Goal: Transaction & Acquisition: Download file/media

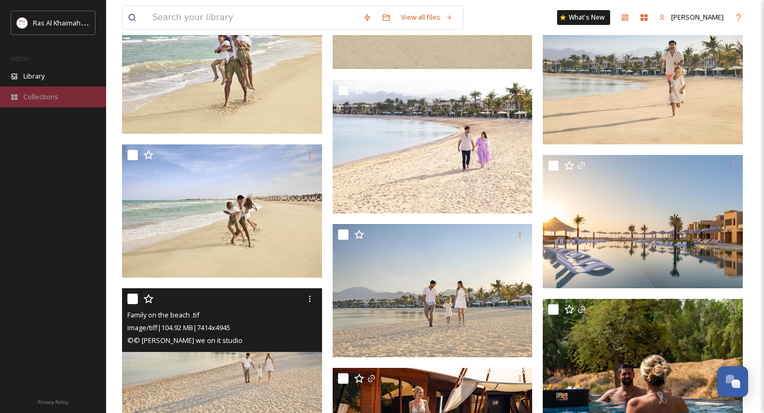
scroll to position [630, 0]
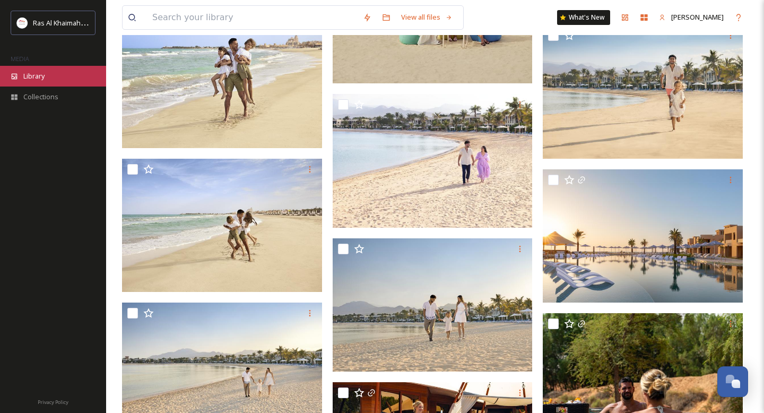
click at [43, 76] on span "Library" at bounding box center [33, 76] width 21 height 10
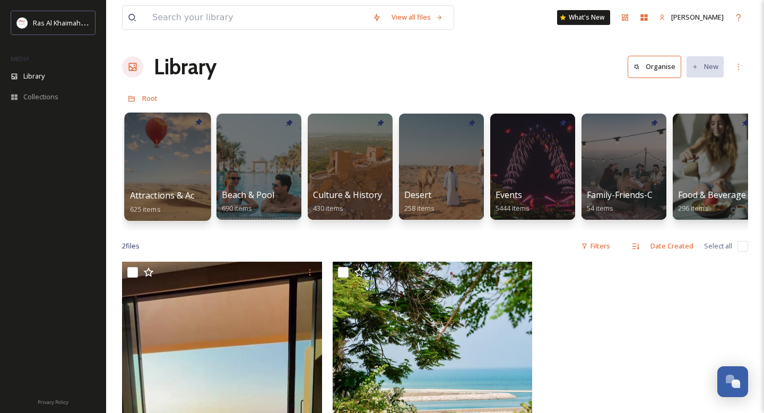
click at [155, 192] on span "Attractions & Activities" at bounding box center [175, 195] width 91 height 12
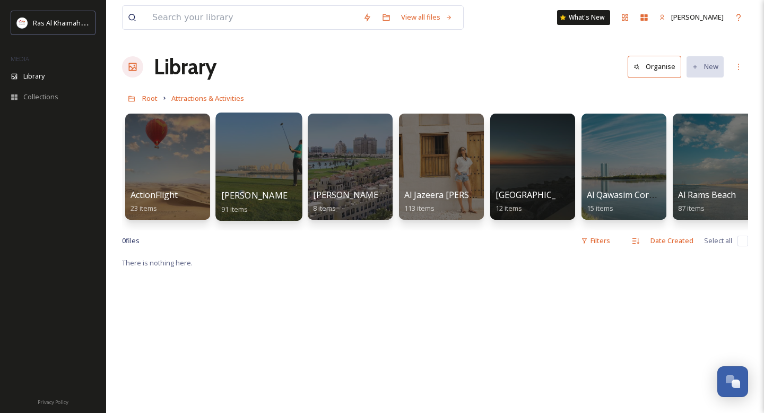
click at [254, 164] on div at bounding box center [258, 167] width 87 height 108
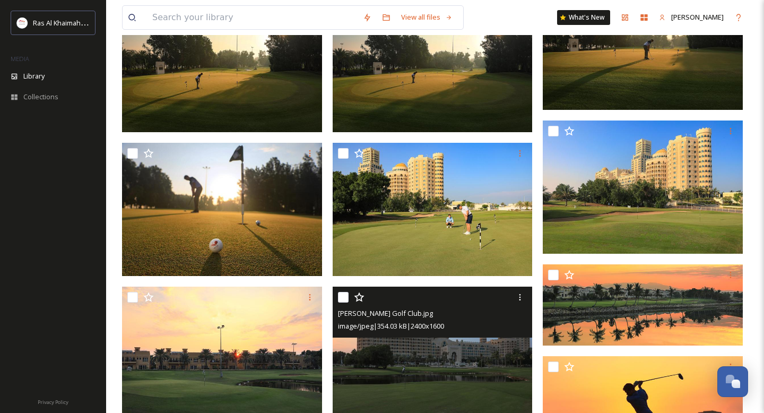
scroll to position [165, 0]
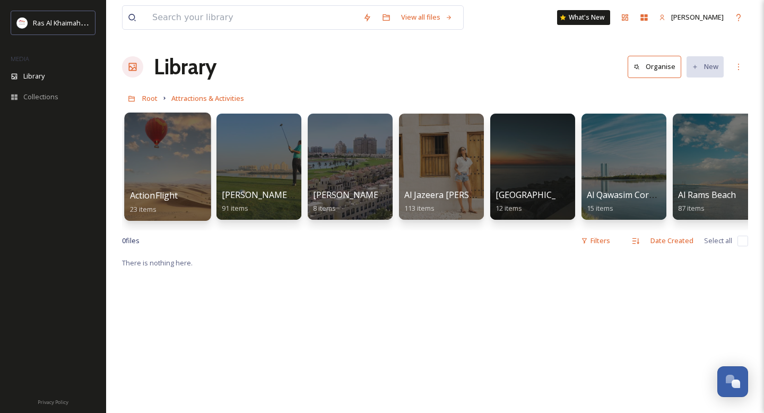
click at [169, 176] on div at bounding box center [167, 167] width 87 height 108
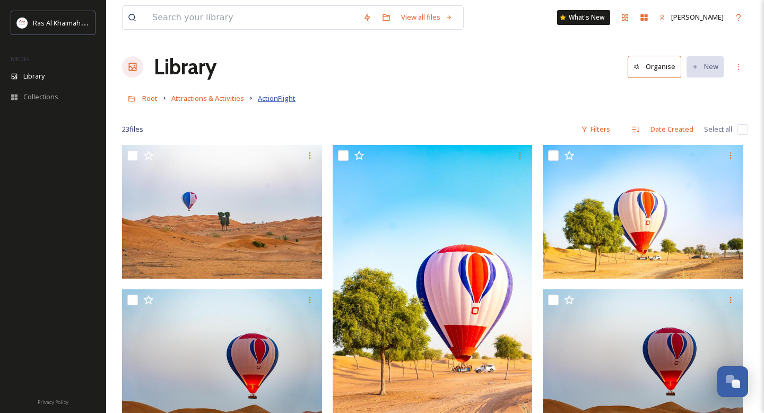
click at [270, 96] on span "ActionFlight" at bounding box center [277, 98] width 38 height 10
click at [226, 97] on span "Attractions & Activities" at bounding box center [207, 98] width 73 height 10
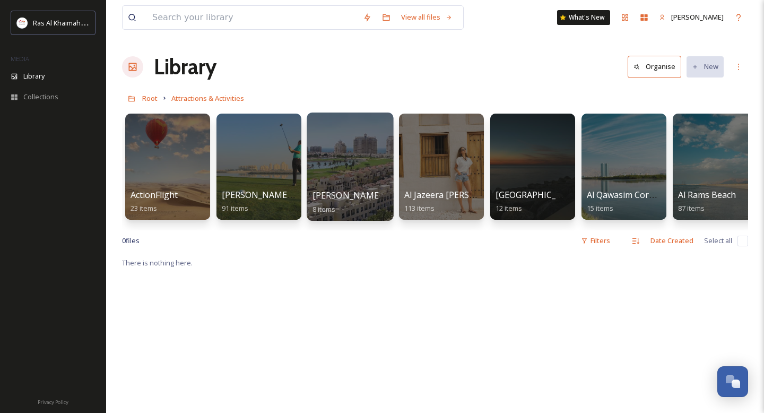
click at [338, 177] on div at bounding box center [350, 167] width 87 height 108
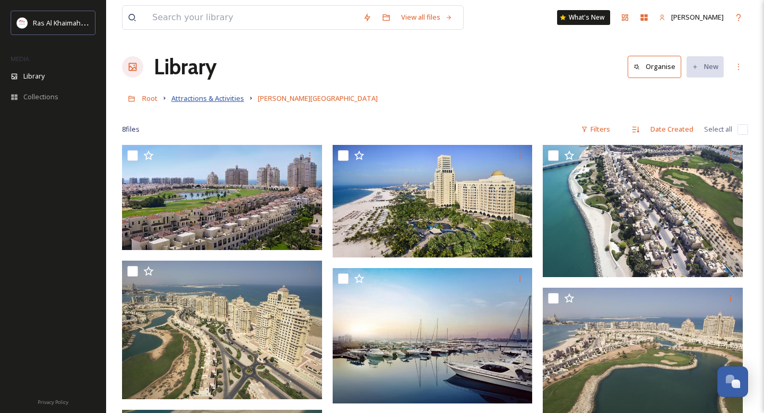
click at [224, 101] on span "Attractions & Activities" at bounding box center [207, 98] width 73 height 10
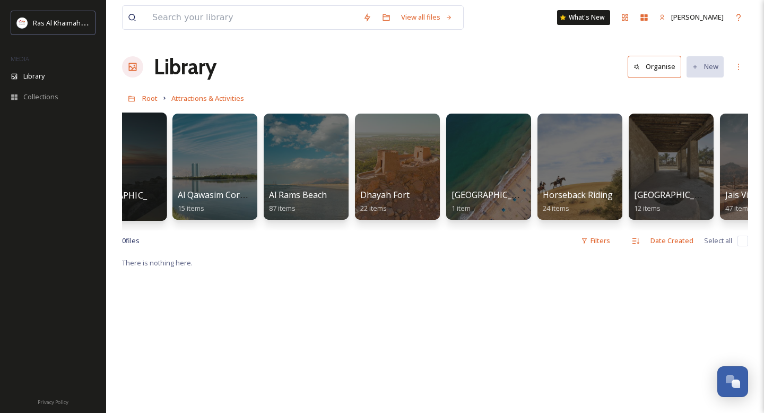
scroll to position [0, 413]
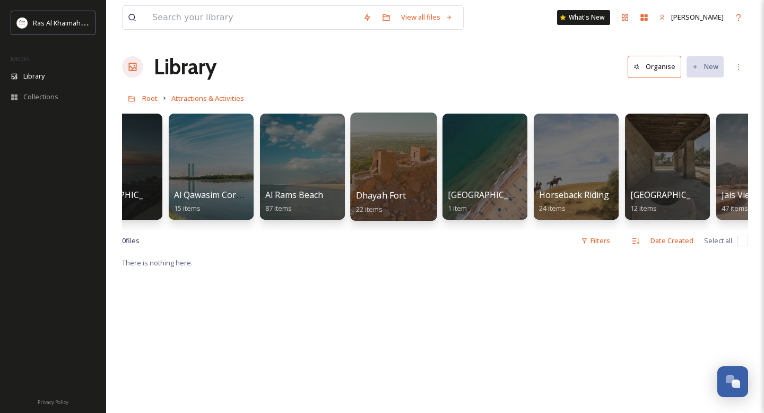
click at [399, 161] on div at bounding box center [393, 167] width 87 height 108
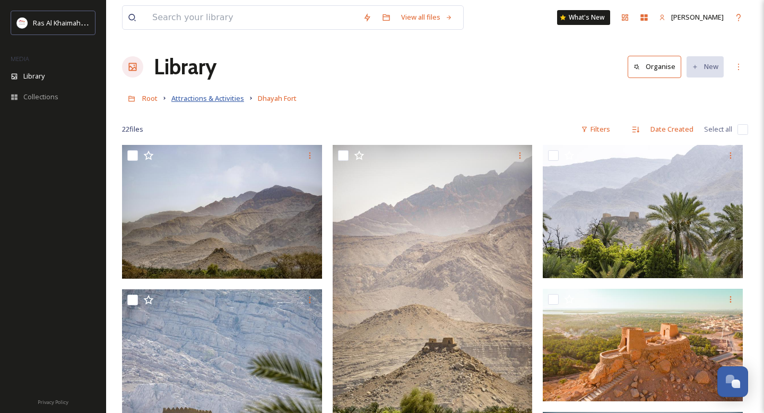
click at [211, 98] on span "Attractions & Activities" at bounding box center [207, 98] width 73 height 10
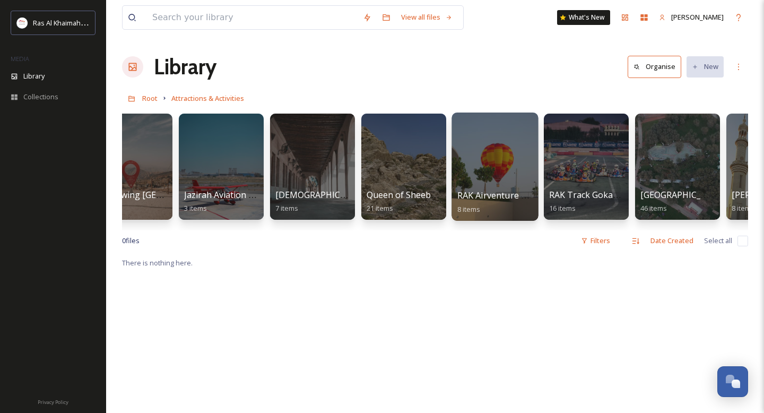
scroll to position [0, 1045]
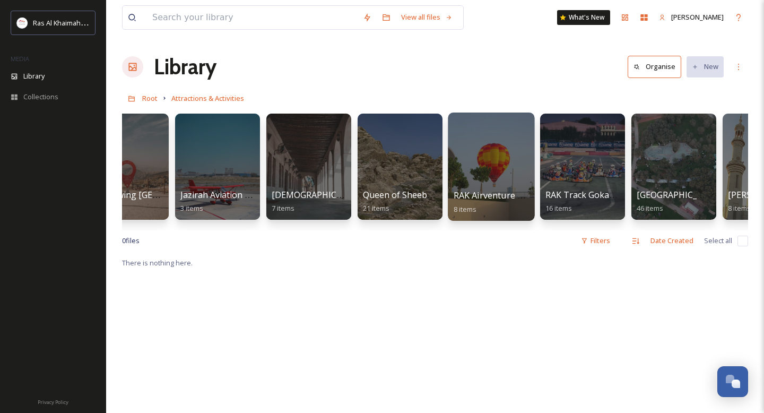
click at [481, 148] on div at bounding box center [491, 167] width 87 height 108
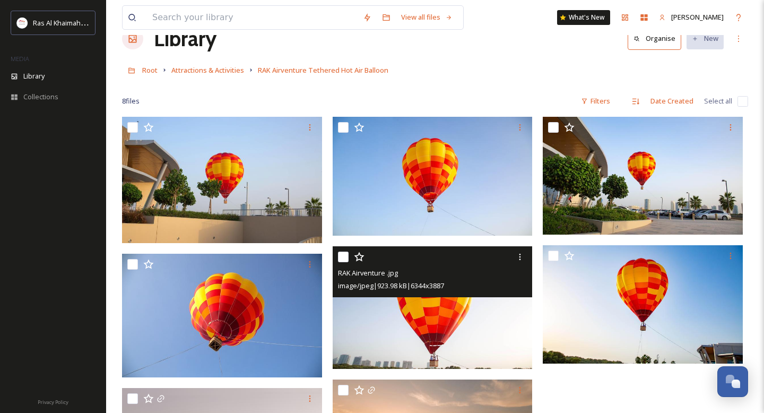
scroll to position [23, 0]
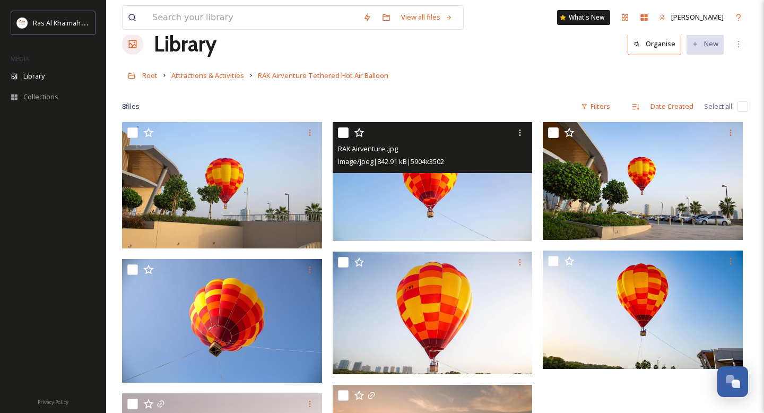
click at [452, 205] on img at bounding box center [433, 181] width 200 height 119
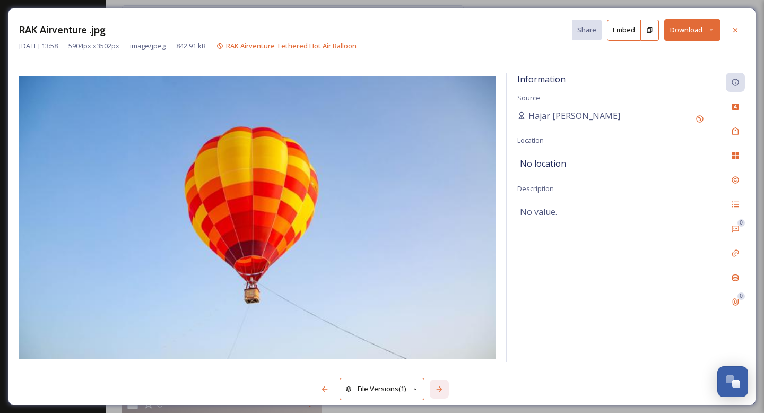
click at [443, 387] on icon at bounding box center [439, 389] width 8 height 8
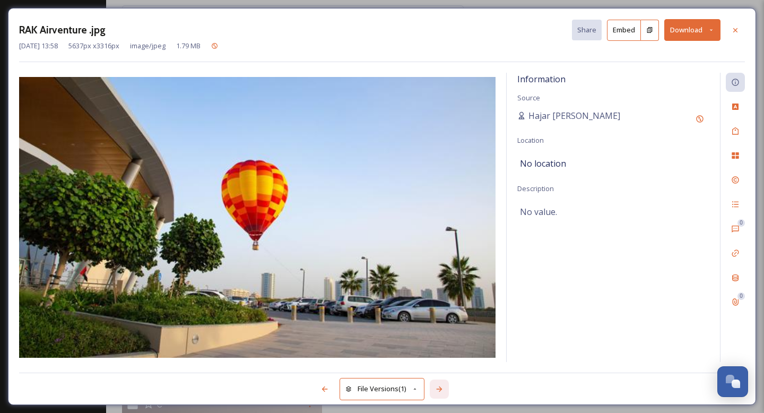
click at [443, 387] on icon at bounding box center [439, 389] width 8 height 8
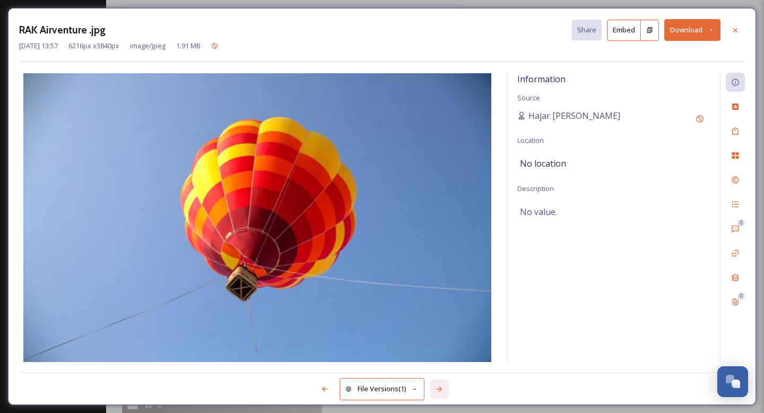
click at [442, 390] on icon at bounding box center [439, 389] width 8 height 8
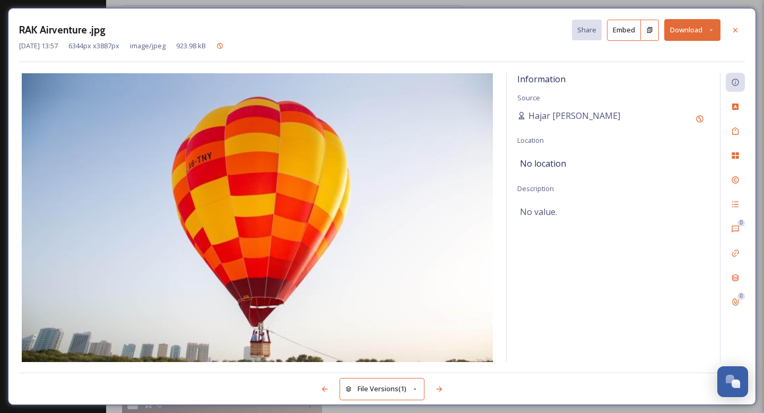
click at [737, 18] on div "RAK Airventure .jpg Share Embed Download Sep 14 2022 13:57 6344 px x 3887 px im…" at bounding box center [382, 206] width 748 height 397
click at [735, 34] on div at bounding box center [735, 30] width 19 height 19
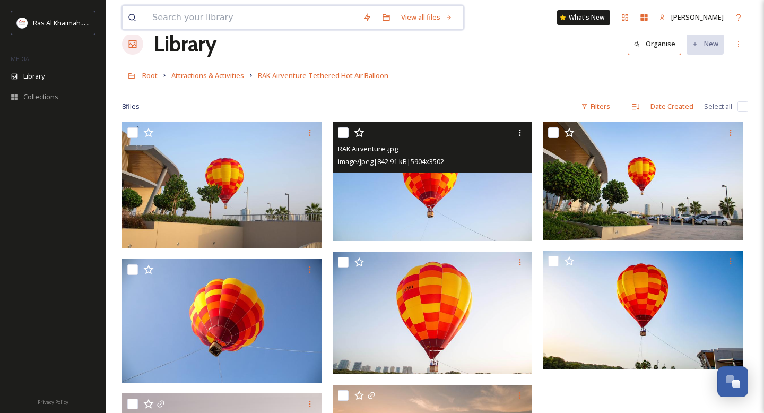
click at [216, 14] on input at bounding box center [252, 17] width 211 height 23
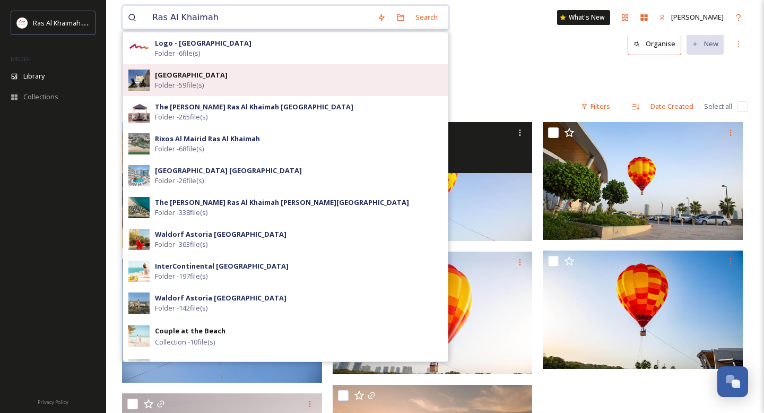
type input "Ras Al Khaimah"
click at [215, 79] on strong "National Museum of Ras Al Khaimah" at bounding box center [191, 75] width 73 height 10
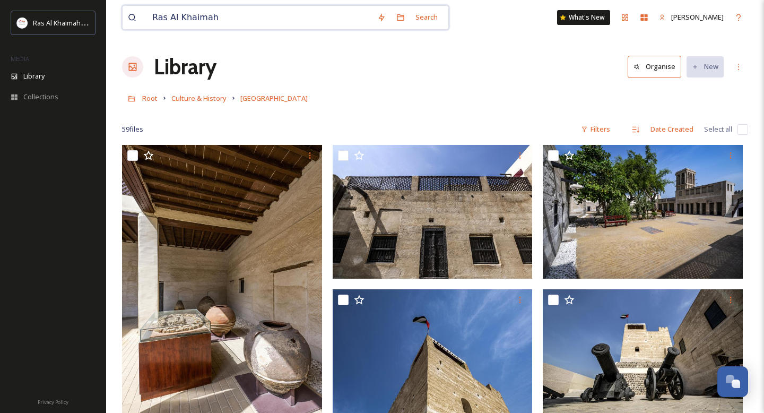
click at [256, 23] on input "Ras Al Khaimah" at bounding box center [259, 17] width 225 height 23
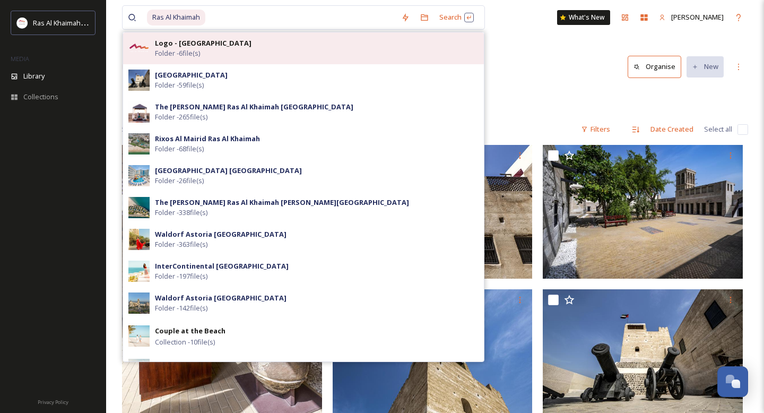
click at [214, 41] on strong "Logo - Ras Al Khaimah" at bounding box center [203, 43] width 97 height 10
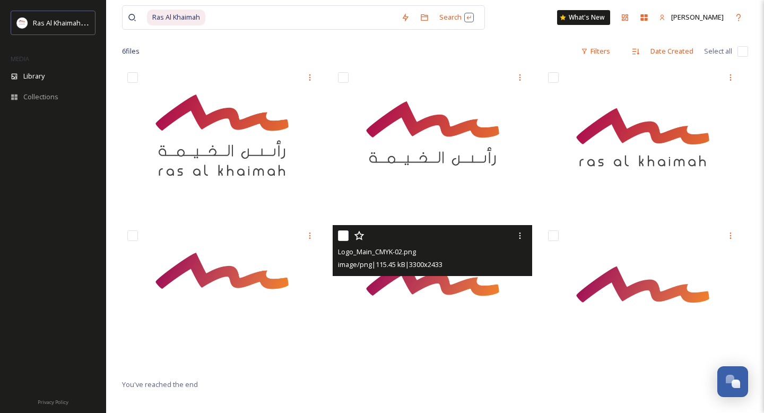
scroll to position [52, 0]
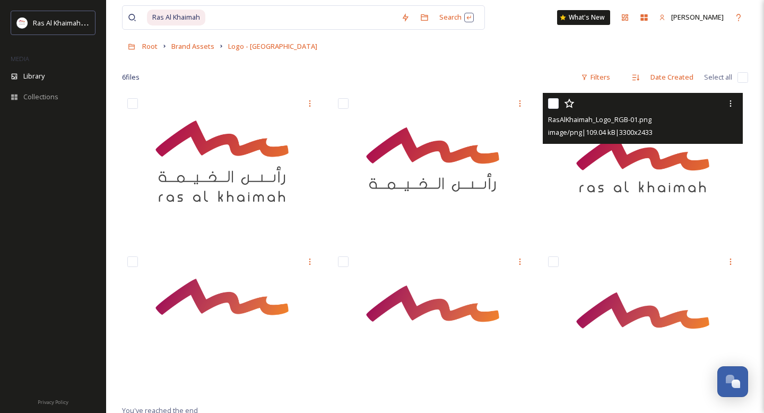
click at [620, 165] on img at bounding box center [643, 167] width 200 height 148
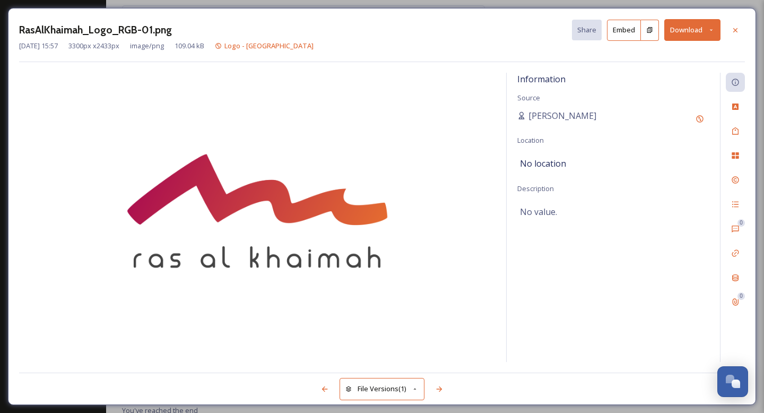
click at [686, 33] on button "Download" at bounding box center [692, 30] width 56 height 22
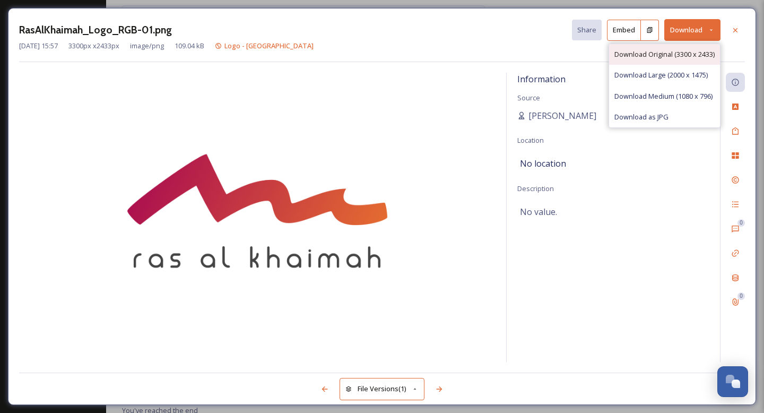
click at [669, 49] on span "Download Original (3300 x 2433)" at bounding box center [665, 54] width 100 height 10
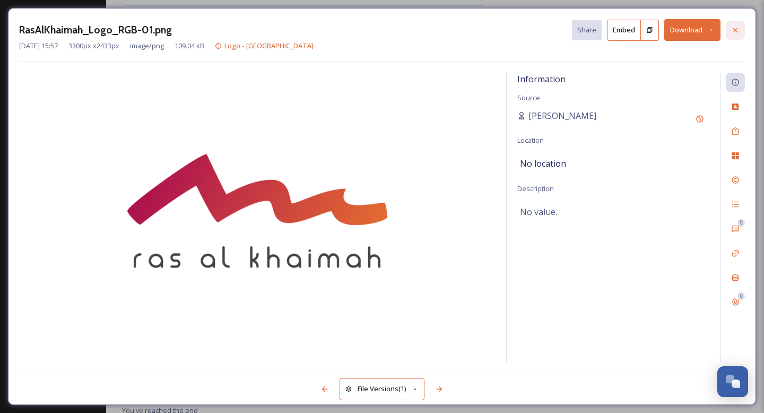
click at [734, 26] on icon at bounding box center [735, 30] width 8 height 8
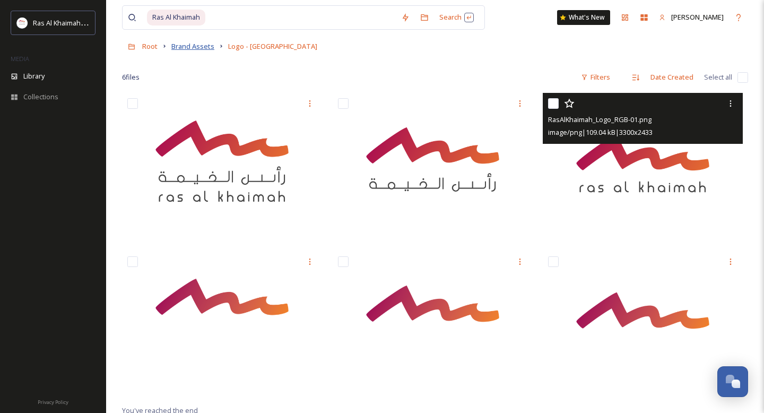
click at [200, 44] on span "Brand Assets" at bounding box center [192, 46] width 43 height 10
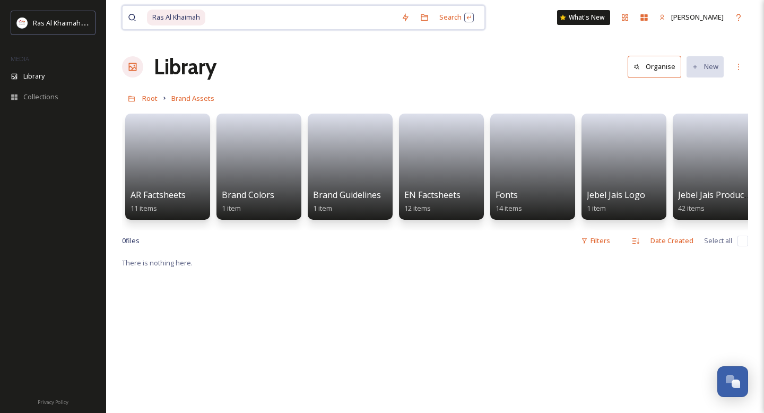
click at [196, 18] on span "Ras Al Khaimah" at bounding box center [176, 17] width 58 height 15
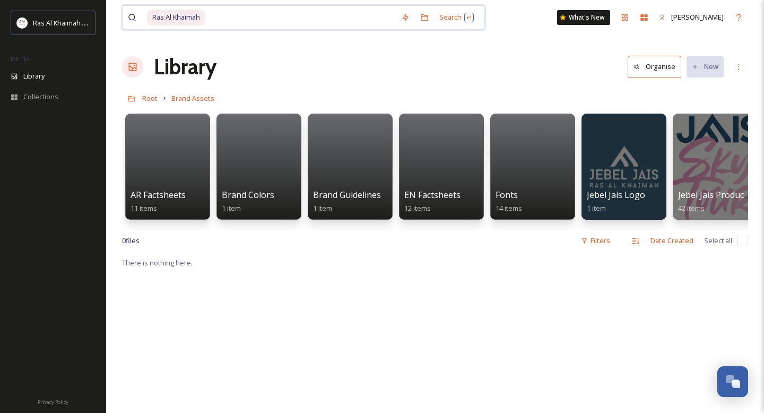
click at [247, 20] on input at bounding box center [300, 17] width 189 height 23
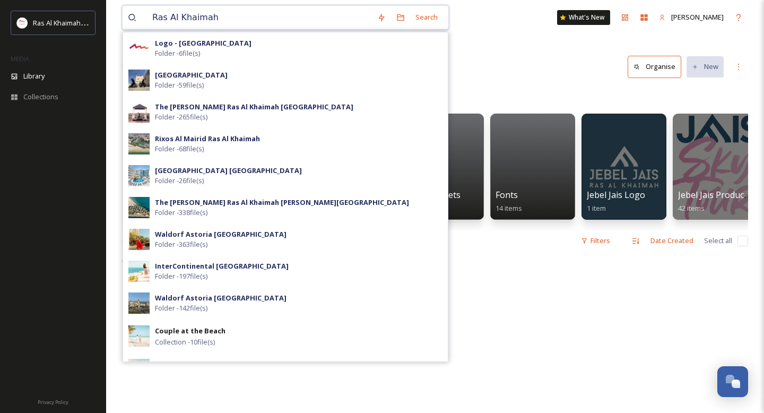
click at [231, 19] on input "Ras Al Khaimah" at bounding box center [259, 17] width 225 height 23
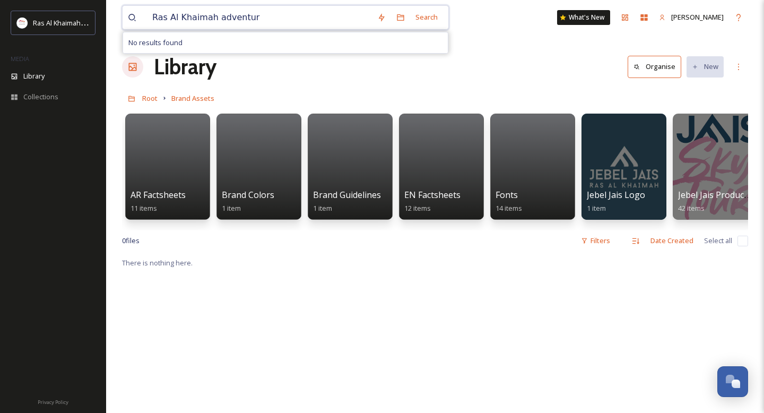
type input "Ras Al Khaimah adventure"
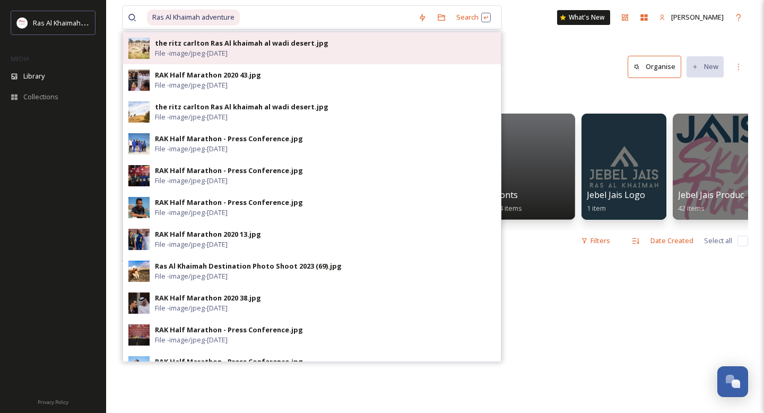
click at [228, 52] on span "File - image/jpeg - Jan 19 2019" at bounding box center [191, 53] width 73 height 10
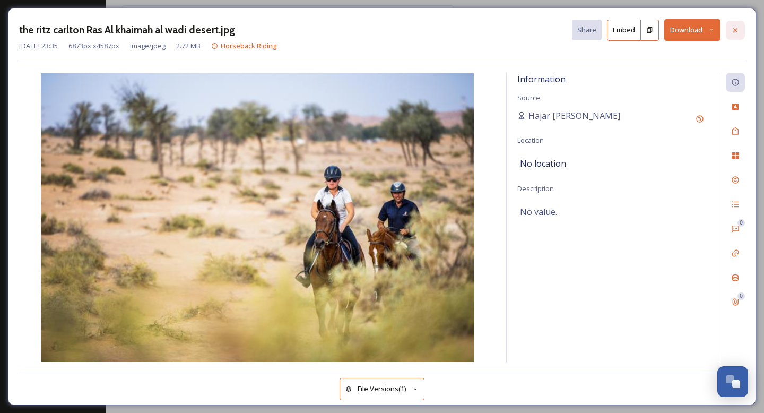
click at [735, 28] on icon at bounding box center [735, 30] width 8 height 8
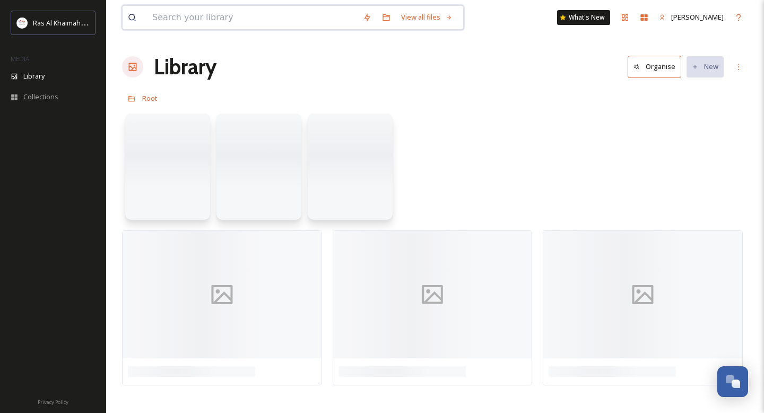
click at [251, 22] on input at bounding box center [252, 17] width 211 height 23
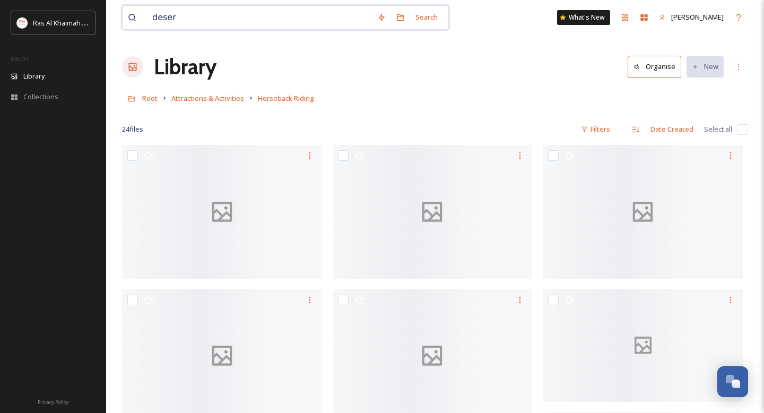
type input "desert"
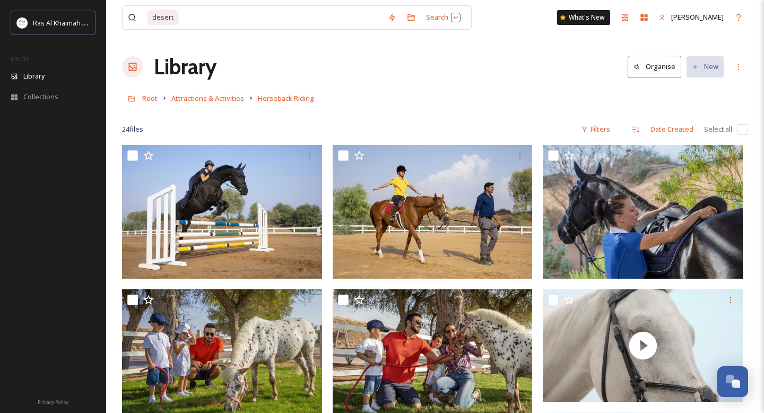
click at [175, 16] on span "desert" at bounding box center [163, 17] width 32 height 15
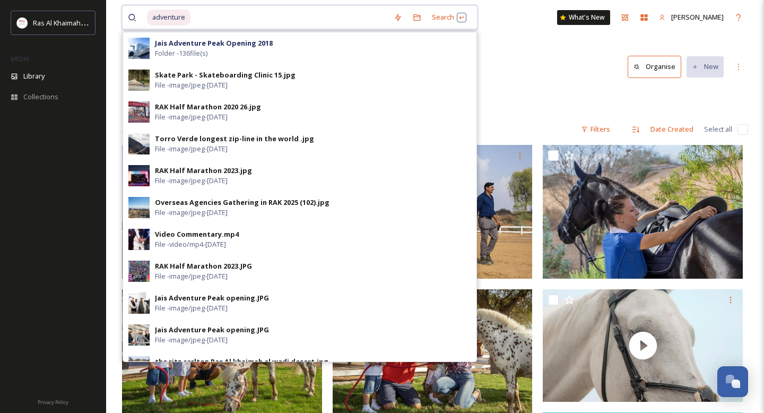
click at [246, 16] on input at bounding box center [290, 17] width 197 height 23
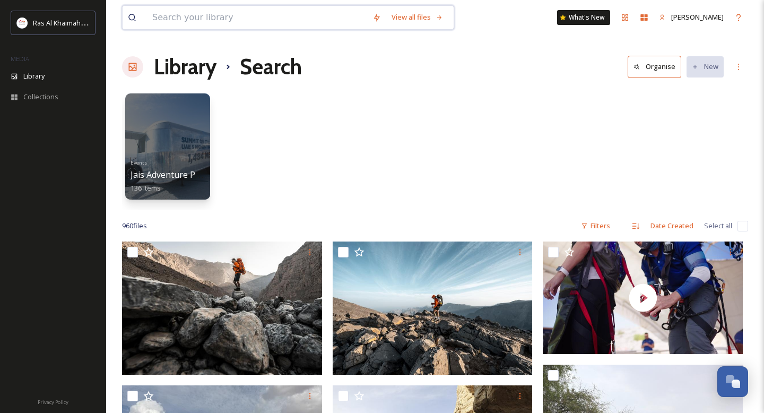
click at [195, 18] on input at bounding box center [257, 17] width 220 height 23
type input "beach"
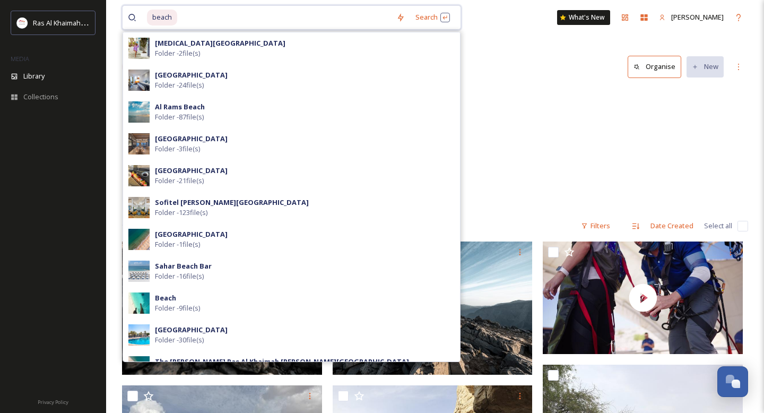
click at [154, 18] on span "beach" at bounding box center [162, 17] width 30 height 15
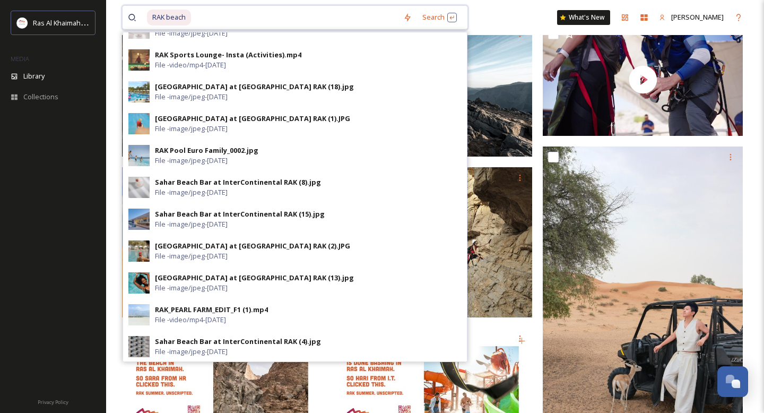
scroll to position [219, 0]
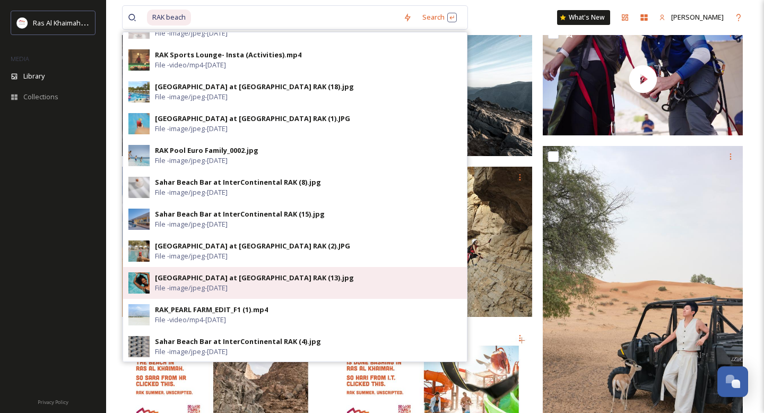
click at [218, 276] on div "Sunset Beach Lounge at Waldorf Astoria RAK (13).jpg" at bounding box center [254, 278] width 199 height 10
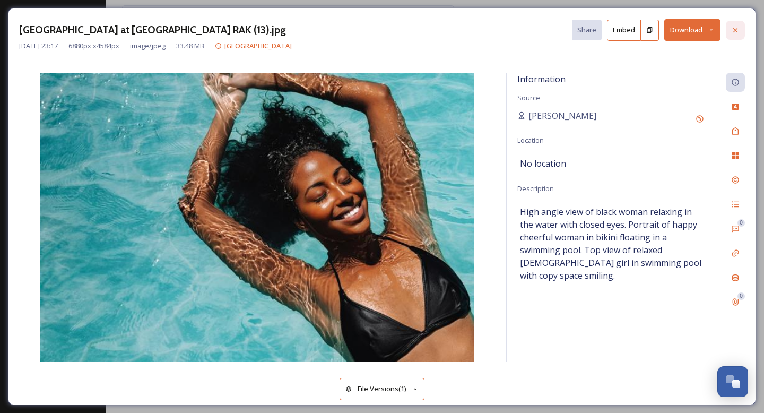
click at [740, 28] on div at bounding box center [735, 30] width 19 height 19
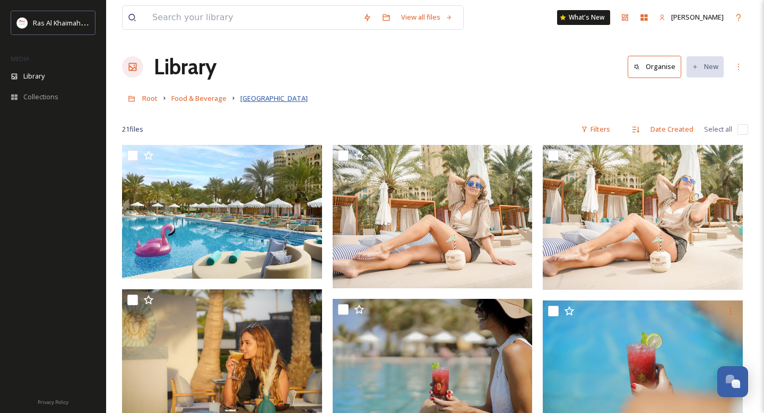
click at [273, 94] on span "Sunset Beach Lounge" at bounding box center [273, 98] width 67 height 10
click at [204, 101] on span "Food & Beverage" at bounding box center [198, 98] width 55 height 10
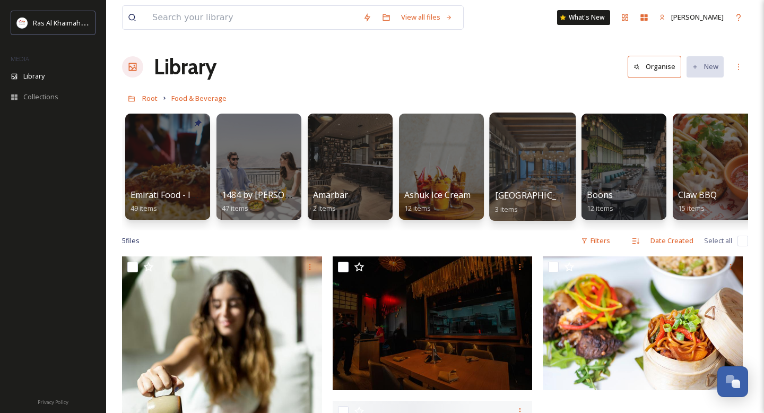
click at [539, 189] on div "Beach House 3 items" at bounding box center [533, 202] width 76 height 27
click at [528, 158] on div at bounding box center [532, 167] width 87 height 108
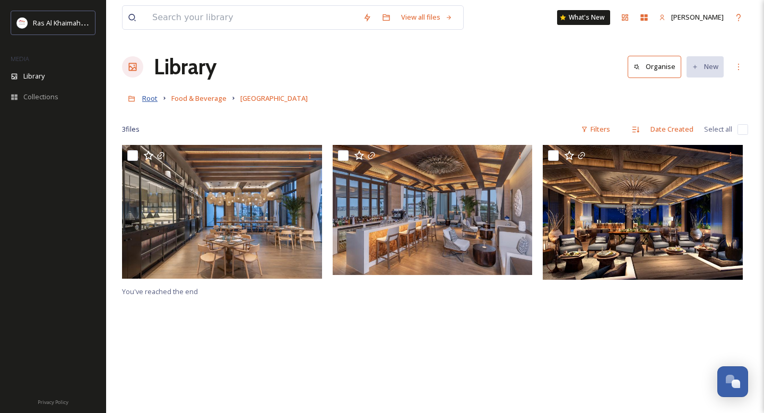
click at [150, 101] on span "Root" at bounding box center [149, 98] width 15 height 10
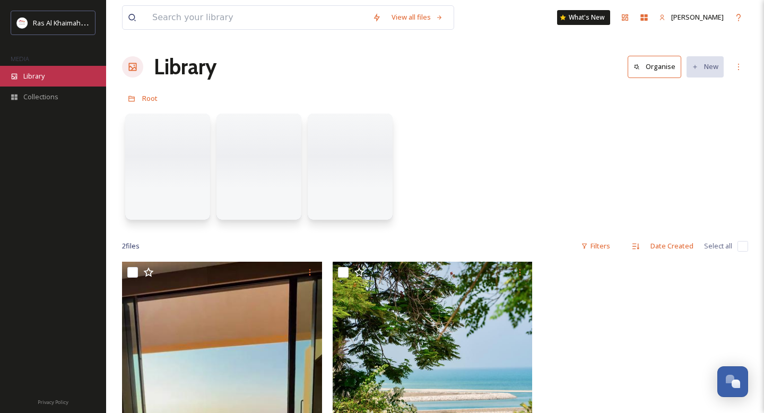
click at [55, 76] on div "Library" at bounding box center [53, 76] width 106 height 21
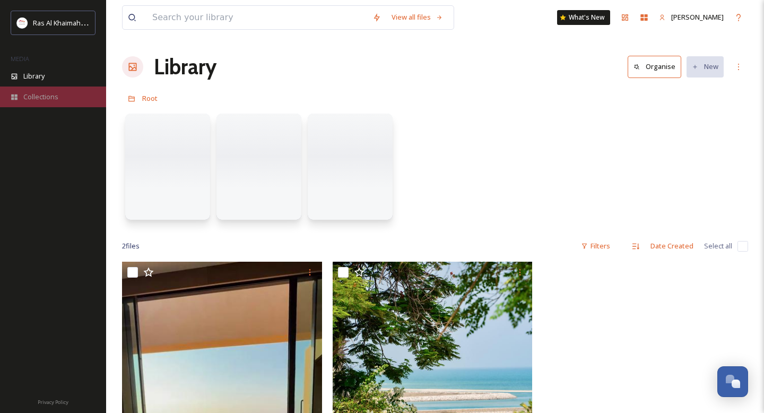
click at [41, 100] on span "Collections" at bounding box center [40, 97] width 35 height 10
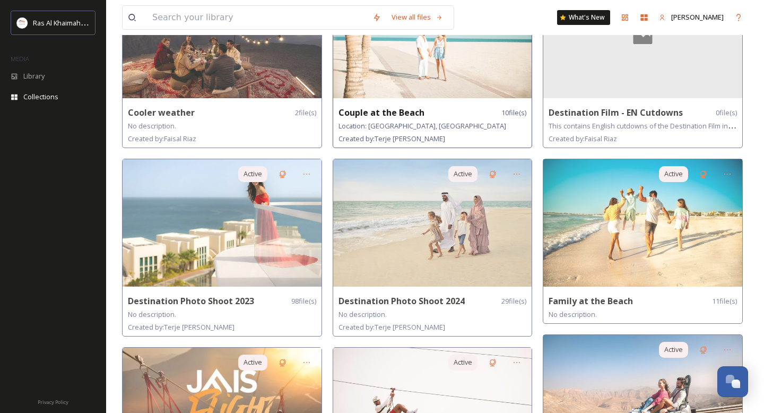
scroll to position [146, 0]
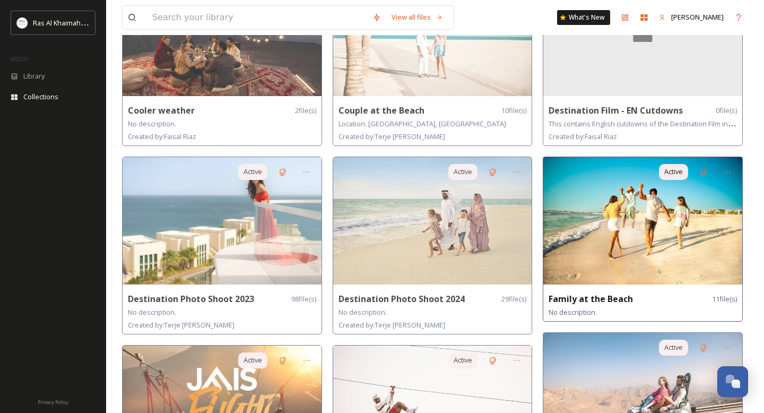
click at [654, 252] on img at bounding box center [642, 220] width 199 height 127
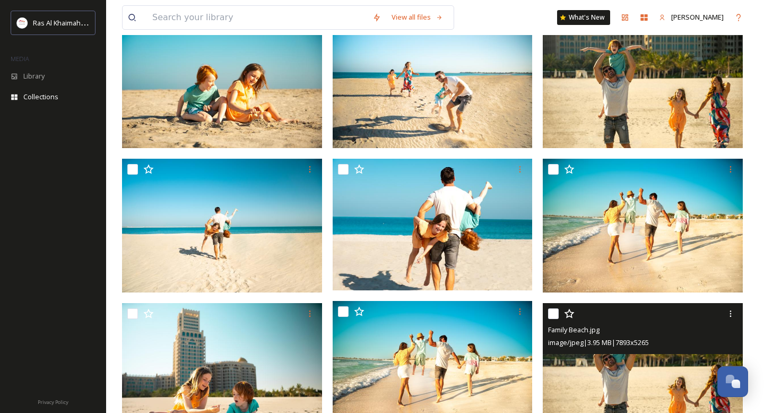
scroll to position [141, 0]
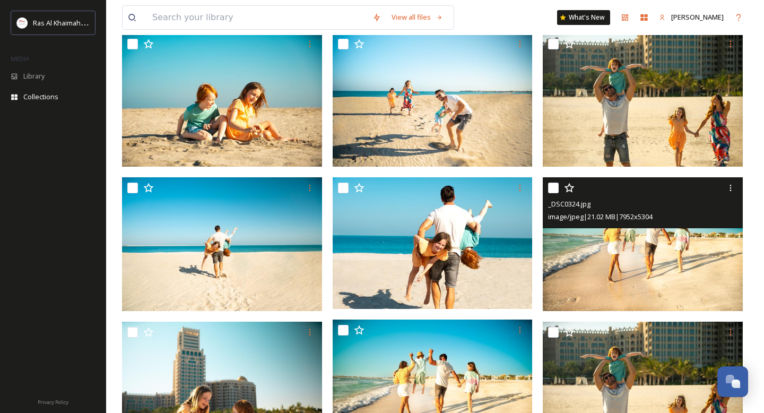
click at [651, 253] on img at bounding box center [643, 244] width 200 height 134
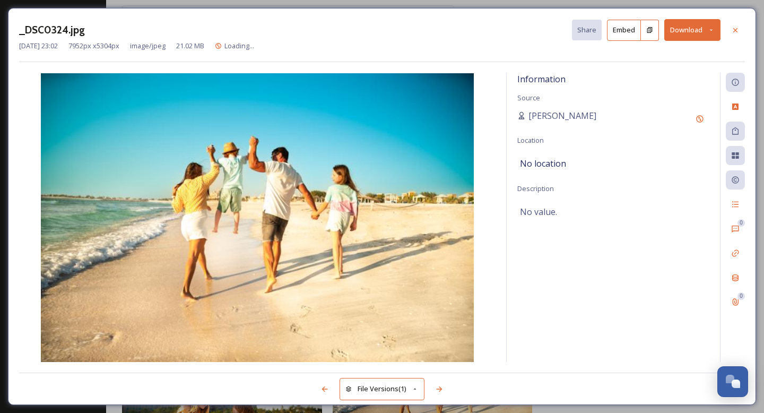
click at [682, 35] on button "Download" at bounding box center [692, 30] width 56 height 22
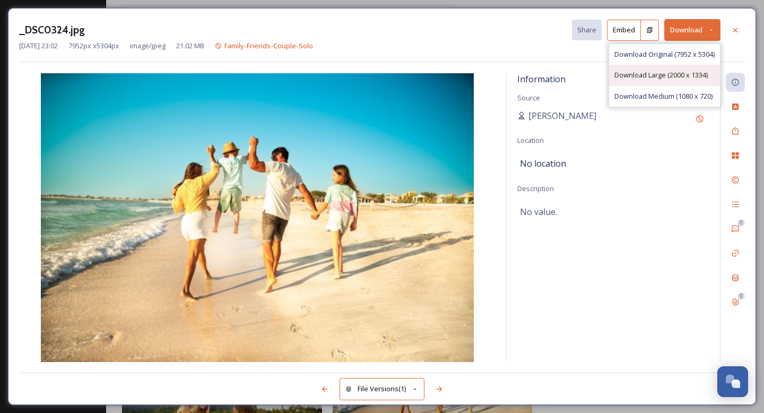
click at [654, 65] on div "Download Large (2000 x 1334)" at bounding box center [664, 75] width 111 height 21
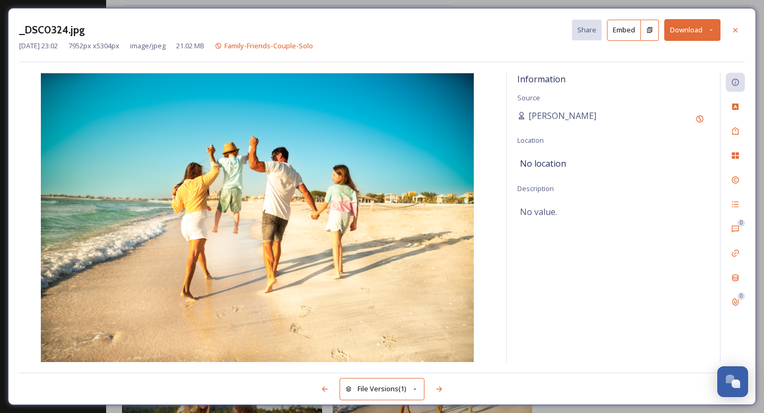
click at [631, 164] on div "No location" at bounding box center [613, 163] width 187 height 18
click at [738, 25] on div at bounding box center [735, 30] width 19 height 19
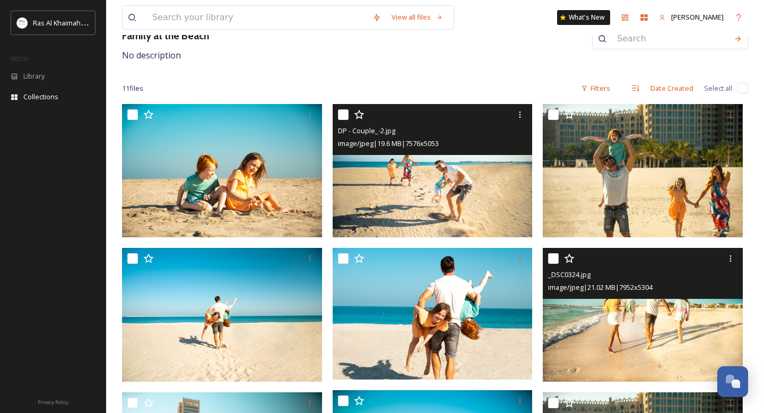
scroll to position [51, 0]
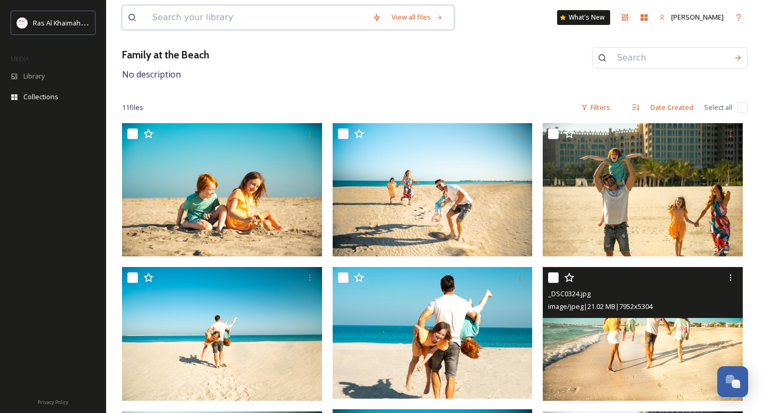
click at [213, 19] on input at bounding box center [257, 17] width 220 height 23
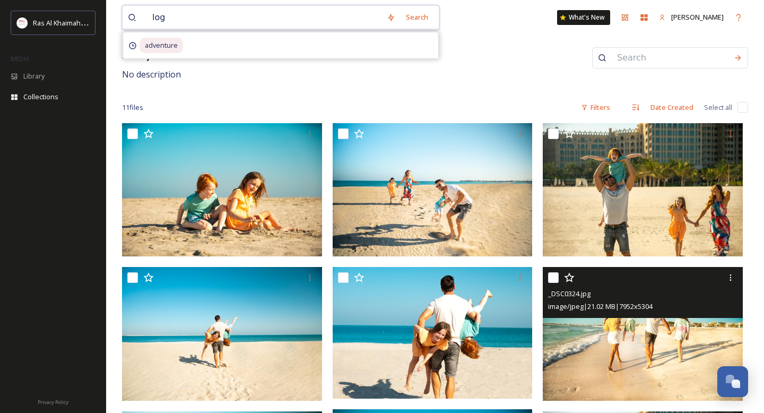
type input "logo"
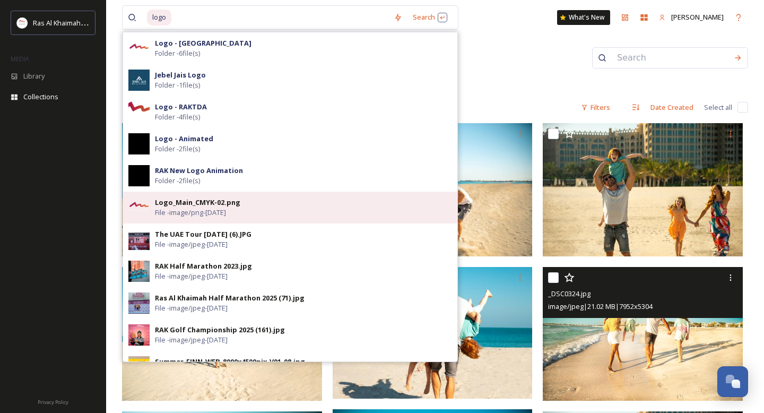
click at [184, 215] on span "File - image/png - Nov 14 2024" at bounding box center [190, 213] width 71 height 10
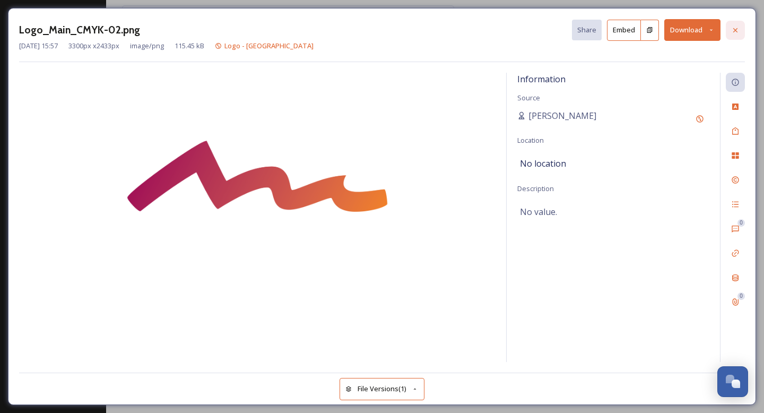
click at [739, 28] on icon at bounding box center [735, 30] width 8 height 8
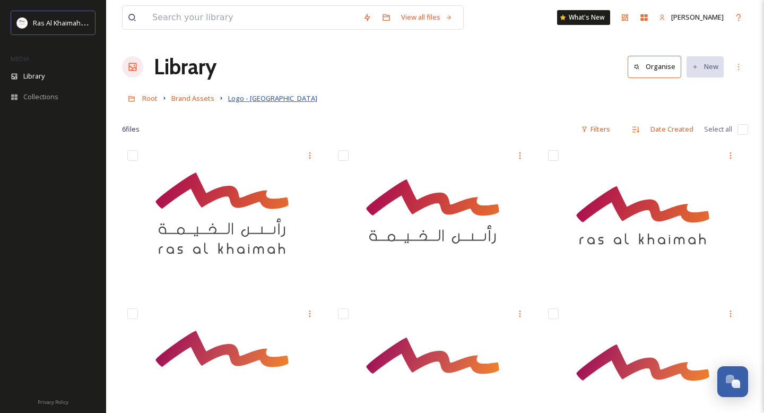
click at [250, 94] on span "Logo - Ras Al Khaimah" at bounding box center [272, 98] width 89 height 10
click at [238, 21] on input at bounding box center [252, 17] width 211 height 23
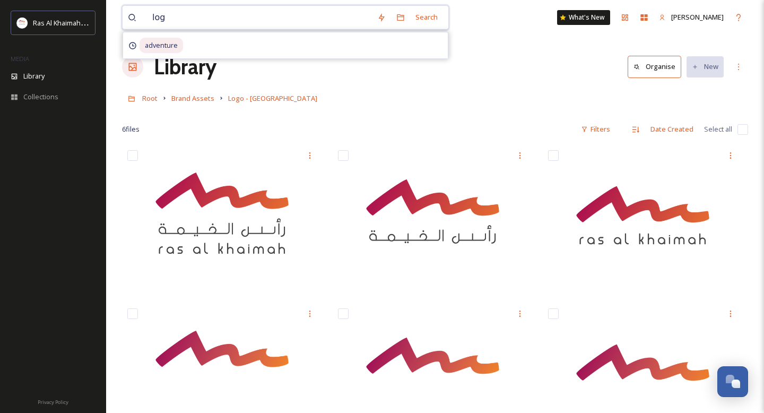
type input "logo"
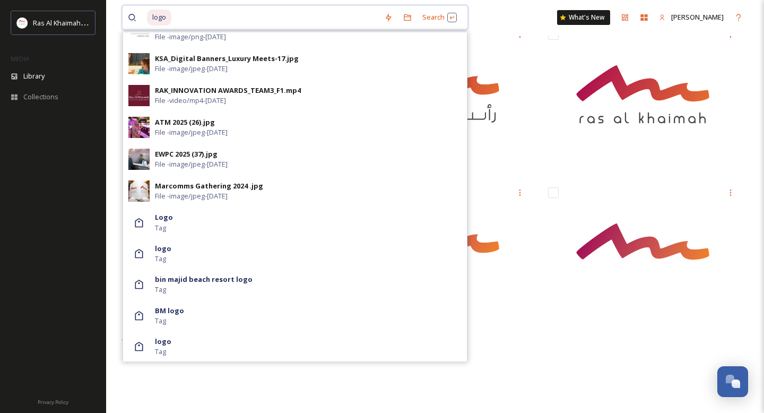
scroll to position [124, 0]
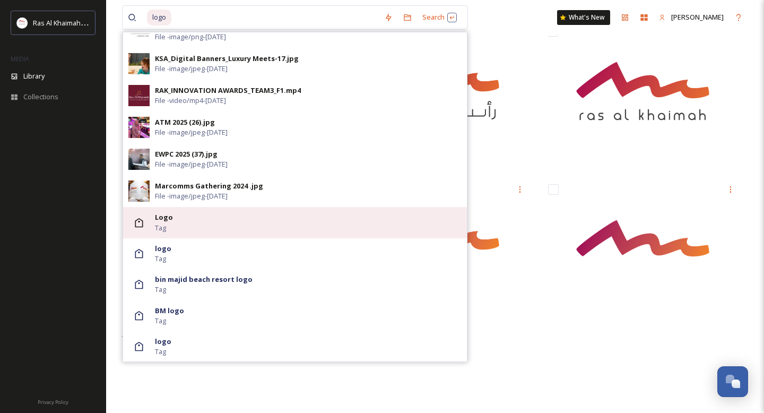
click at [238, 224] on div "Logo Tag" at bounding box center [308, 222] width 307 height 20
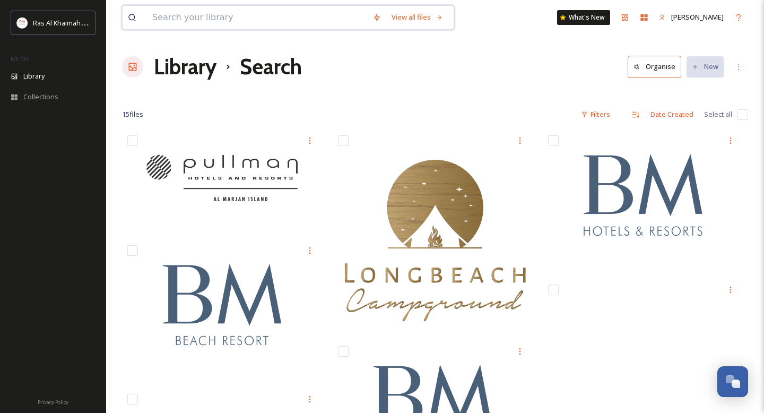
click at [212, 24] on input at bounding box center [257, 17] width 220 height 23
click at [209, 20] on input at bounding box center [257, 17] width 220 height 23
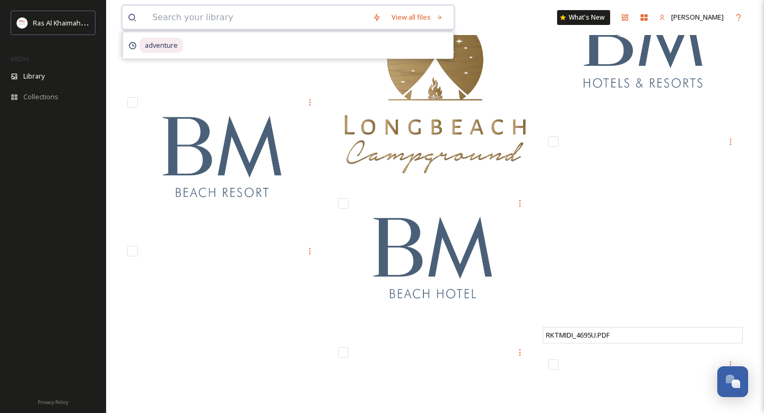
scroll to position [150, 0]
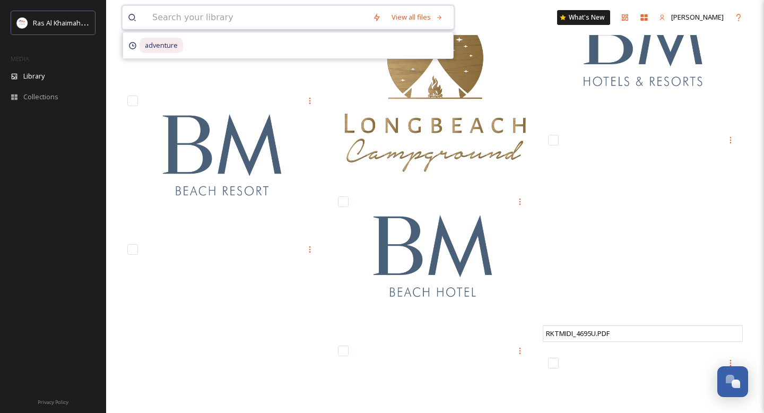
click at [188, 19] on input at bounding box center [257, 17] width 220 height 23
type input "jebal jais"
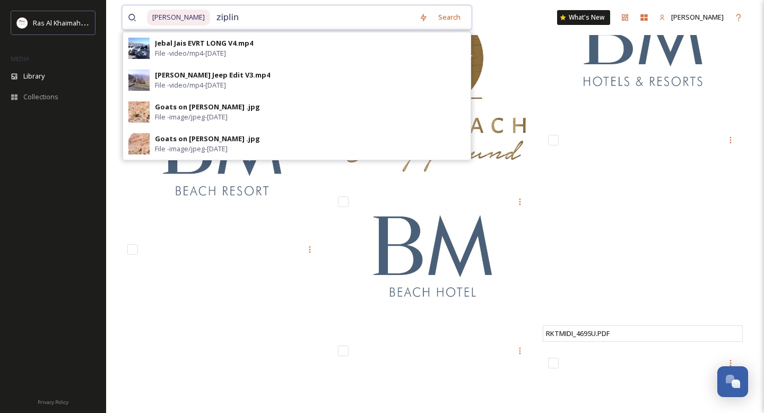
type input "zipline"
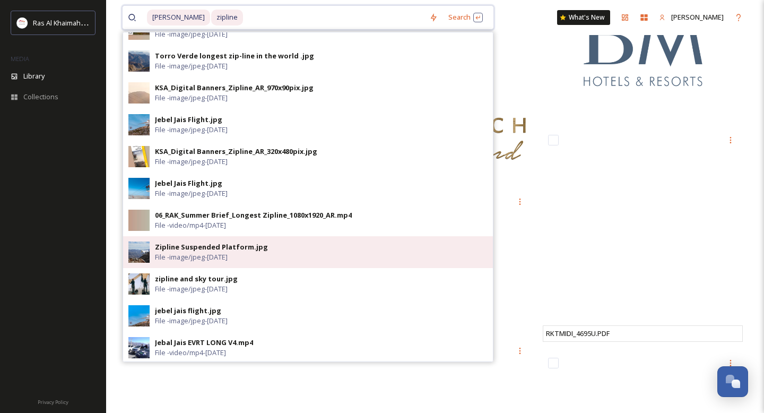
scroll to position [0, 0]
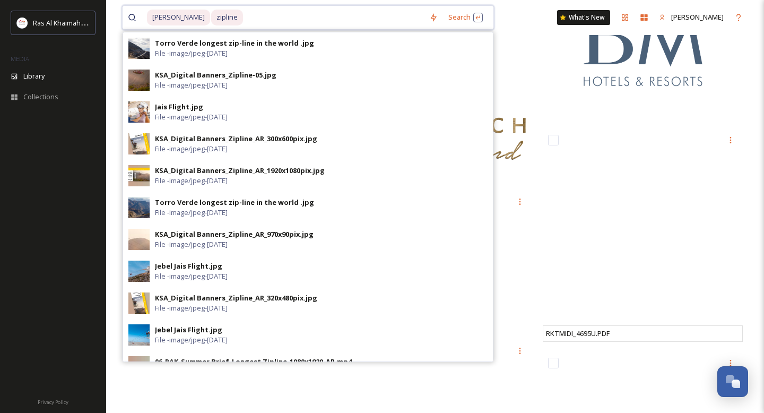
click at [211, 15] on span "zipline" at bounding box center [227, 17] width 32 height 15
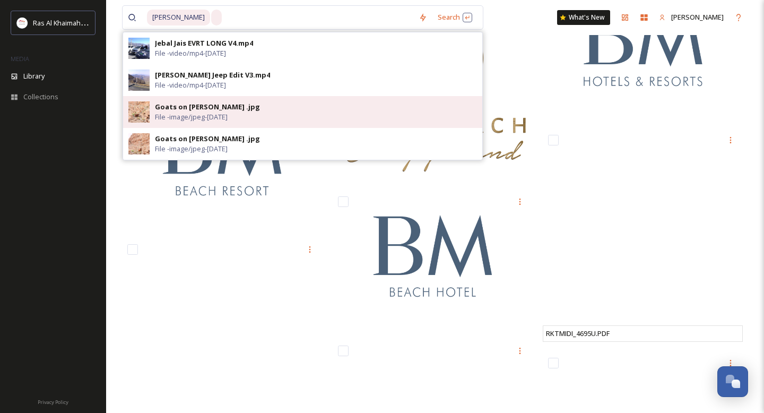
click at [185, 117] on span "File - image/jpeg - Jul 06 2023" at bounding box center [191, 117] width 73 height 10
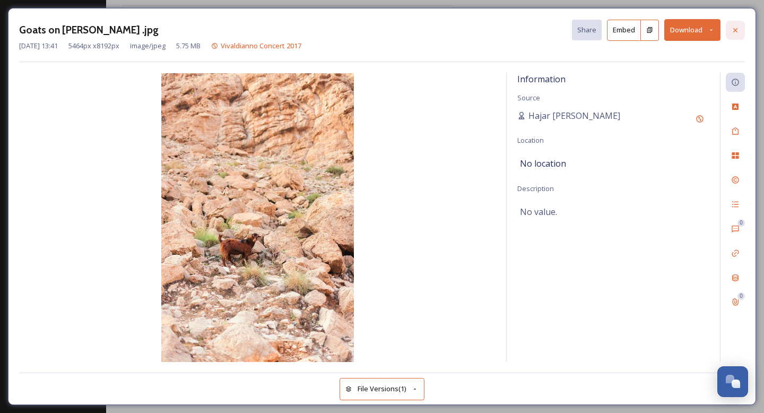
click at [732, 31] on icon at bounding box center [735, 30] width 8 height 8
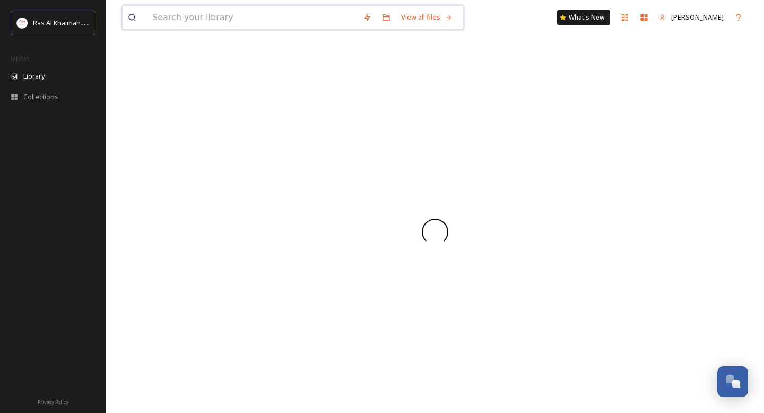
click at [218, 20] on input at bounding box center [252, 17] width 211 height 23
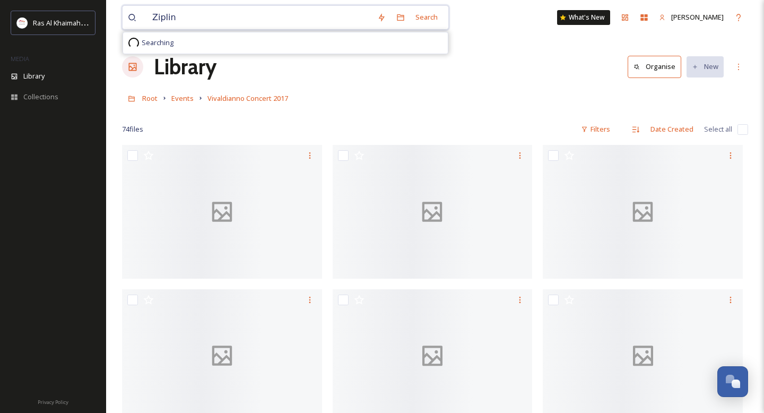
type input "Zipline"
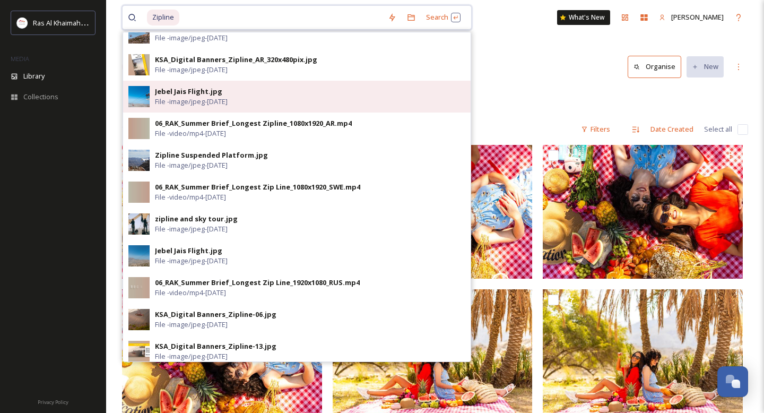
scroll to position [245, 0]
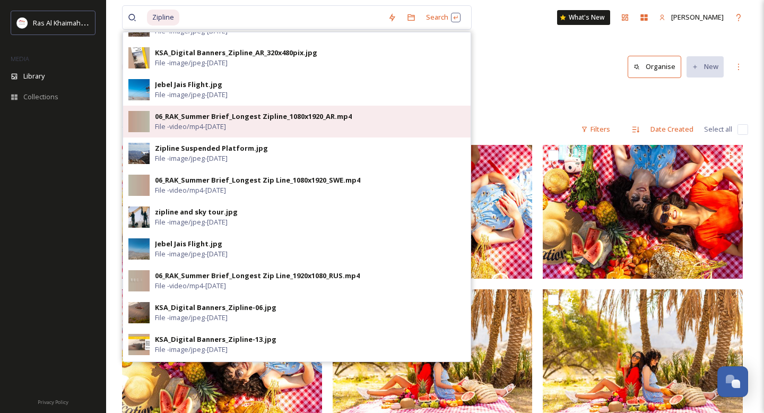
click at [226, 126] on span "File - video/mp4 - Apr 22 2025" at bounding box center [190, 127] width 71 height 10
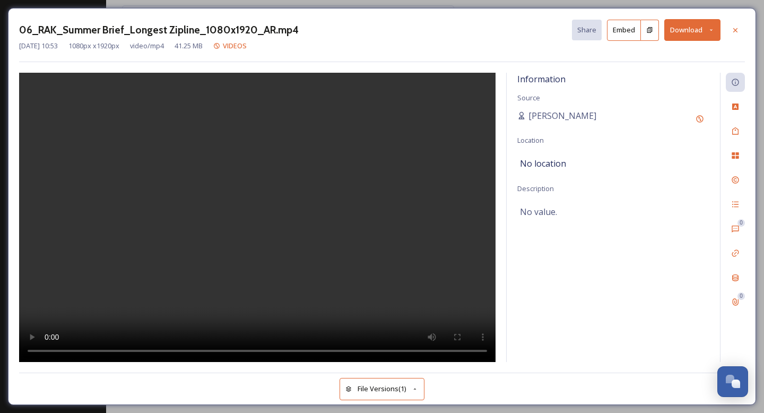
click at [453, 169] on div at bounding box center [257, 217] width 477 height 289
click at [273, 197] on video at bounding box center [257, 218] width 477 height 290
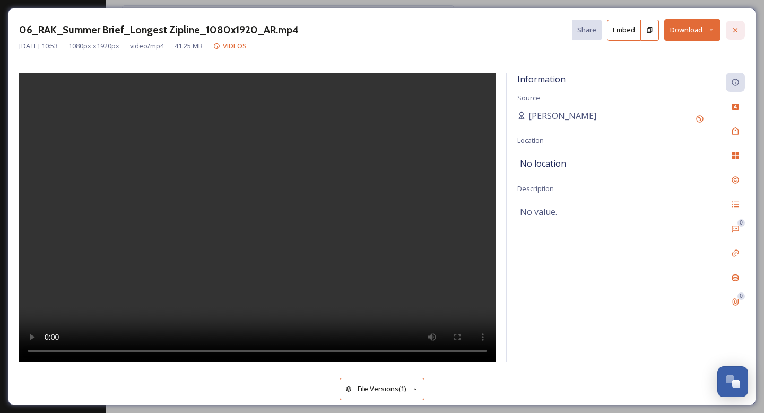
click at [744, 33] on div at bounding box center [735, 30] width 19 height 19
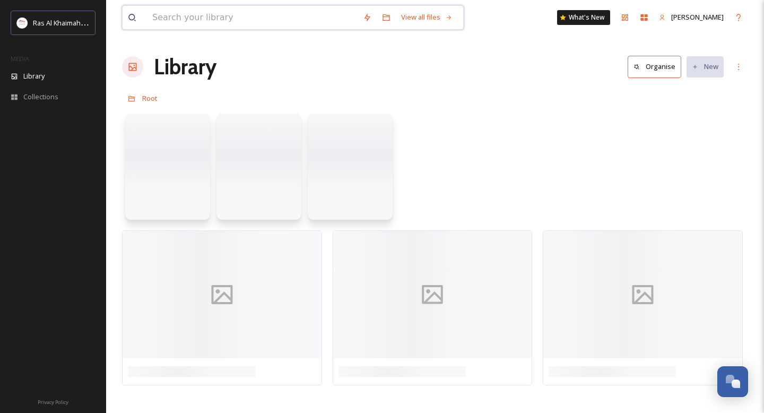
click at [205, 17] on input at bounding box center [252, 17] width 211 height 23
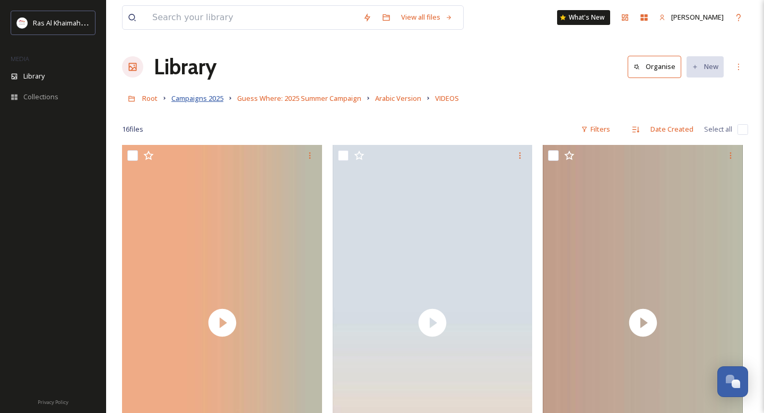
click at [206, 95] on span "Campaigns 2025" at bounding box center [197, 98] width 52 height 10
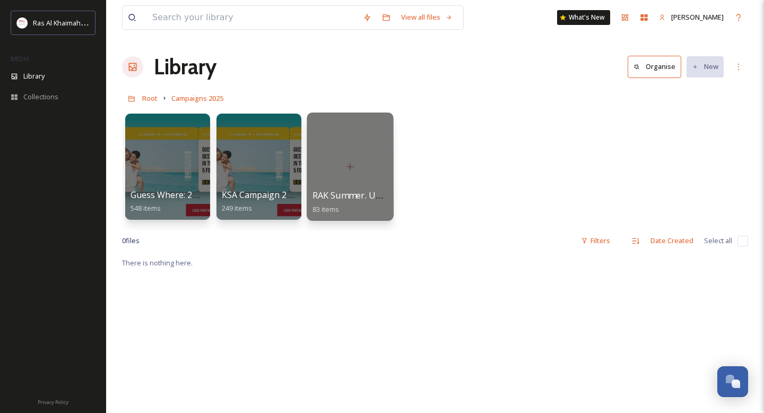
click at [339, 165] on div at bounding box center [350, 167] width 87 height 108
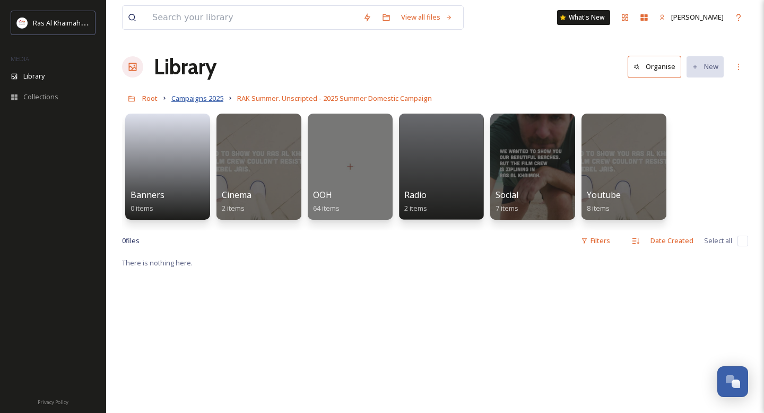
click at [196, 102] on span "Campaigns 2025" at bounding box center [197, 98] width 52 height 10
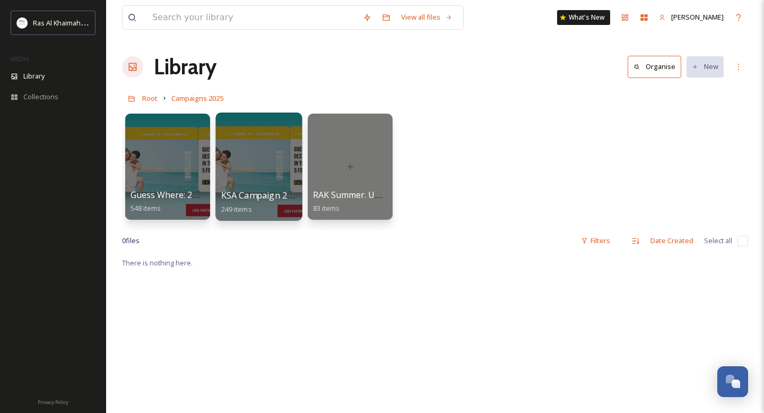
click at [246, 158] on div at bounding box center [258, 167] width 87 height 108
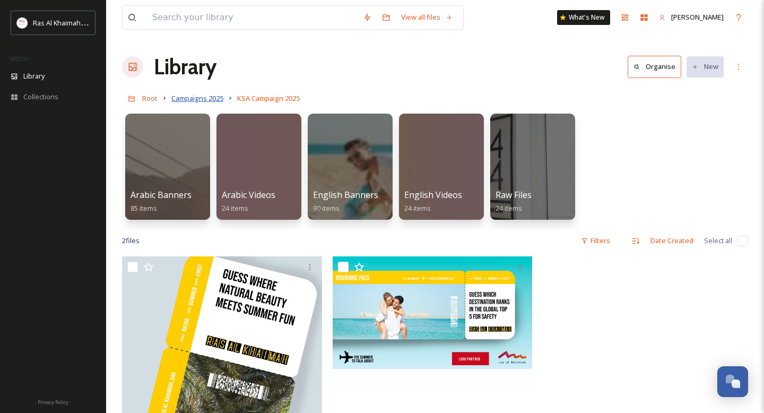
click at [181, 97] on span "Campaigns 2025" at bounding box center [197, 98] width 52 height 10
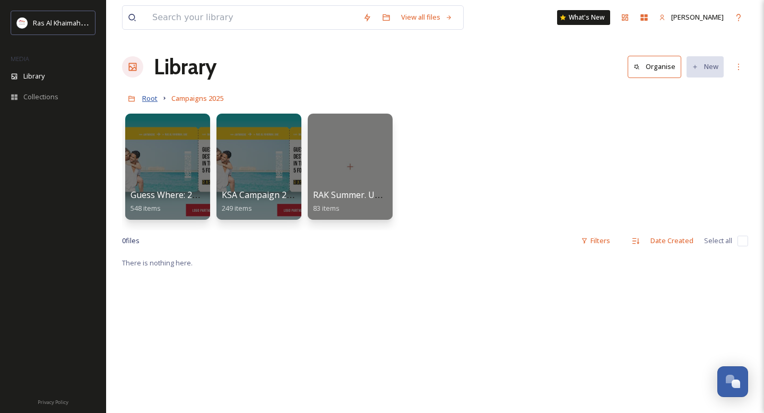
click at [149, 98] on span "Root" at bounding box center [149, 98] width 15 height 10
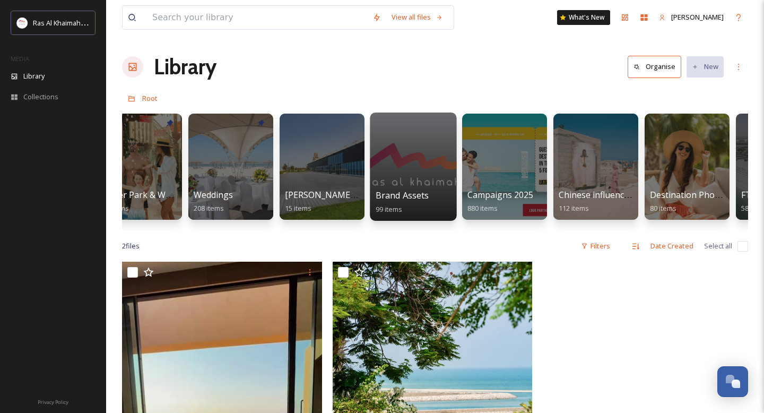
scroll to position [0, 1127]
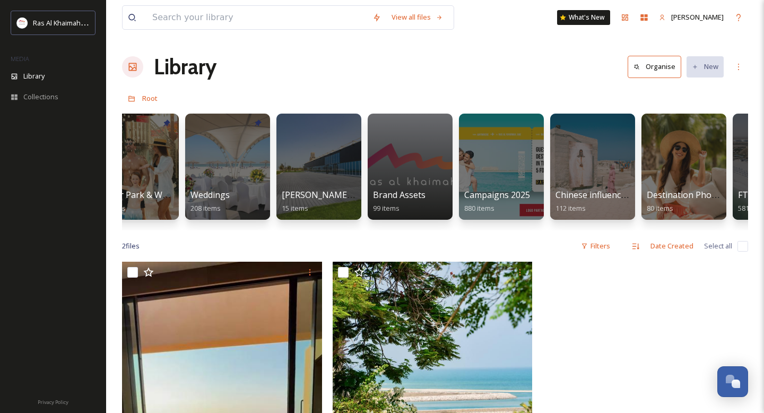
click at [365, 175] on div "Attractions & Activities 625 items Beach & Pool 690 items Culture & History 430…" at bounding box center [435, 169] width 626 height 122
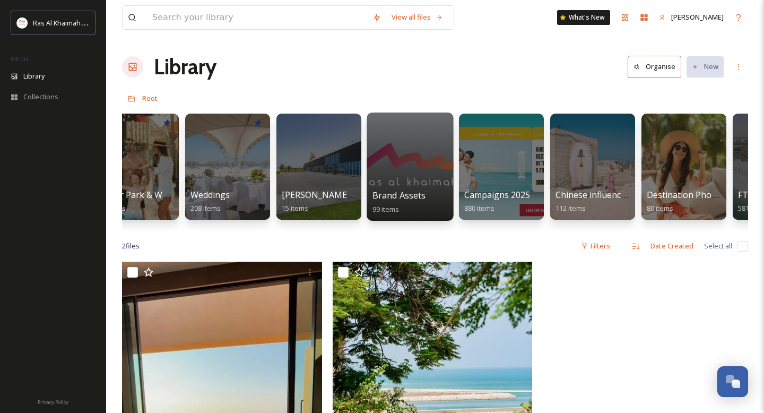
click at [397, 175] on div at bounding box center [410, 167] width 87 height 108
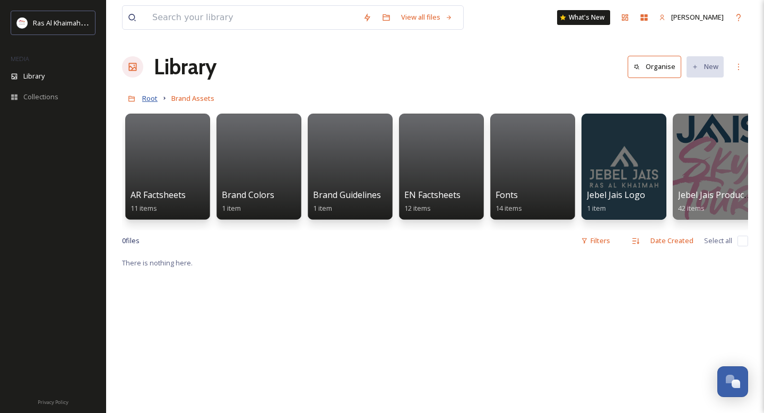
click at [155, 97] on span "Root" at bounding box center [149, 98] width 15 height 10
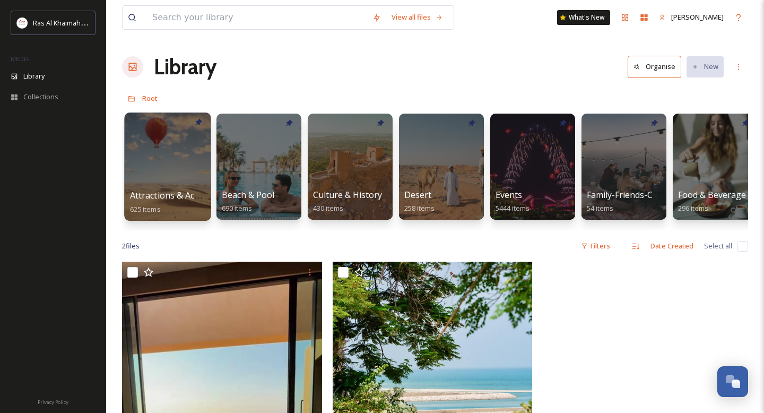
click at [153, 159] on div at bounding box center [167, 167] width 87 height 108
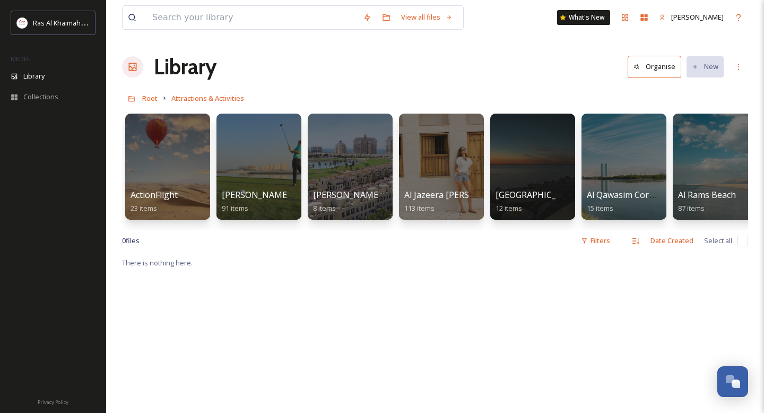
click at [153, 159] on div at bounding box center [167, 167] width 85 height 106
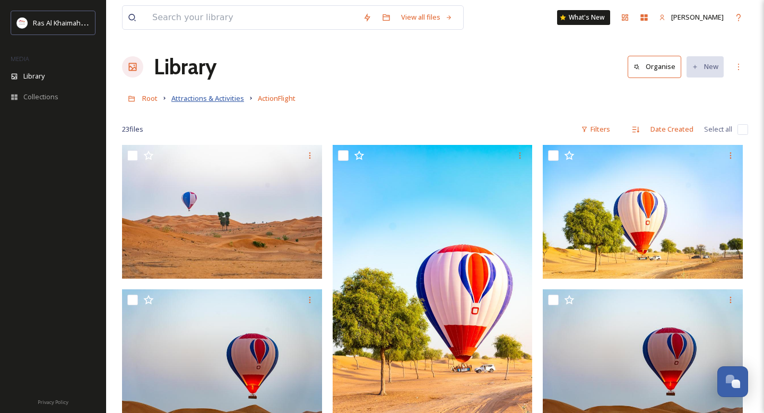
click at [205, 98] on span "Attractions & Activities" at bounding box center [207, 98] width 73 height 10
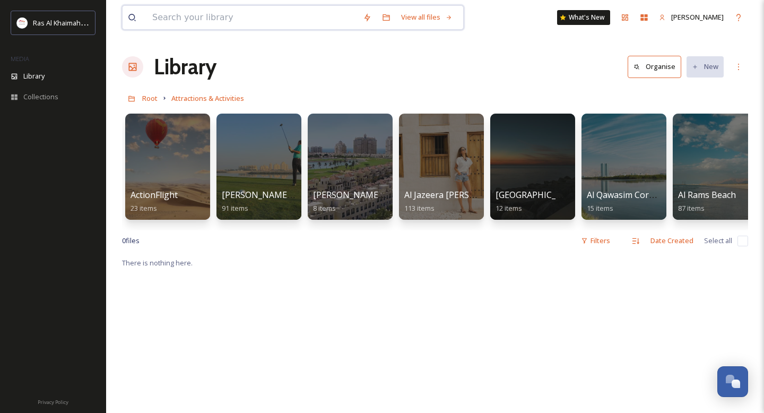
click at [195, 20] on input at bounding box center [252, 17] width 211 height 23
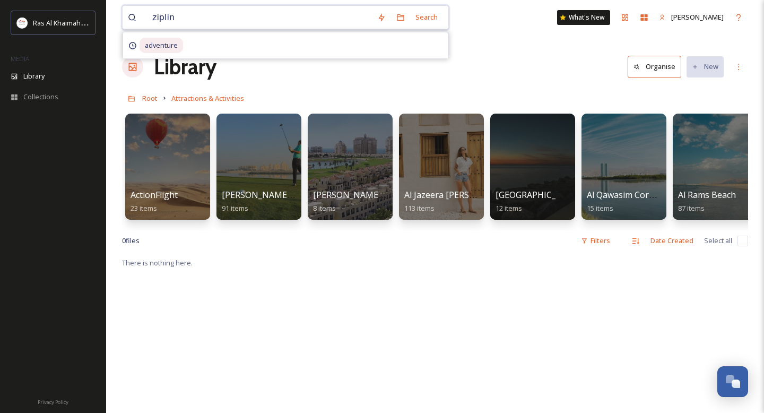
type input "zipline"
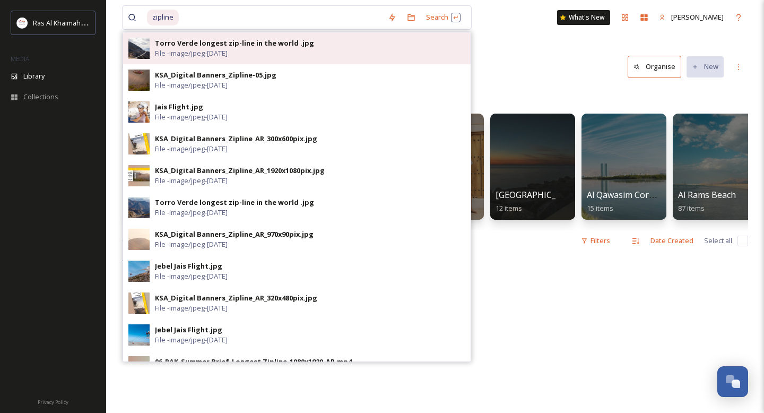
click at [184, 58] on div "Torro Verde longest zip-line in the world .jpg File - image/jpeg - Feb 25 2018" at bounding box center [297, 48] width 348 height 32
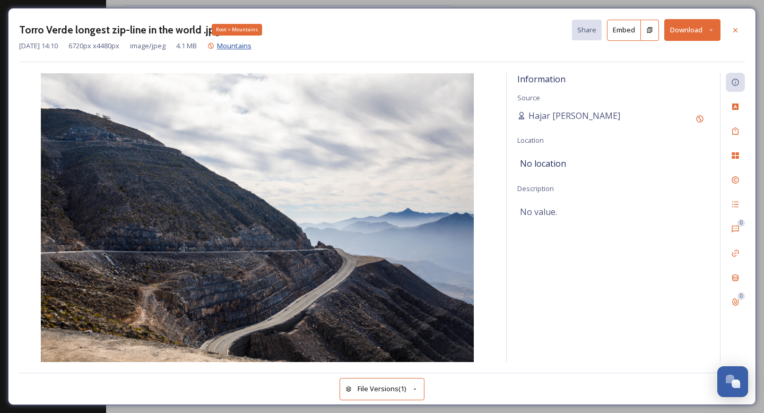
click at [248, 46] on span "Mountains" at bounding box center [234, 46] width 34 height 10
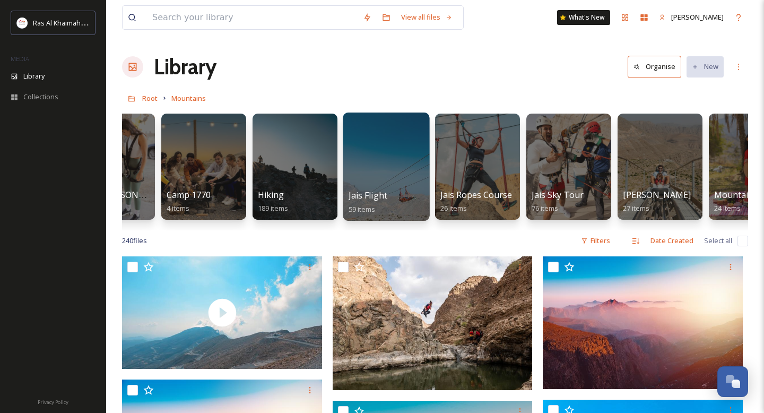
scroll to position [0, 154]
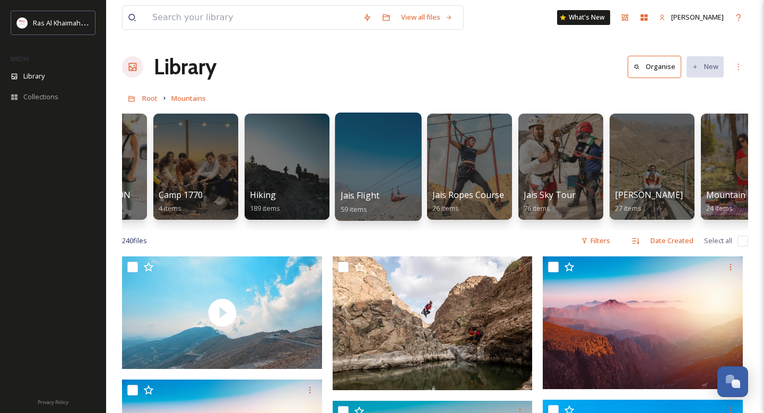
click at [393, 178] on div at bounding box center [378, 167] width 87 height 108
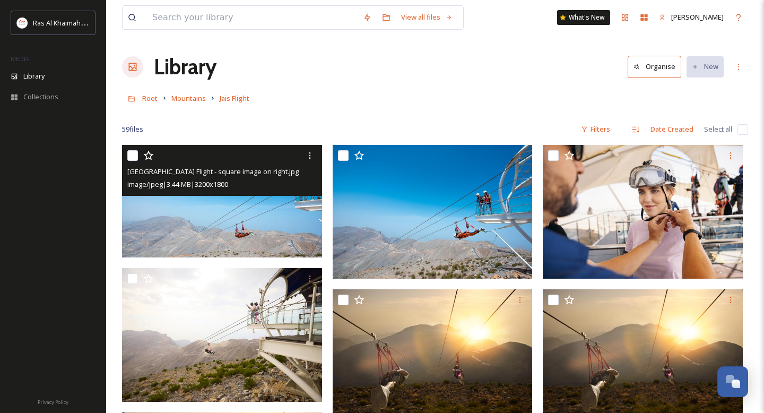
click at [234, 208] on img at bounding box center [222, 201] width 200 height 113
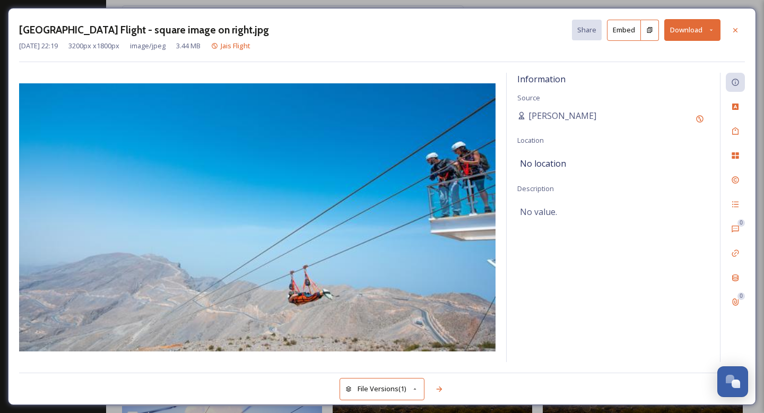
click at [682, 28] on button "Download" at bounding box center [692, 30] width 56 height 22
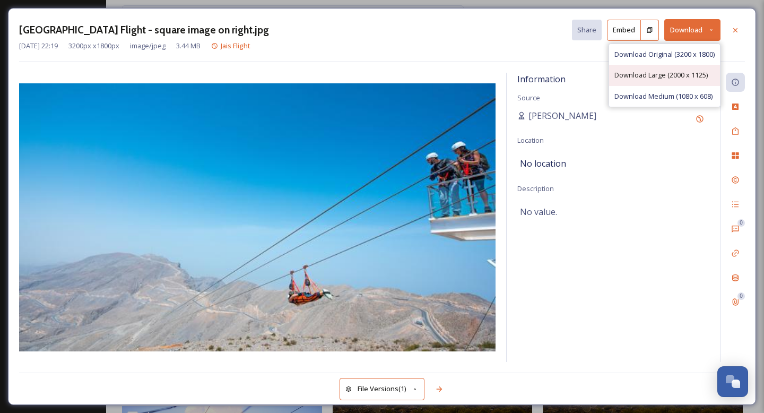
click at [661, 76] on span "Download Large (2000 x 1125)" at bounding box center [661, 75] width 93 height 10
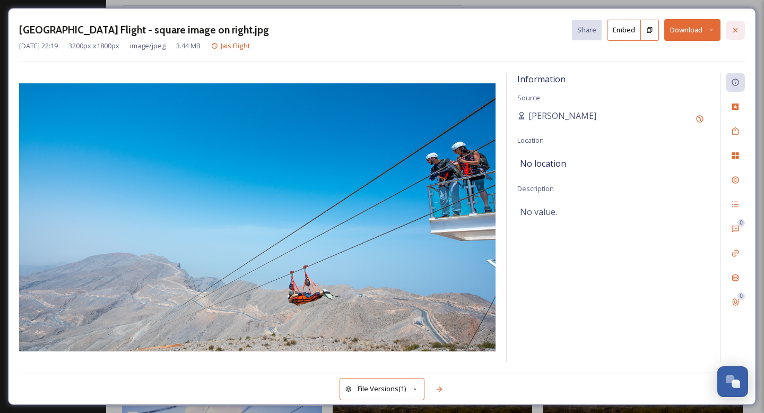
click at [740, 31] on div at bounding box center [735, 30] width 19 height 19
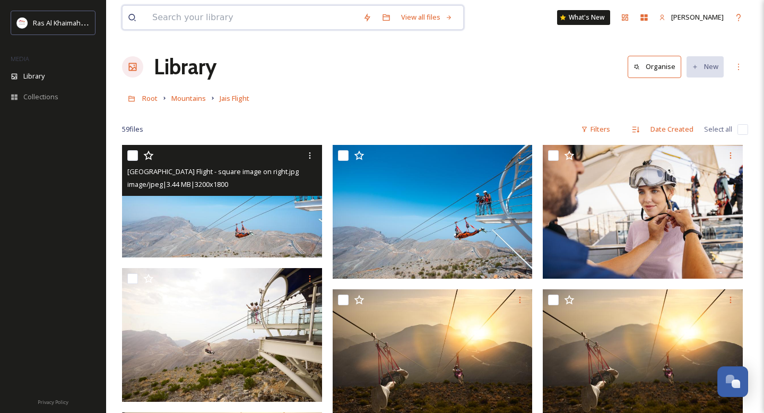
click at [223, 20] on input at bounding box center [252, 17] width 211 height 23
type input "resorts"
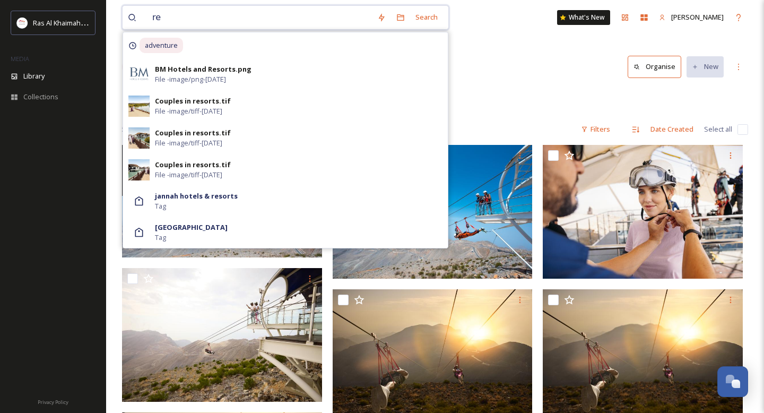
type input "r"
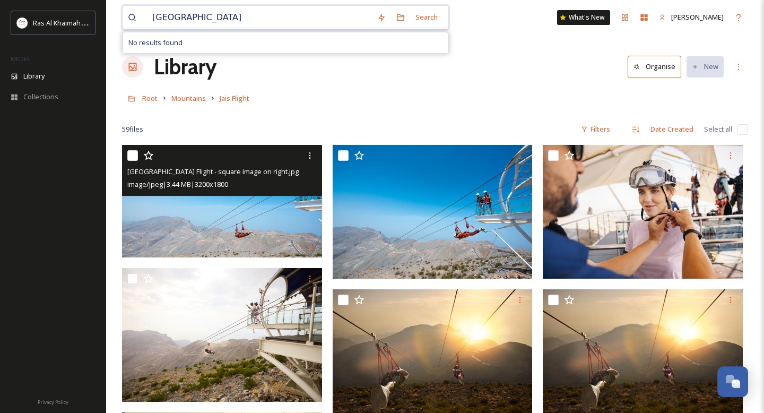
click at [212, 17] on input "Ras al khaimah Resorts" at bounding box center [259, 17] width 225 height 23
drag, startPoint x: 212, startPoint y: 17, endPoint x: 174, endPoint y: 16, distance: 37.7
click at [174, 16] on input "Ras al khaimah Resorts" at bounding box center [259, 17] width 225 height 23
click at [199, 24] on input "Ras al khaimah Resorts" at bounding box center [259, 17] width 225 height 23
click at [210, 15] on input "Ras al khaimah Resorts" at bounding box center [259, 17] width 225 height 23
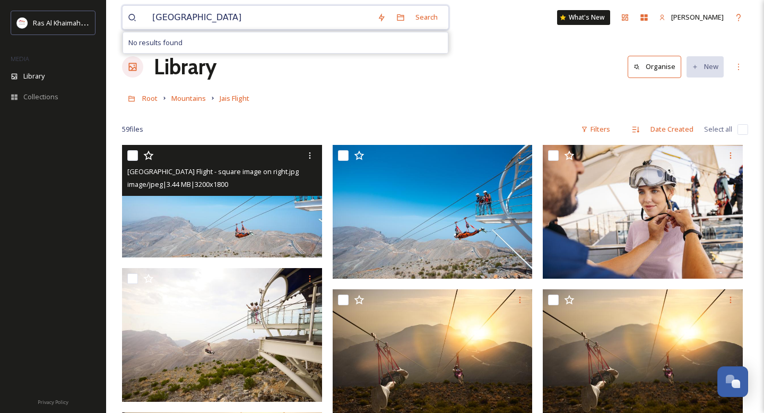
drag, startPoint x: 208, startPoint y: 17, endPoint x: 178, endPoint y: 18, distance: 30.3
click at [178, 18] on input "Ras al khaimah Resorts" at bounding box center [259, 17] width 225 height 23
type input "Resorts"
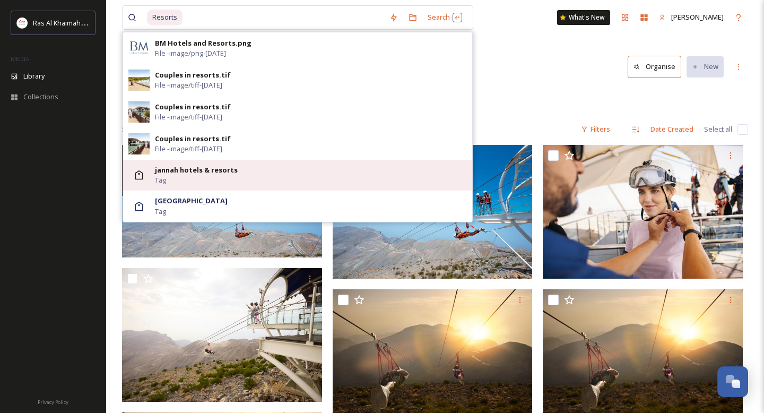
click at [204, 175] on div "jannah hotels & resorts Tag" at bounding box center [311, 175] width 312 height 20
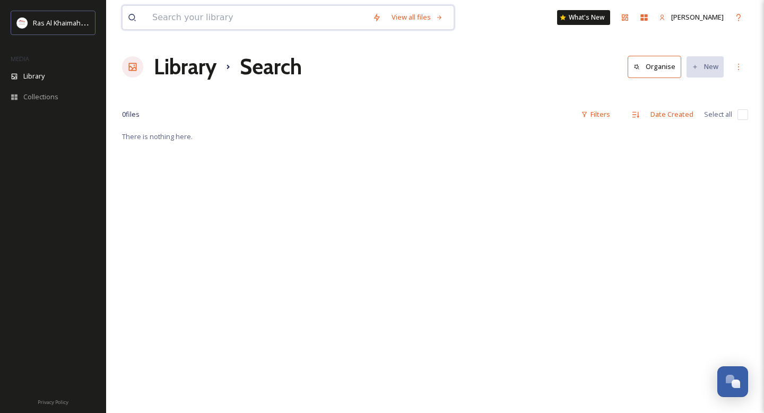
click at [199, 16] on input at bounding box center [257, 17] width 220 height 23
type input "resorts beaches"
click at [163, 25] on span "resorts beaches" at bounding box center [178, 17] width 63 height 15
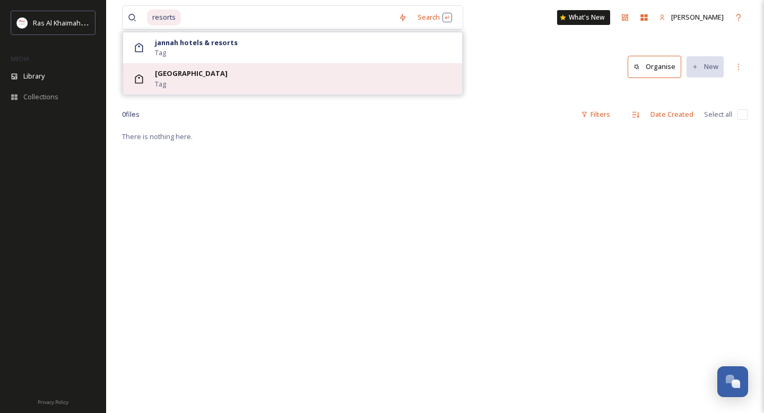
click at [220, 82] on div "Marjan Island Resorts & Spa Tag" at bounding box center [306, 78] width 302 height 20
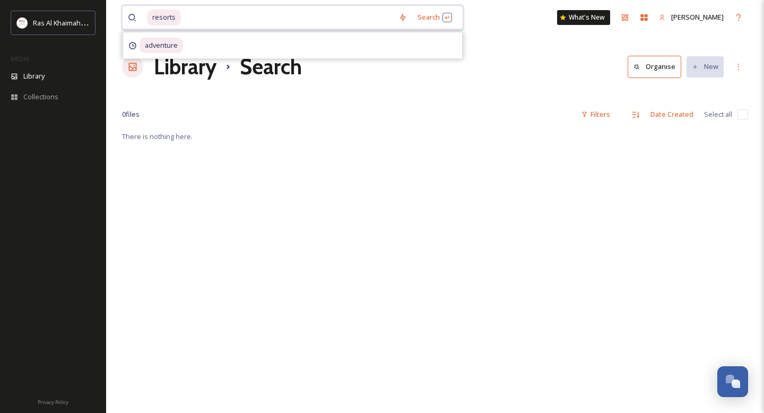
click at [191, 20] on input at bounding box center [287, 17] width 211 height 23
click at [168, 19] on span "resorts" at bounding box center [164, 17] width 34 height 15
click at [174, 19] on span "resorts" at bounding box center [164, 17] width 34 height 15
click at [155, 16] on span "resorts" at bounding box center [164, 17] width 34 height 15
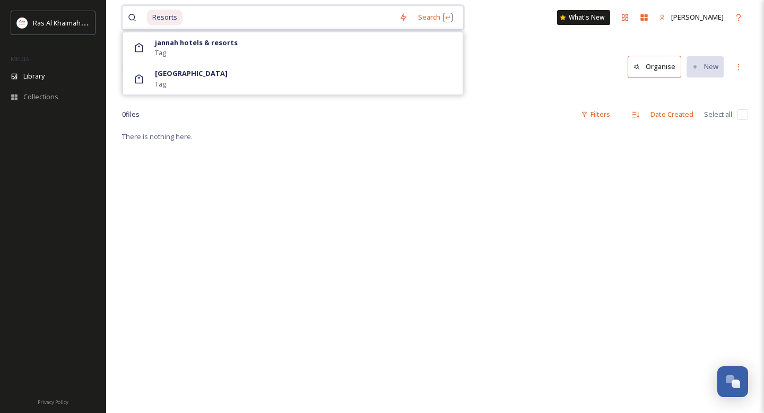
click at [153, 18] on span "Resorts" at bounding box center [165, 17] width 36 height 15
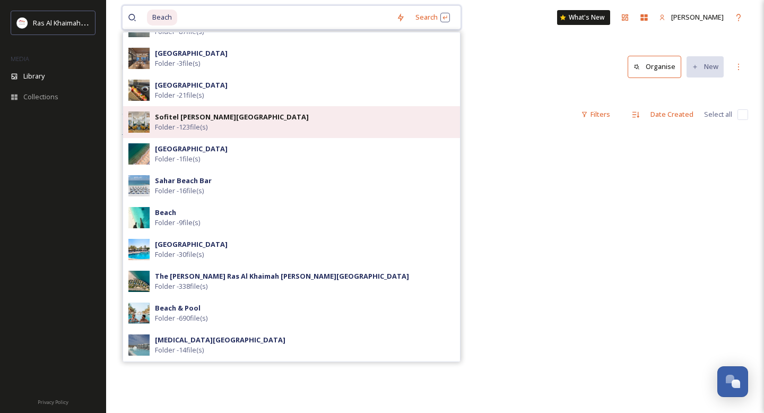
scroll to position [91, 0]
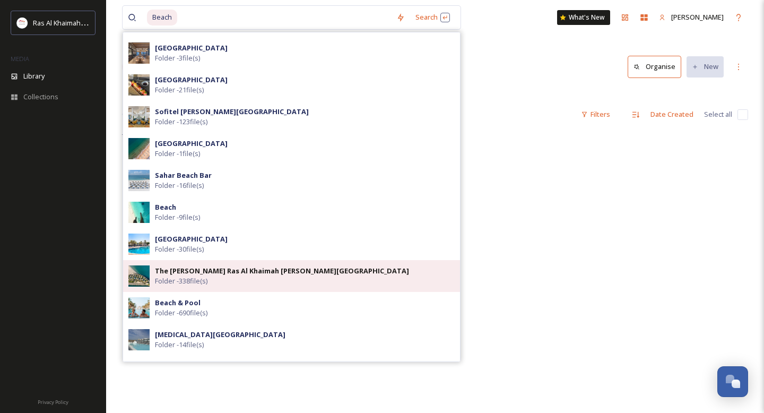
click at [247, 269] on strong "The Ritz-Carlton Ras Al Khaimah Al Hamra Beach" at bounding box center [282, 271] width 254 height 10
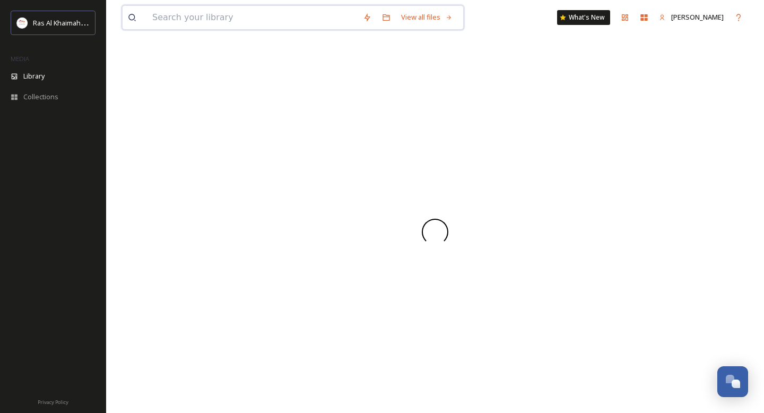
click at [241, 20] on input at bounding box center [252, 17] width 211 height 23
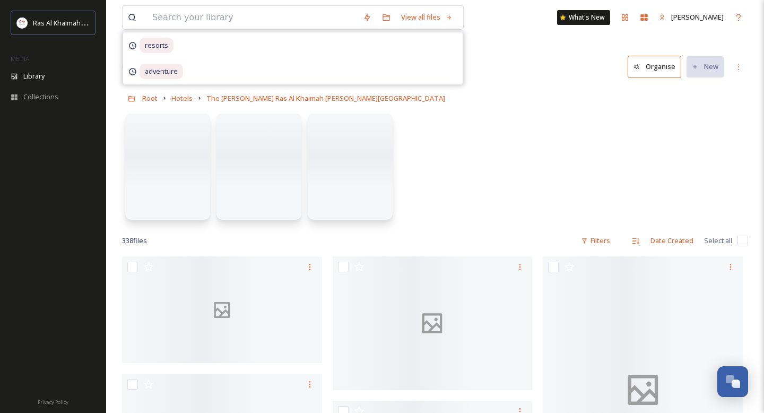
click at [468, 106] on div "Root Hotels The Ritz-Carlton Ras Al Khaimah Al Hamra Beach" at bounding box center [435, 98] width 626 height 20
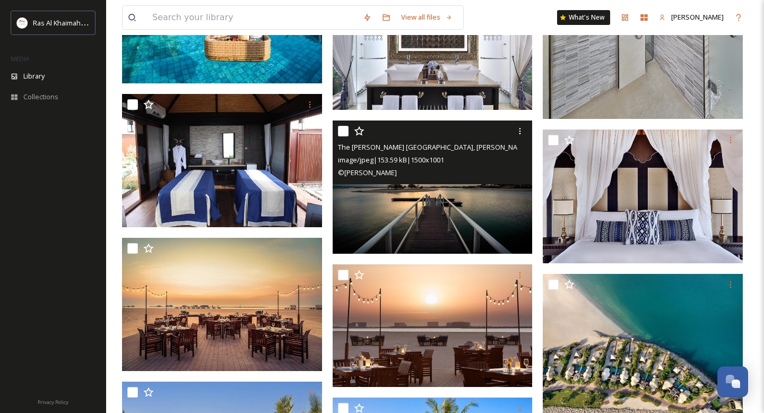
scroll to position [710, 0]
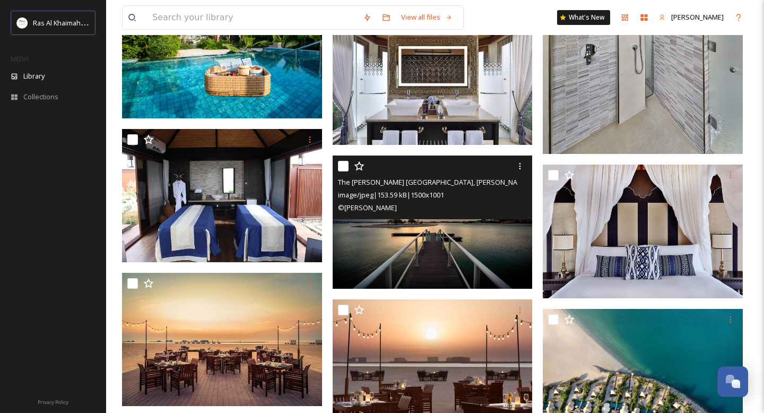
click at [412, 239] on img at bounding box center [433, 222] width 200 height 134
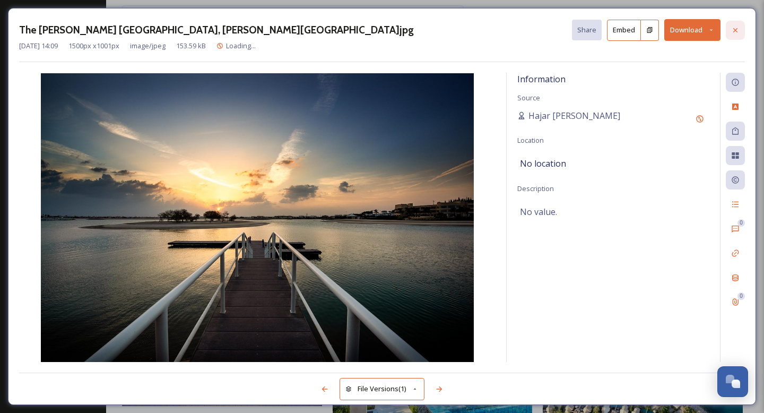
click at [734, 36] on div at bounding box center [735, 30] width 19 height 19
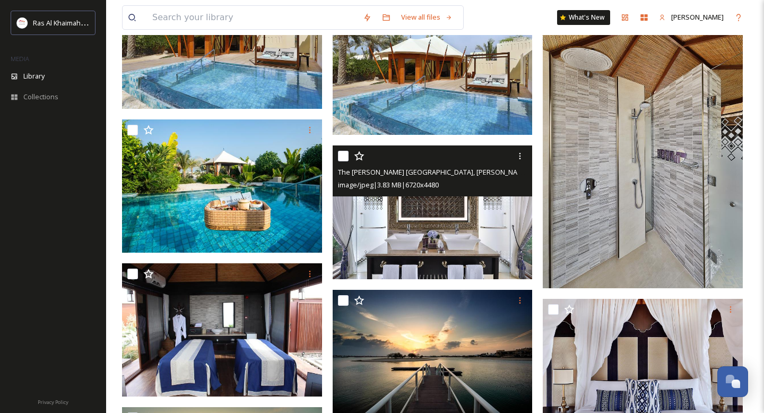
scroll to position [557, 0]
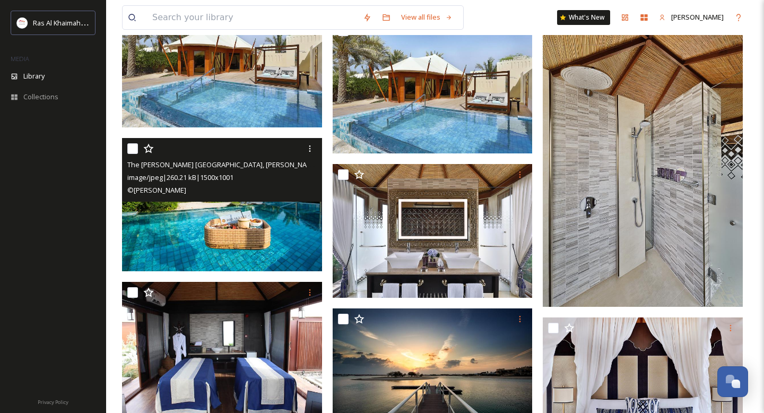
click at [214, 197] on div "The Ritz-Carlton Ras Al Khaimah, Al Hamra Beach resort In-Villa Floating Breakf…" at bounding box center [222, 170] width 200 height 64
click at [218, 226] on img at bounding box center [222, 205] width 200 height 134
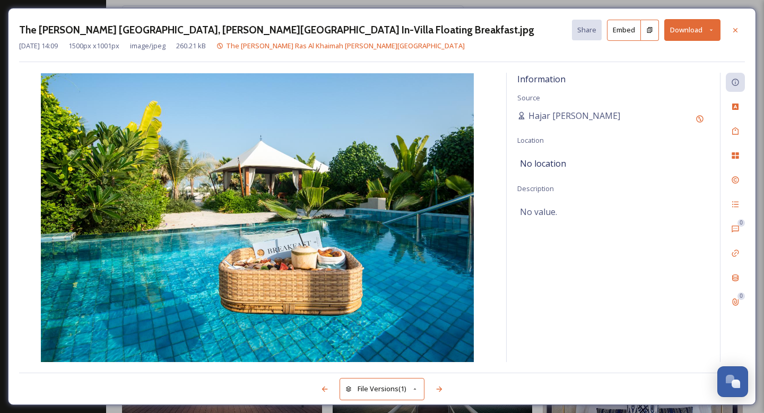
click at [318, 230] on img at bounding box center [257, 217] width 477 height 289
click at [686, 23] on button "Download" at bounding box center [692, 30] width 56 height 22
click at [665, 60] on div "Download Original (1500 x 1001)" at bounding box center [664, 54] width 111 height 21
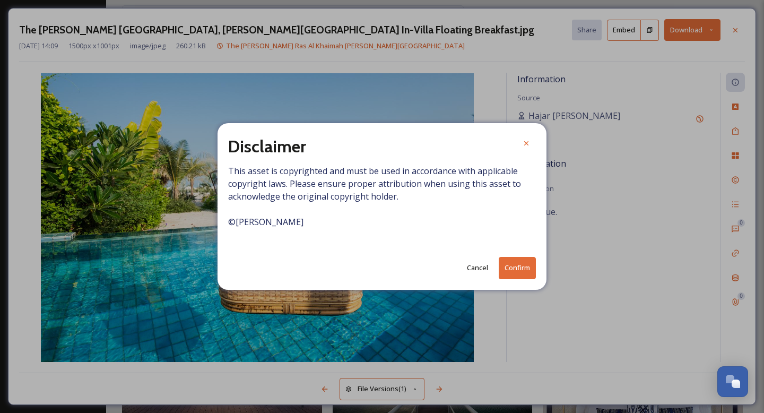
click at [517, 272] on button "Confirm" at bounding box center [517, 268] width 37 height 22
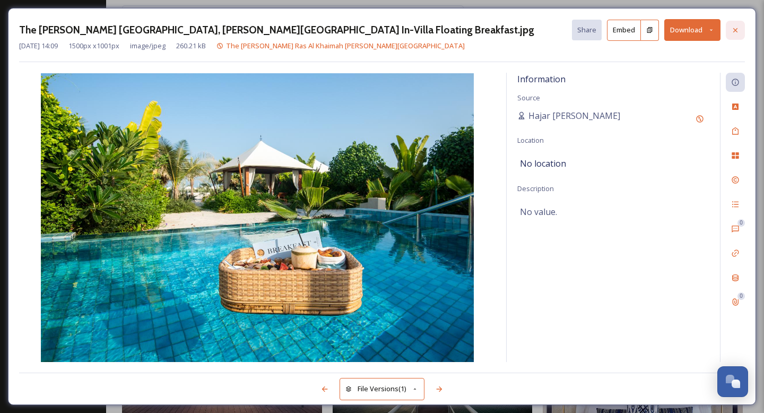
click at [734, 31] on icon at bounding box center [735, 30] width 4 height 4
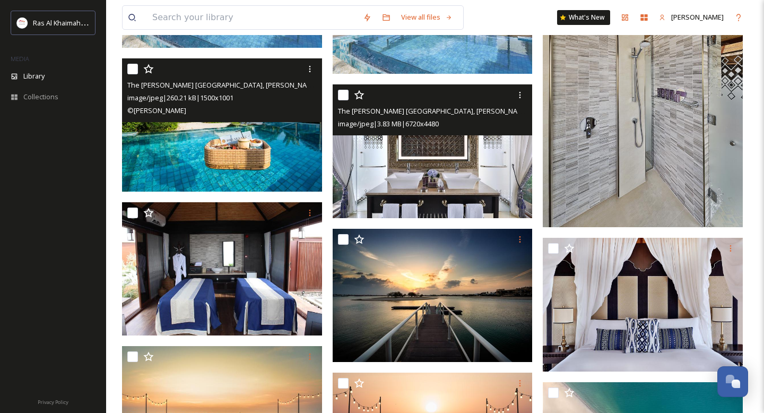
scroll to position [636, 0]
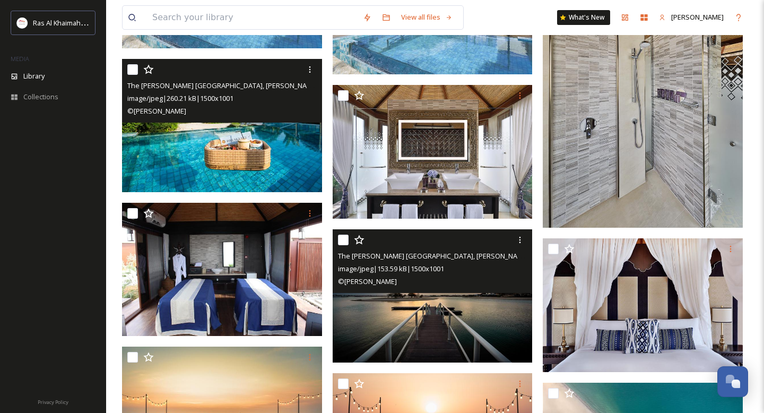
click at [403, 293] on img at bounding box center [433, 296] width 200 height 134
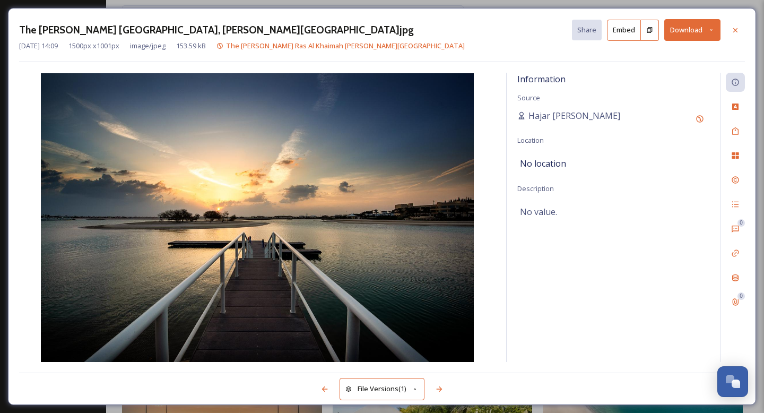
click at [686, 30] on button "Download" at bounding box center [692, 30] width 56 height 22
click at [671, 60] on div "Download Original (1500 x 1001)" at bounding box center [664, 54] width 111 height 21
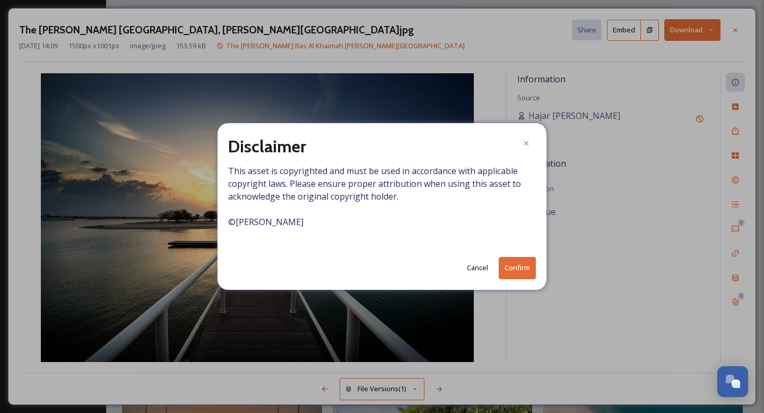
click at [516, 273] on button "Confirm" at bounding box center [517, 268] width 37 height 22
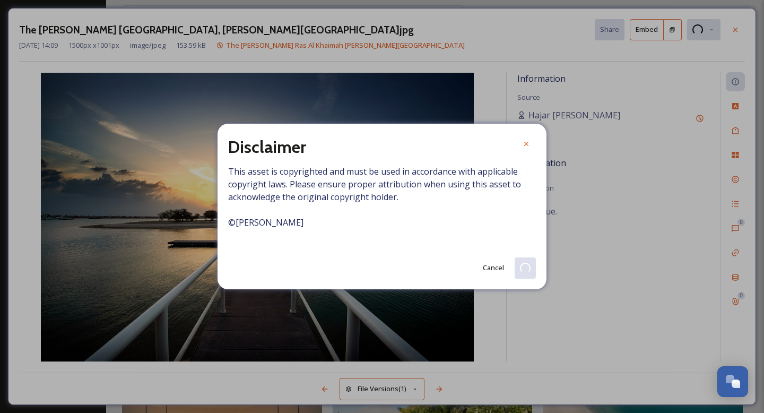
click at [479, 220] on span "This asset is copyrighted and must be used in accordance with applicable copyri…" at bounding box center [382, 203] width 308 height 76
click at [522, 144] on icon at bounding box center [526, 144] width 8 height 8
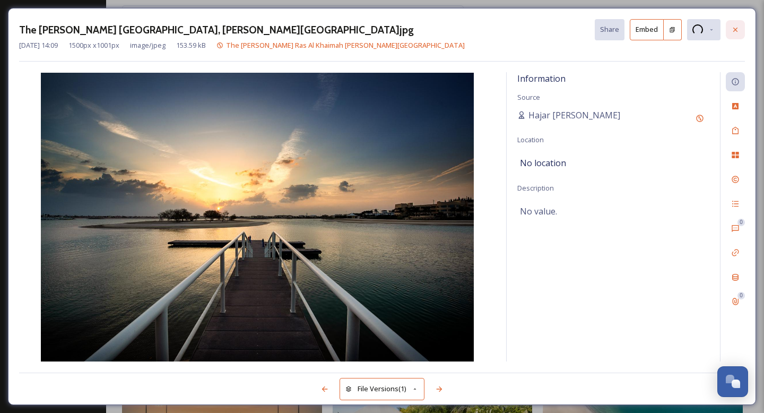
click at [733, 34] on div at bounding box center [735, 29] width 19 height 19
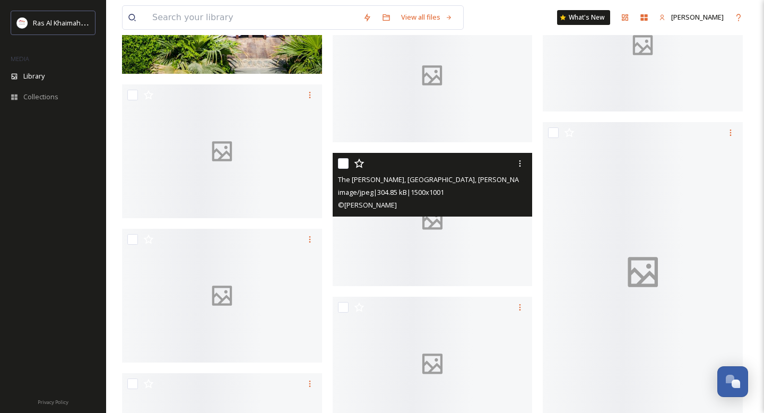
scroll to position [3235, 0]
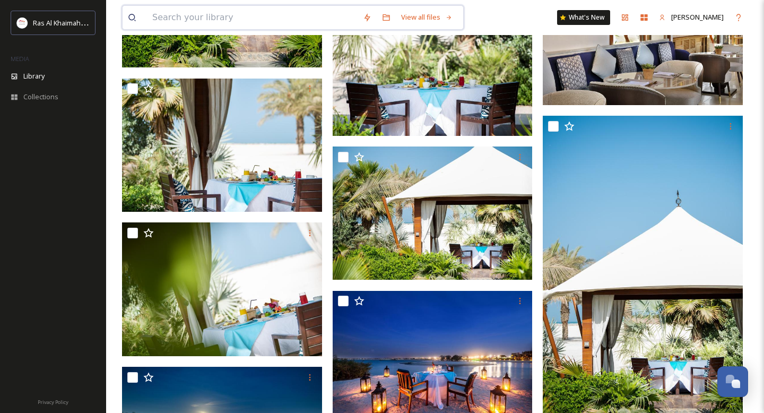
click at [226, 15] on input at bounding box center [252, 17] width 211 height 23
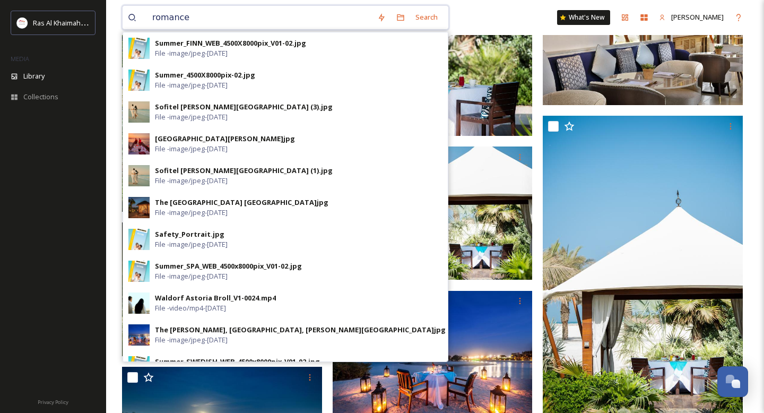
drag, startPoint x: 194, startPoint y: 16, endPoint x: 140, endPoint y: 14, distance: 54.2
click at [140, 14] on div "romance" at bounding box center [250, 17] width 244 height 23
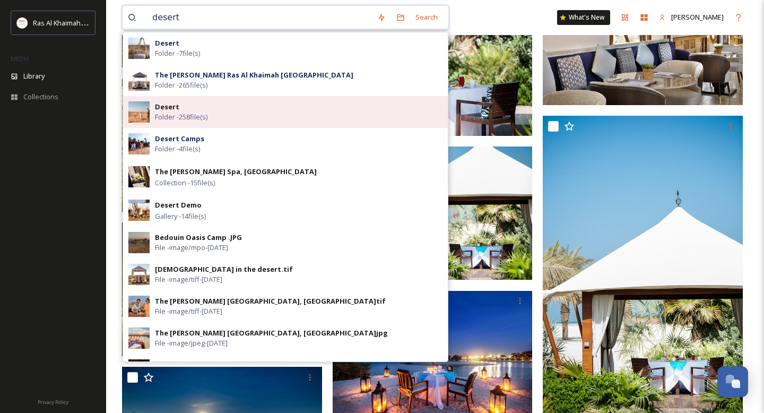
type input "desert"
click at [193, 118] on span "Folder - 258 file(s)" at bounding box center [181, 117] width 53 height 10
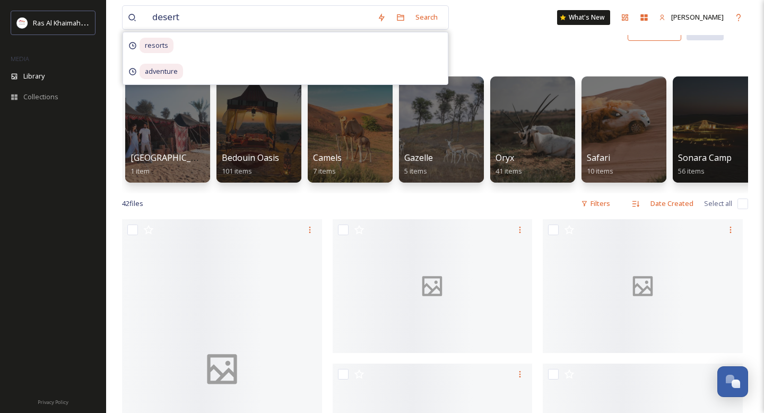
scroll to position [37, 0]
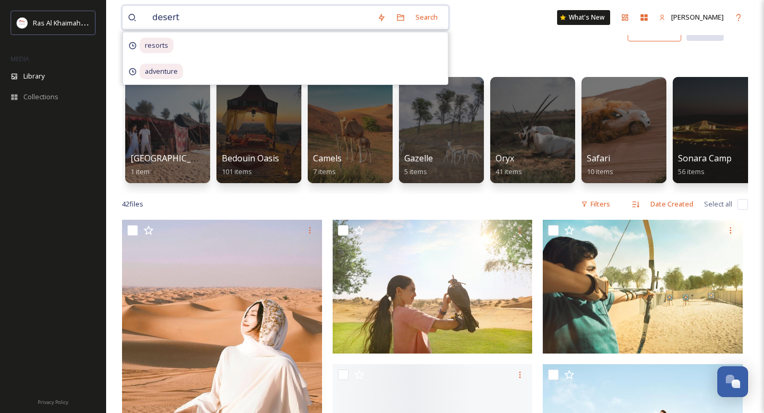
click at [213, 19] on input "desert" at bounding box center [259, 17] width 225 height 23
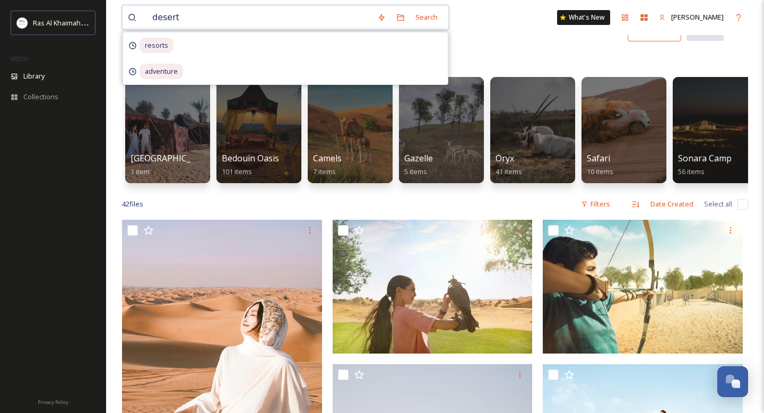
drag, startPoint x: 196, startPoint y: 20, endPoint x: 129, endPoint y: 21, distance: 66.9
click at [129, 21] on div "desert" at bounding box center [250, 17] width 244 height 23
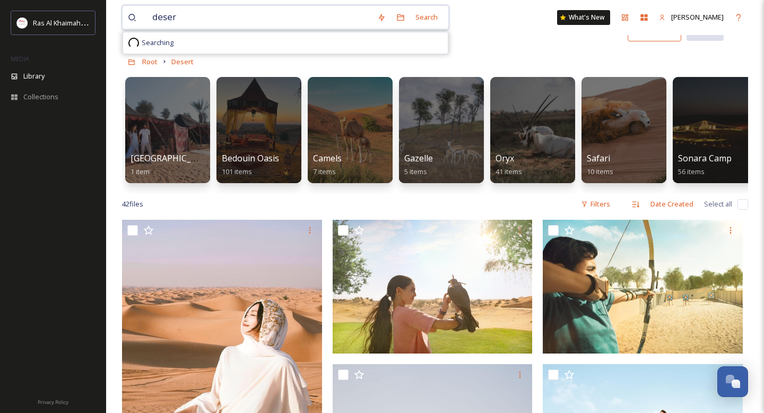
type input "desert"
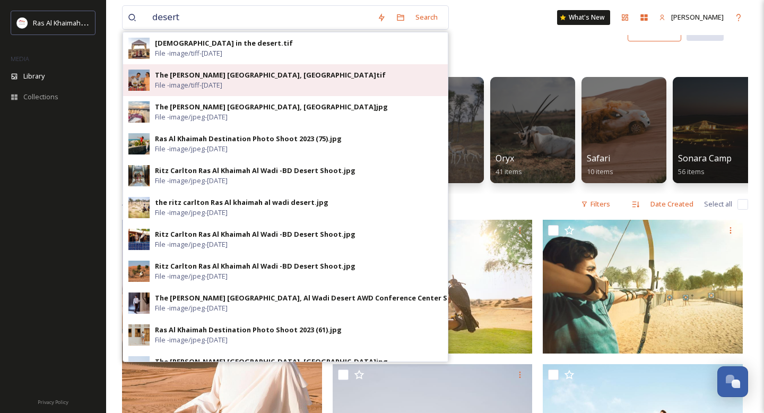
click at [174, 80] on span "File - image/tiff - Mar 08 2024" at bounding box center [188, 85] width 67 height 10
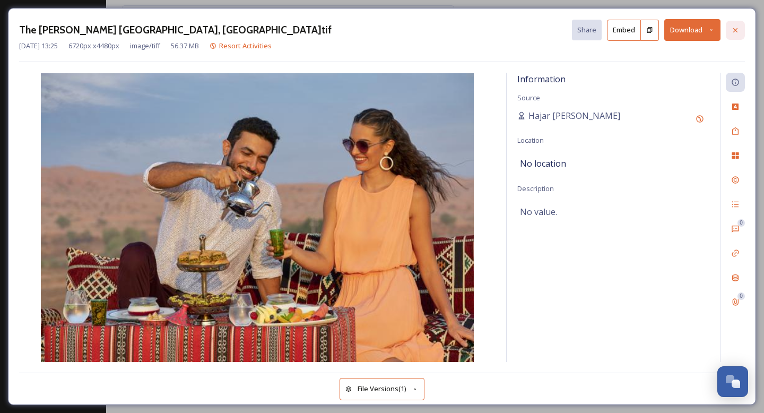
click at [734, 30] on icon at bounding box center [735, 30] width 8 height 8
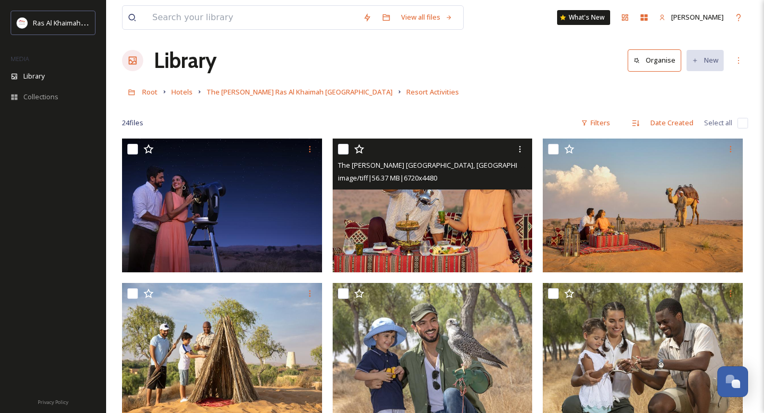
scroll to position [5, 0]
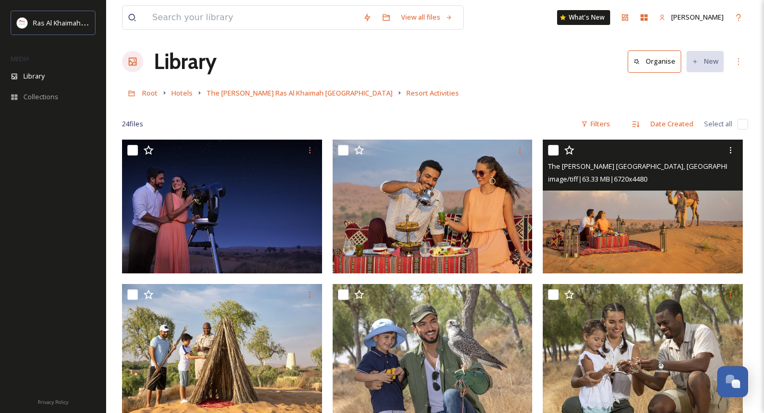
click at [607, 219] on img at bounding box center [643, 207] width 200 height 134
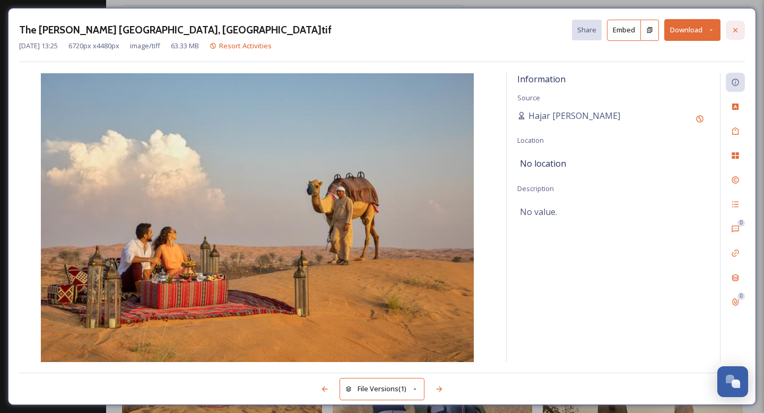
click at [737, 27] on icon at bounding box center [735, 30] width 8 height 8
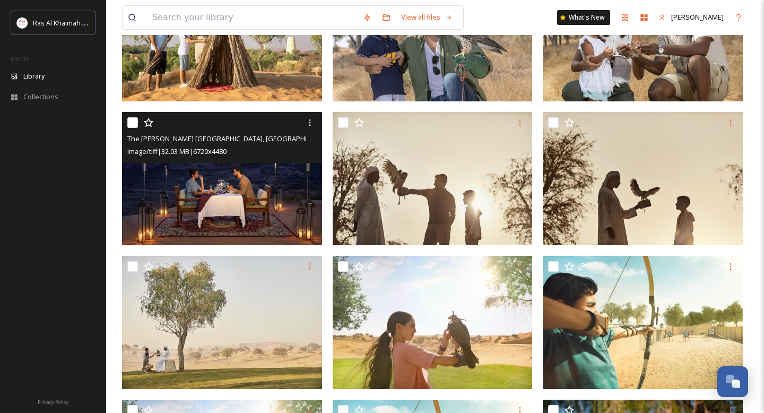
scroll to position [323, 0]
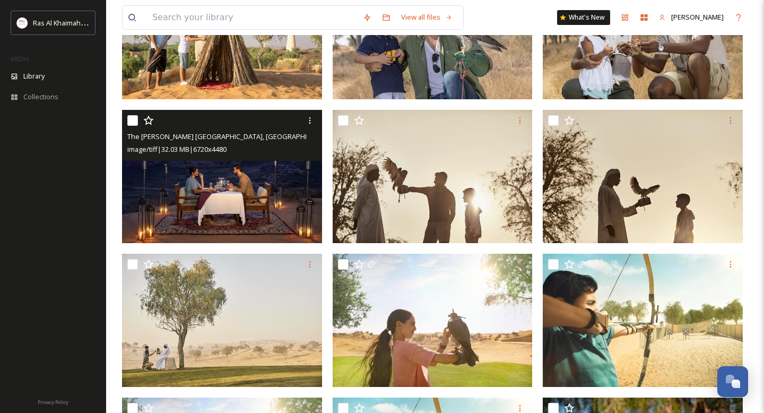
click at [256, 177] on img at bounding box center [222, 177] width 200 height 134
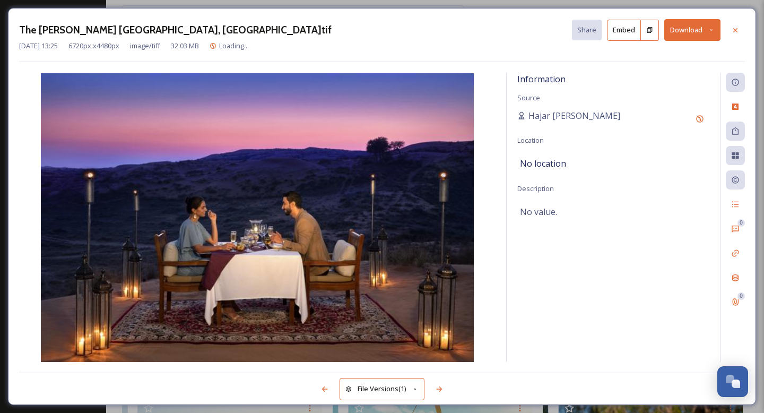
click at [684, 28] on button "Download" at bounding box center [692, 30] width 56 height 22
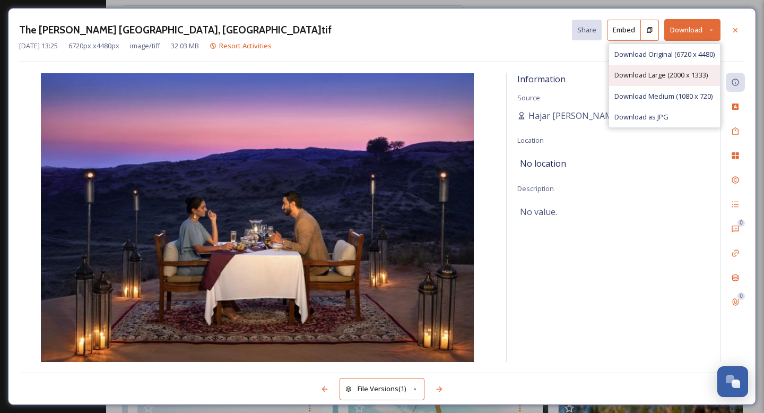
click at [647, 73] on span "Download Large (2000 x 1333)" at bounding box center [661, 75] width 93 height 10
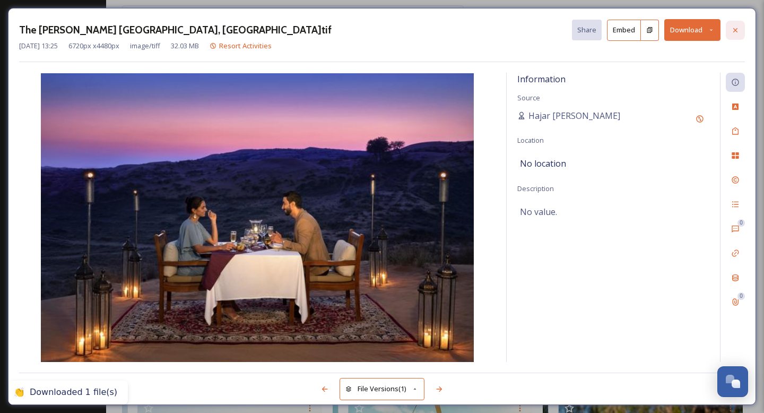
click at [733, 31] on icon at bounding box center [735, 30] width 8 height 8
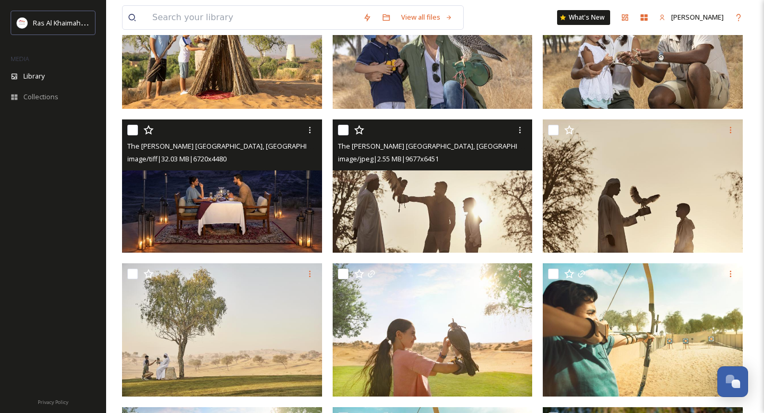
scroll to position [315, 0]
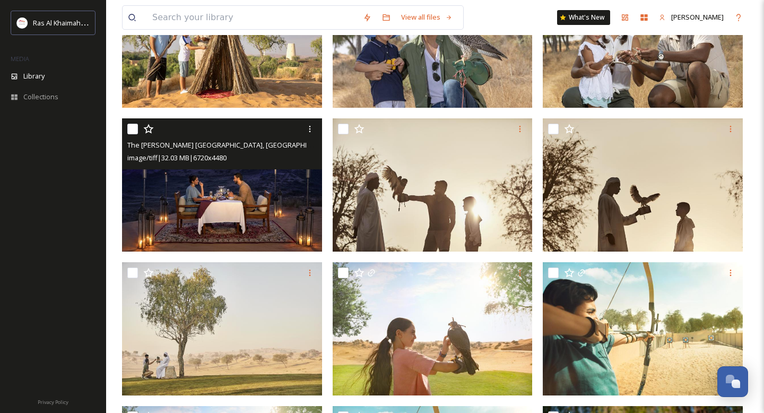
click at [246, 191] on img at bounding box center [222, 185] width 200 height 134
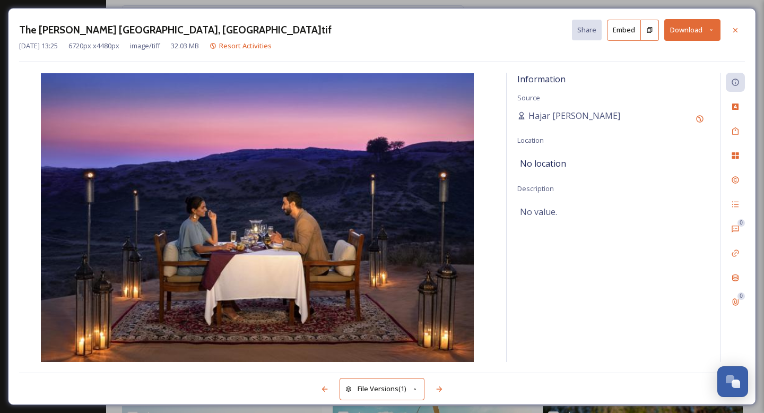
click at [711, 35] on button "Download" at bounding box center [692, 30] width 56 height 22
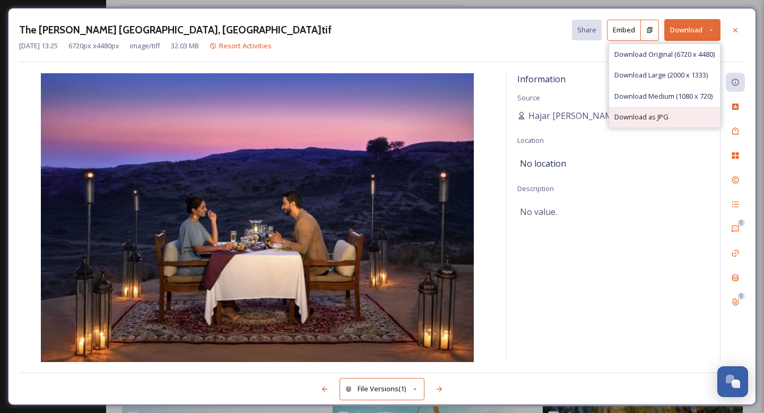
click at [651, 117] on span "Download as JPG" at bounding box center [642, 117] width 54 height 10
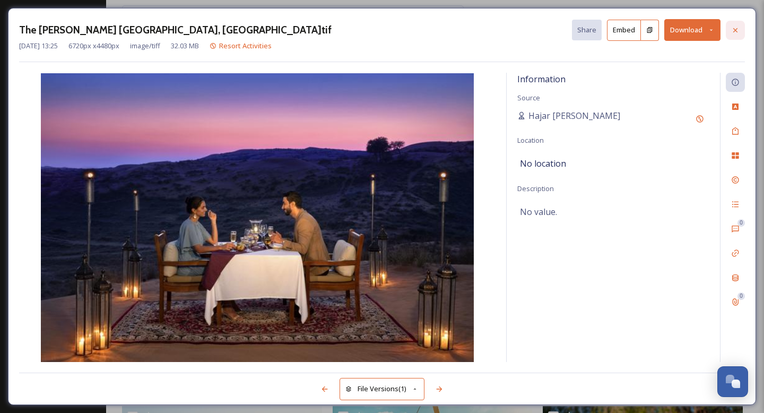
click at [734, 33] on icon at bounding box center [735, 30] width 8 height 8
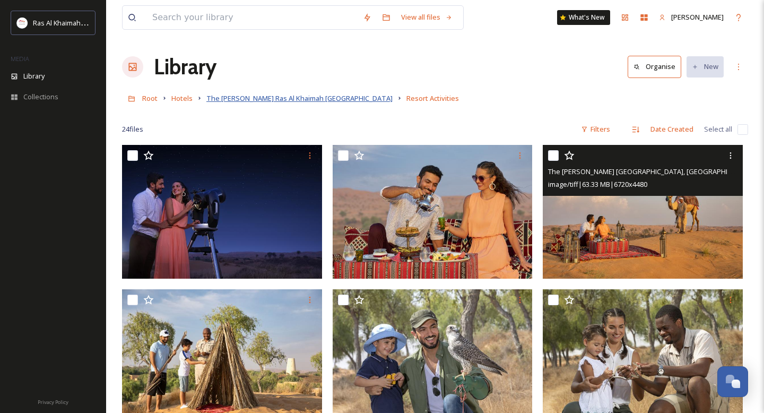
click at [316, 97] on span "The Ritz-Carlton Ras Al Khaimah Al Wadi Desert" at bounding box center [299, 98] width 186 height 10
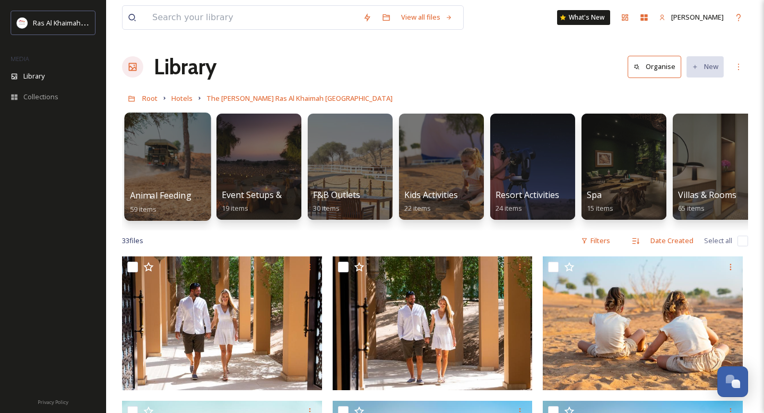
click at [168, 174] on div at bounding box center [167, 167] width 87 height 108
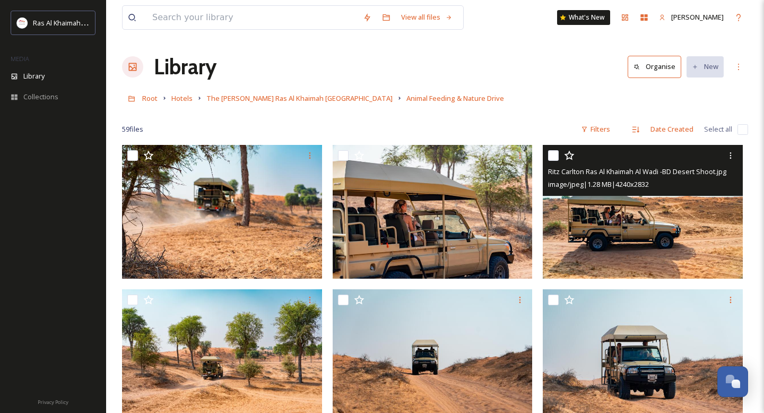
click at [609, 237] on img at bounding box center [643, 212] width 200 height 134
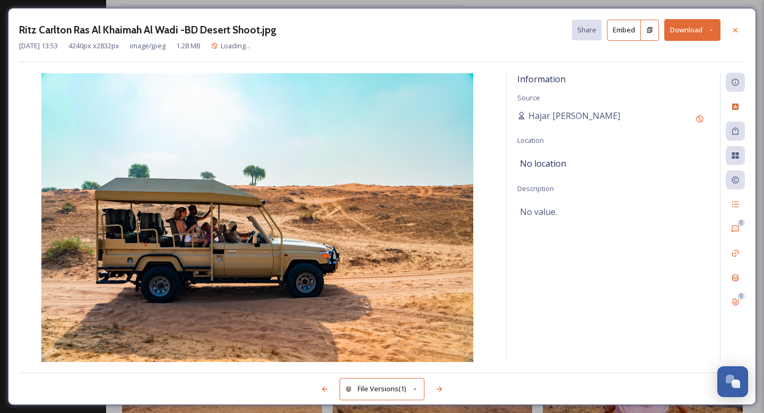
click at [711, 30] on icon at bounding box center [711, 30] width 7 height 7
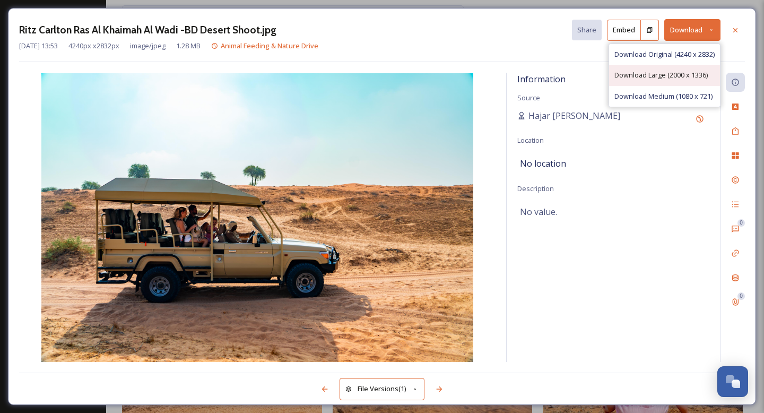
click at [655, 81] on div "Download Large (2000 x 1336)" at bounding box center [664, 75] width 111 height 21
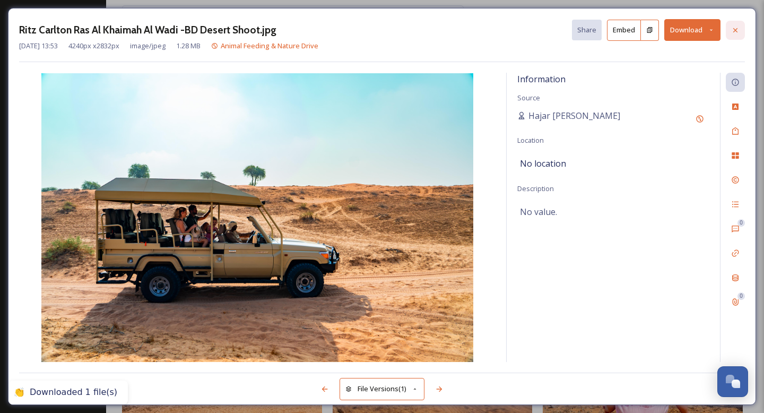
click at [728, 30] on div at bounding box center [735, 30] width 19 height 19
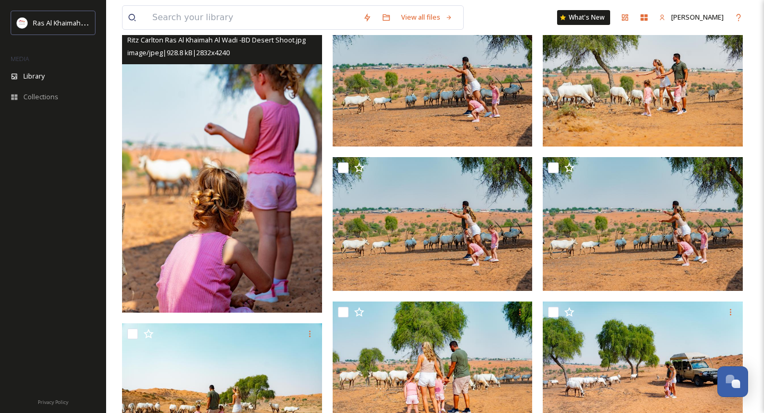
scroll to position [652, 0]
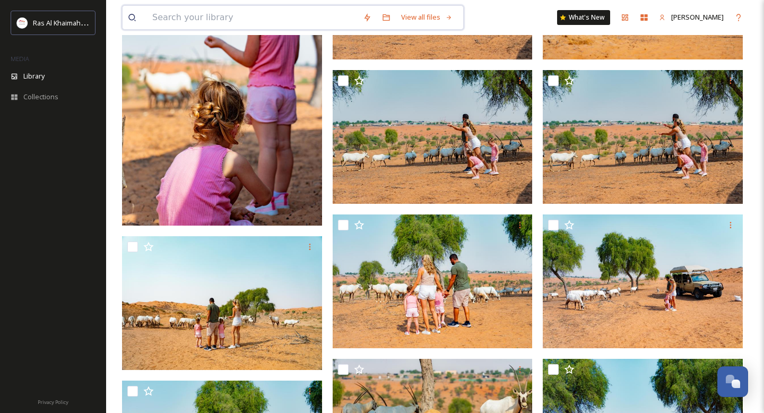
click at [211, 16] on input at bounding box center [252, 17] width 211 height 23
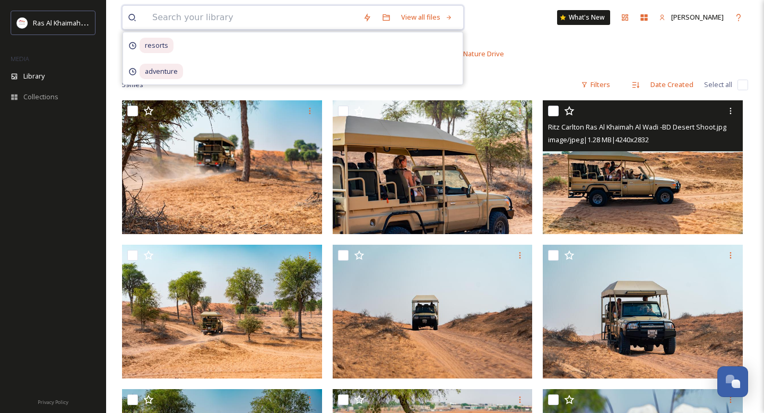
scroll to position [0, 0]
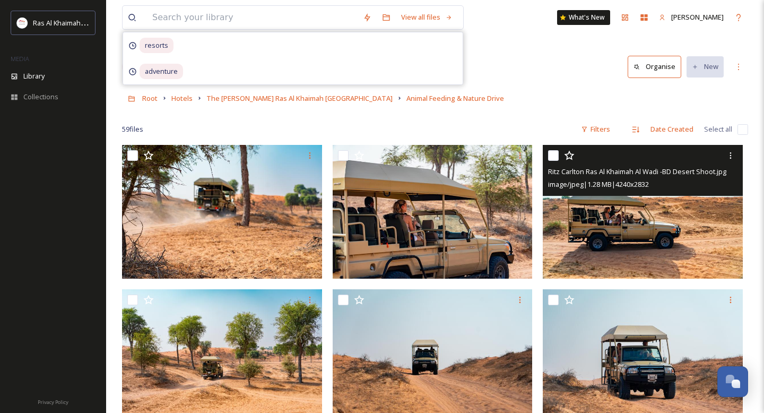
click at [450, 114] on div at bounding box center [435, 113] width 626 height 11
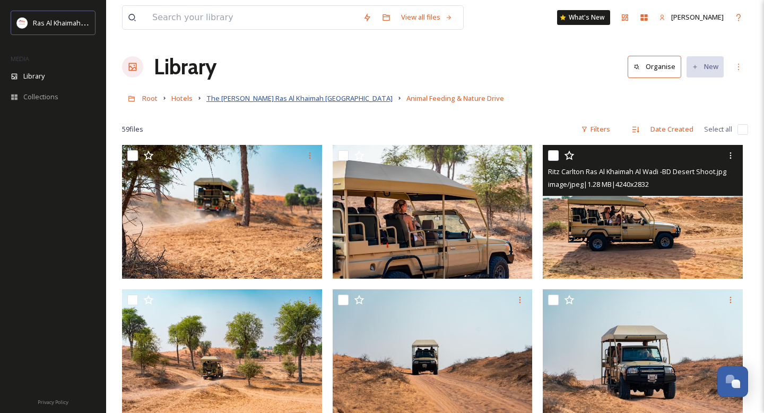
click at [268, 97] on span "The Ritz-Carlton Ras Al Khaimah Al Wadi Desert" at bounding box center [299, 98] width 186 height 10
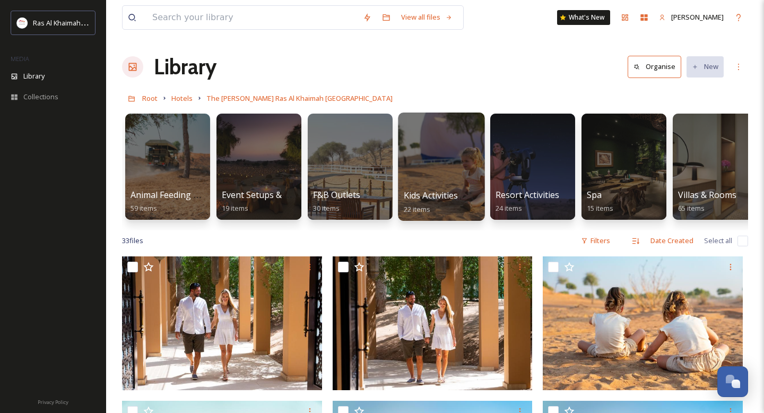
scroll to position [0, 13]
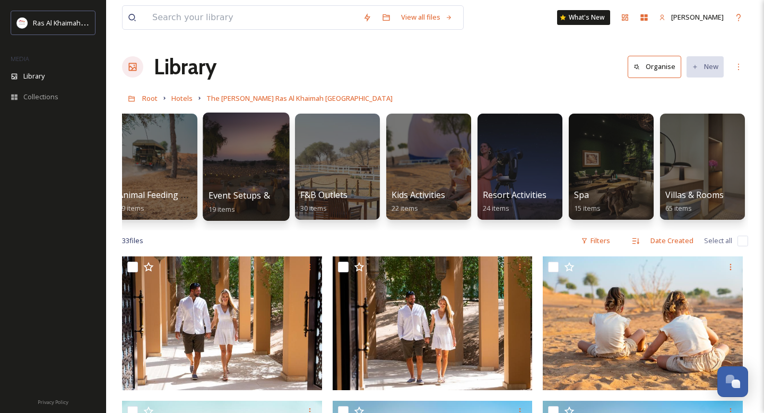
click at [247, 168] on div at bounding box center [246, 167] width 87 height 108
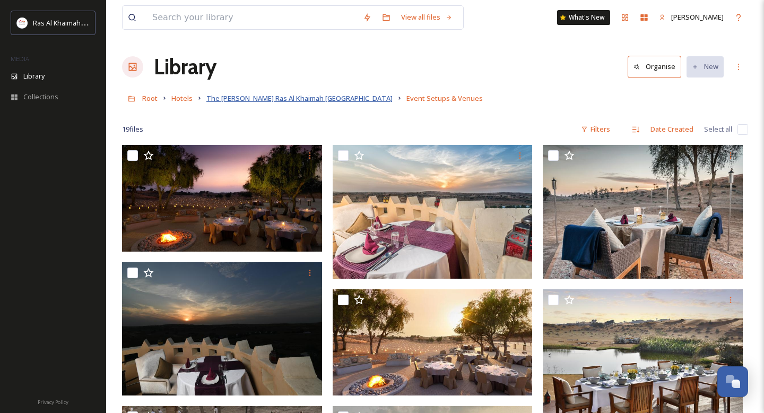
click at [290, 96] on span "The Ritz-Carlton Ras Al Khaimah Al Wadi Desert" at bounding box center [299, 98] width 186 height 10
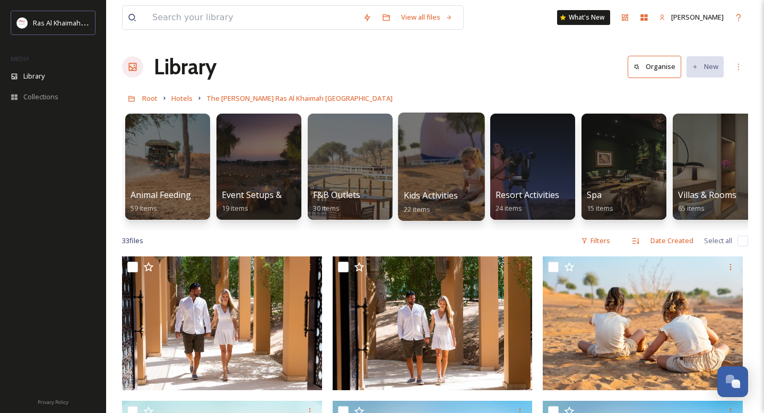
click at [443, 187] on div at bounding box center [441, 167] width 87 height 108
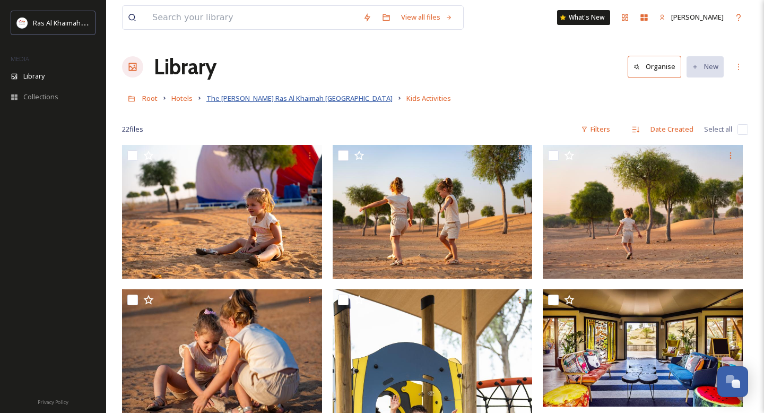
click at [248, 97] on span "The Ritz-Carlton Ras Al Khaimah Al Wadi Desert" at bounding box center [299, 98] width 186 height 10
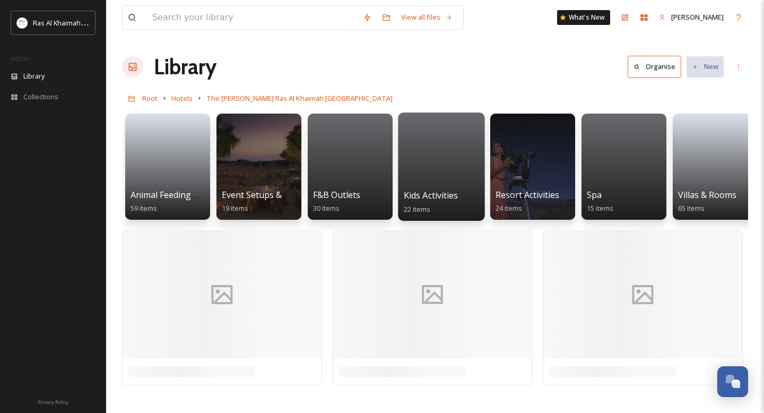
scroll to position [0, 13]
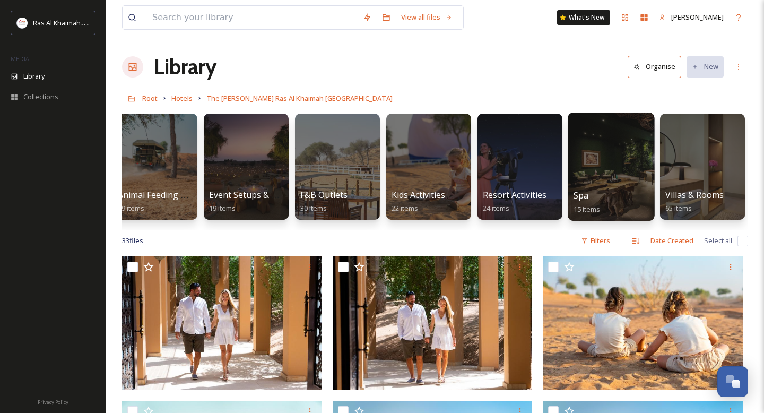
click at [614, 171] on div at bounding box center [611, 167] width 87 height 108
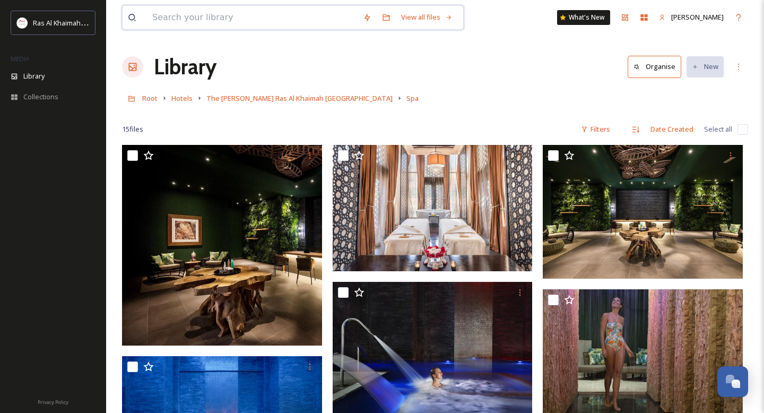
click at [211, 20] on input at bounding box center [252, 17] width 211 height 23
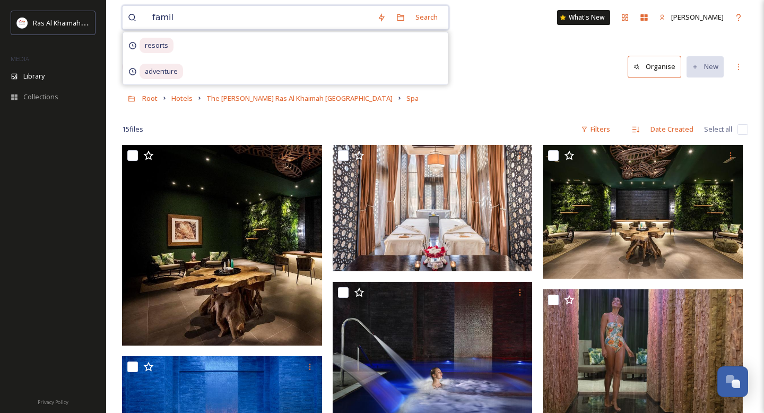
type input "family"
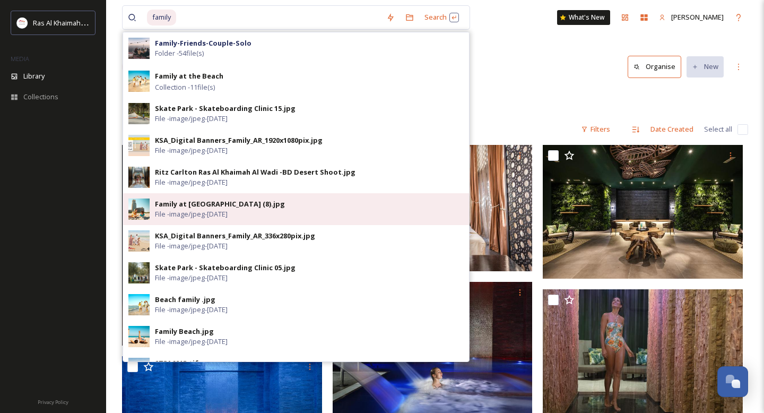
click at [198, 215] on span "File - image/jpeg - Nov 20 2024" at bounding box center [191, 214] width 73 height 10
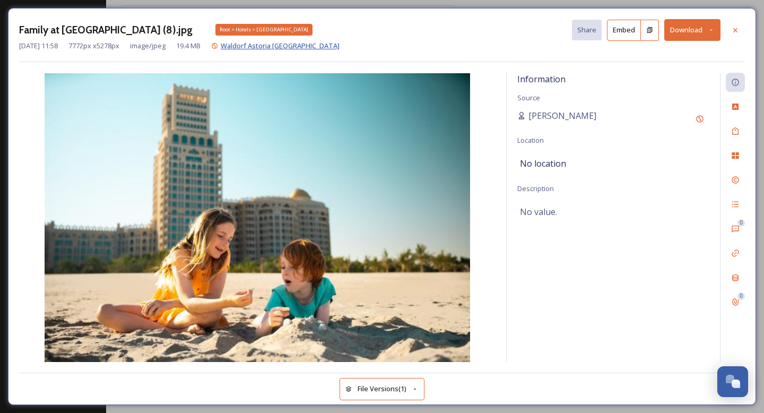
click at [323, 45] on span "Waldorf Astoria Ras Al Khaimah" at bounding box center [280, 46] width 119 height 10
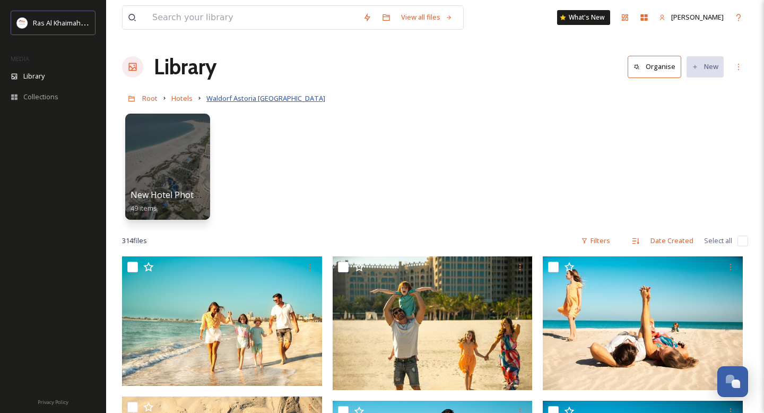
click at [238, 99] on span "Waldorf Astoria Ras Al Khaimah" at bounding box center [265, 98] width 119 height 10
click at [193, 169] on div at bounding box center [167, 167] width 87 height 108
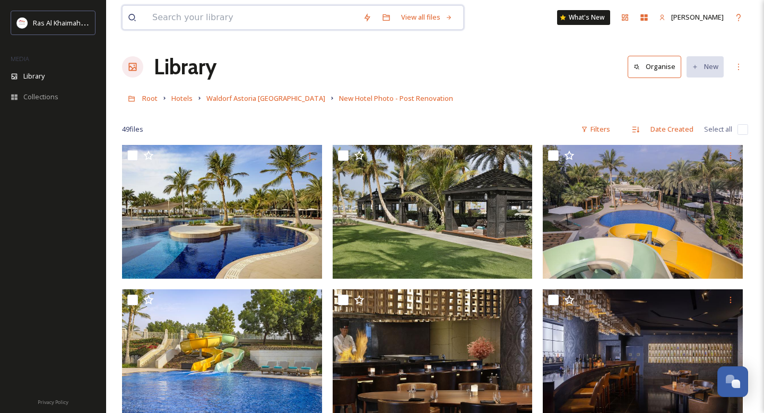
click at [189, 18] on input at bounding box center [252, 17] width 211 height 23
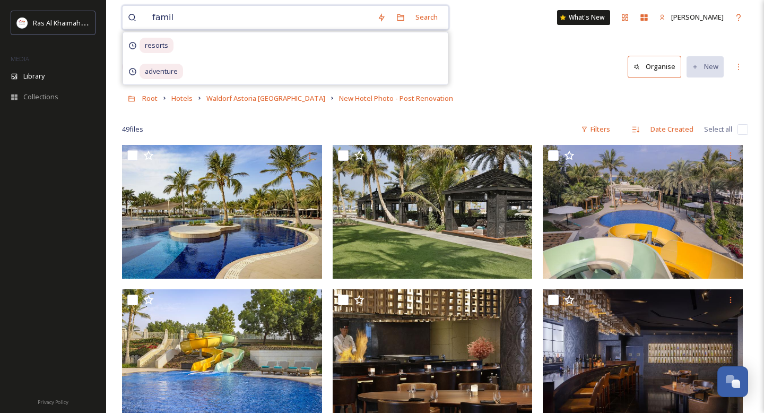
type input "family"
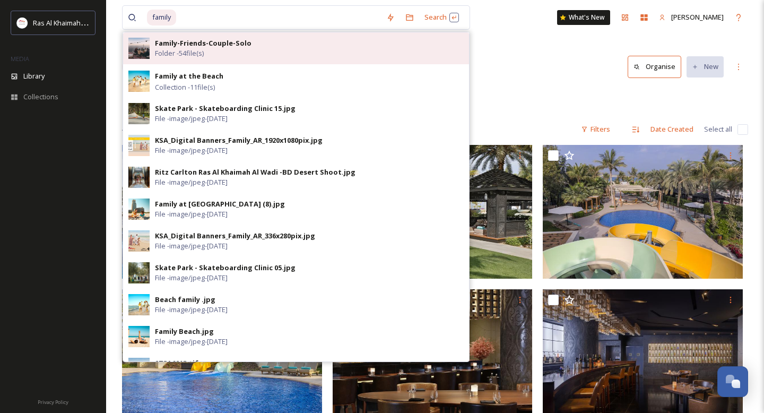
click at [162, 45] on strong "Family-Friends-Couple-Solo" at bounding box center [203, 43] width 97 height 10
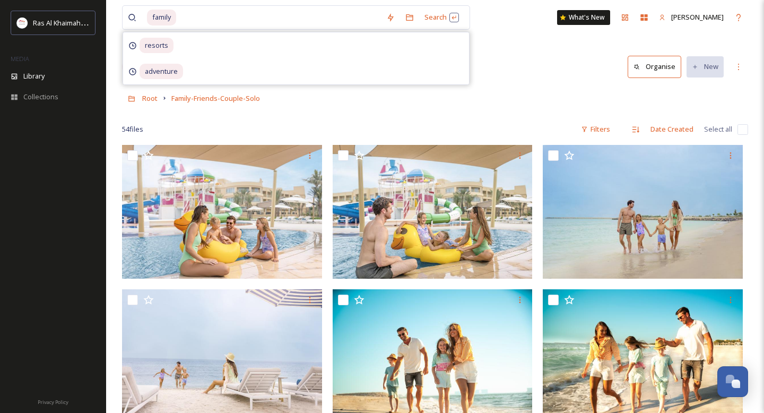
click at [373, 125] on div "54 file s Filters Date Created Select all" at bounding box center [435, 129] width 626 height 21
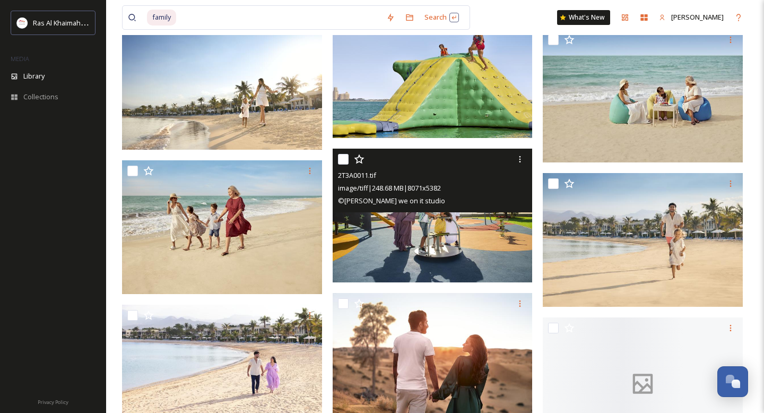
scroll to position [1419, 0]
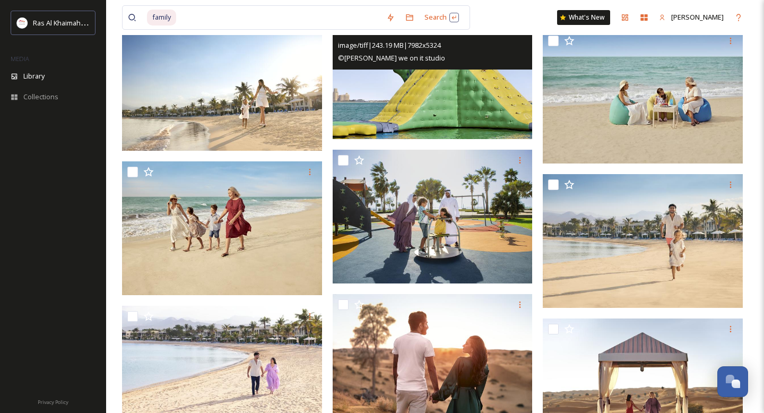
click at [495, 101] on img at bounding box center [433, 73] width 200 height 134
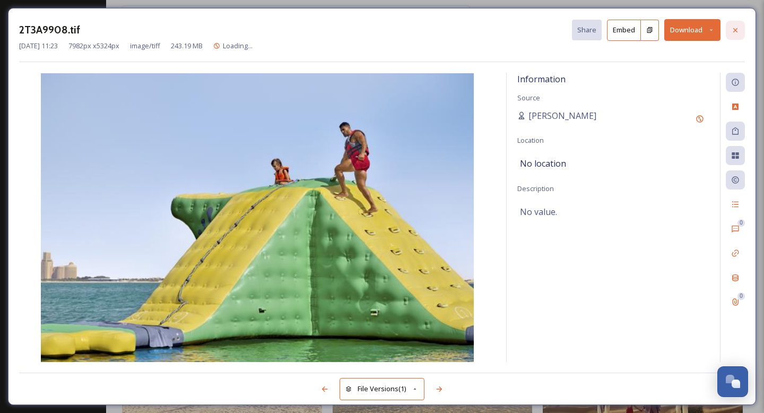
click at [738, 26] on icon at bounding box center [735, 30] width 8 height 8
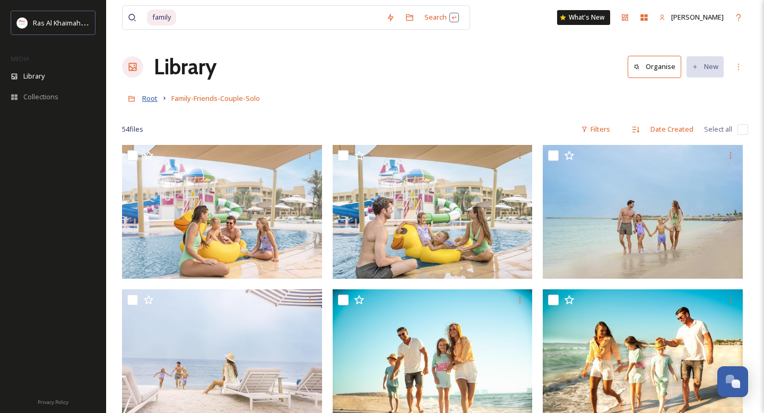
click at [149, 97] on span "Root" at bounding box center [149, 98] width 15 height 10
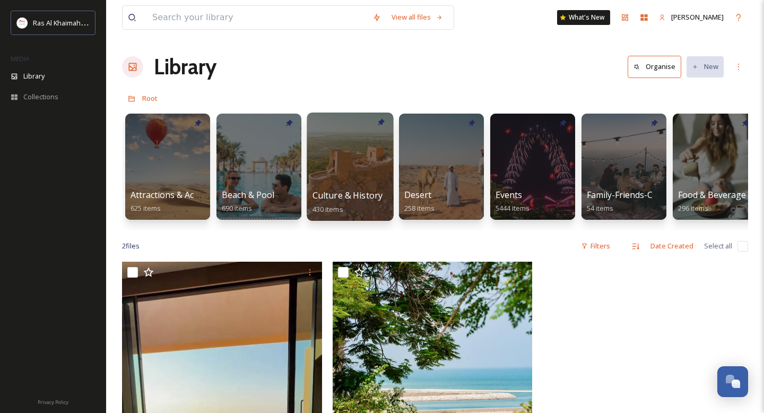
click at [345, 153] on div at bounding box center [350, 167] width 87 height 108
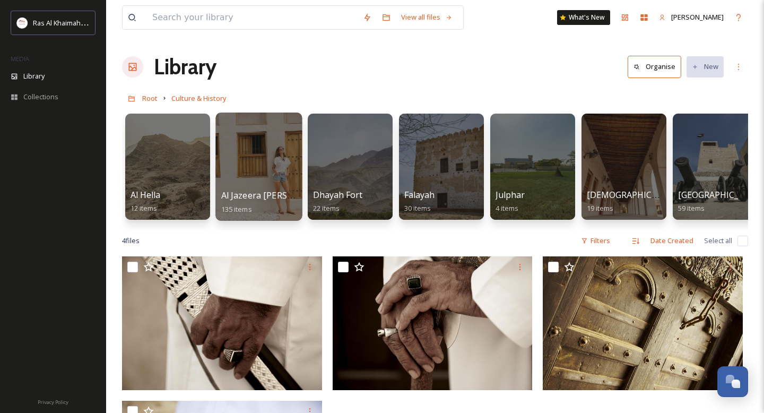
click at [253, 151] on div at bounding box center [258, 167] width 87 height 108
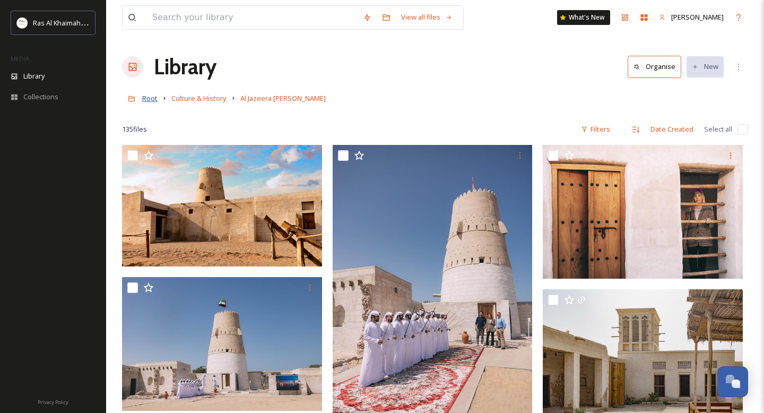
click at [150, 98] on span "Root" at bounding box center [149, 98] width 15 height 10
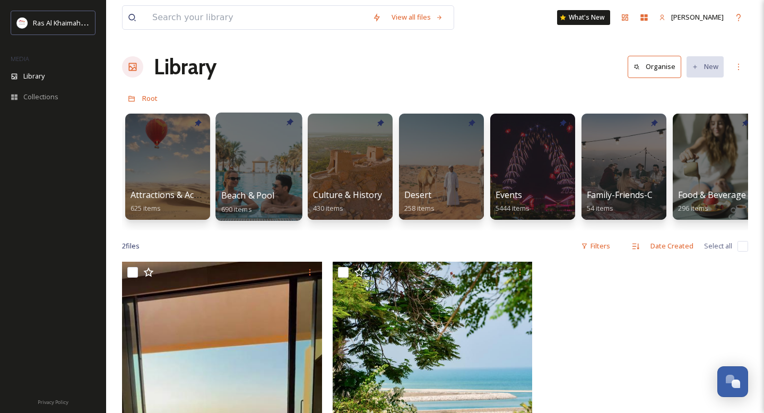
click at [250, 161] on div at bounding box center [258, 167] width 87 height 108
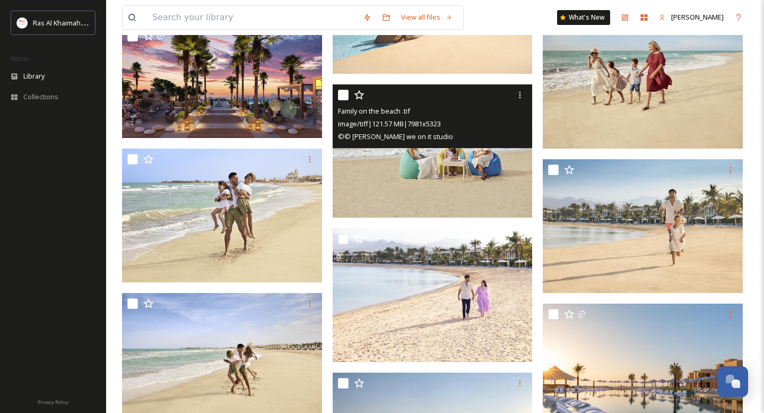
scroll to position [505, 0]
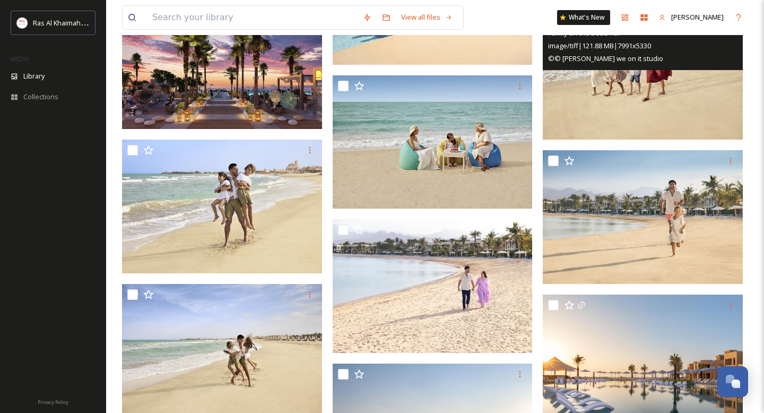
click at [607, 87] on img at bounding box center [643, 73] width 200 height 134
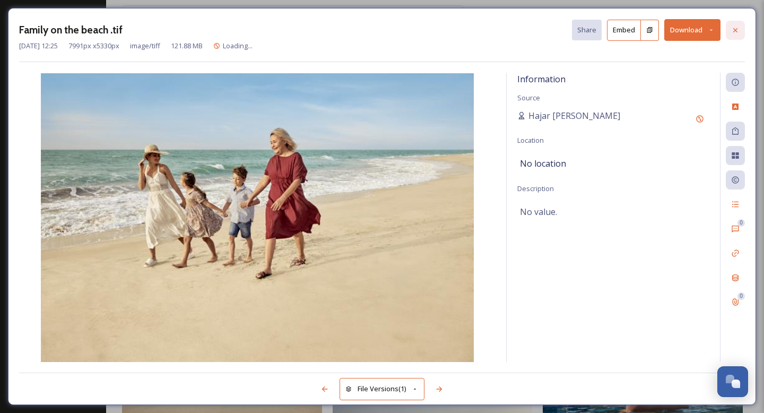
click at [737, 28] on icon at bounding box center [735, 30] width 4 height 4
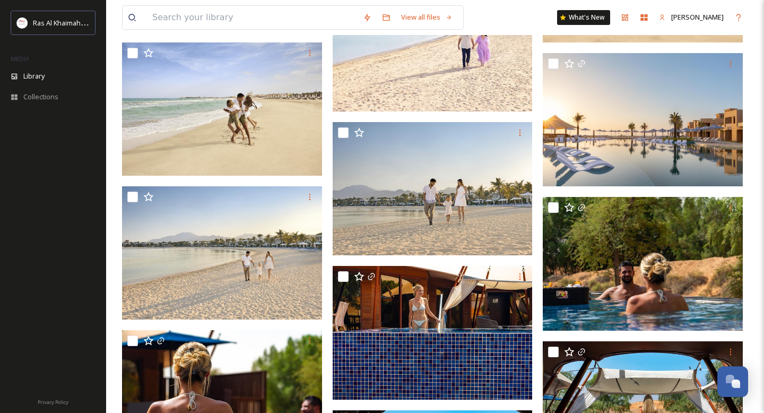
scroll to position [751, 0]
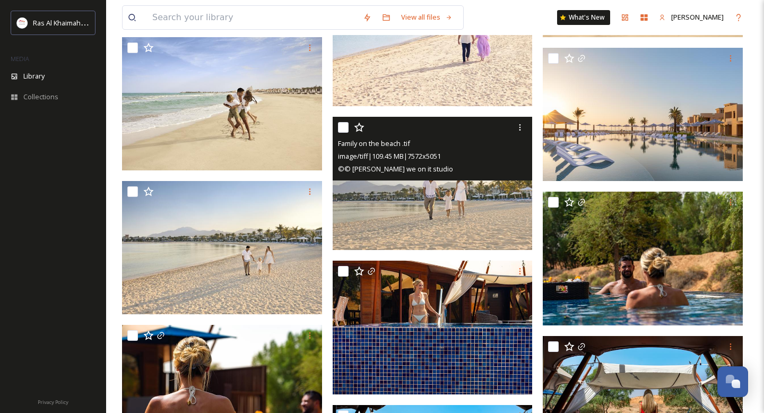
click at [405, 206] on img at bounding box center [433, 184] width 200 height 134
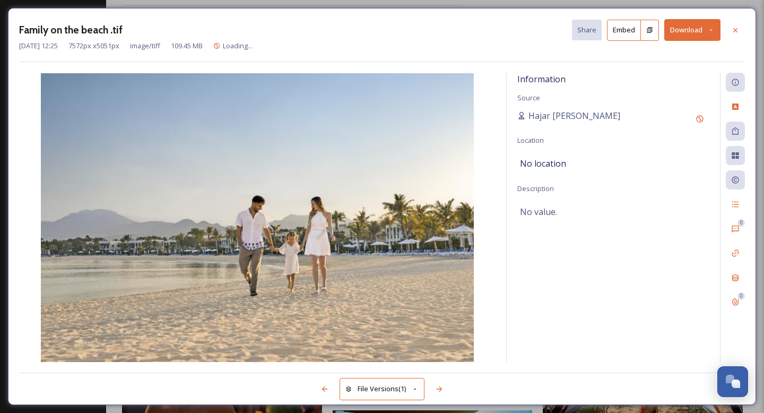
click at [713, 36] on button "Download" at bounding box center [692, 30] width 56 height 22
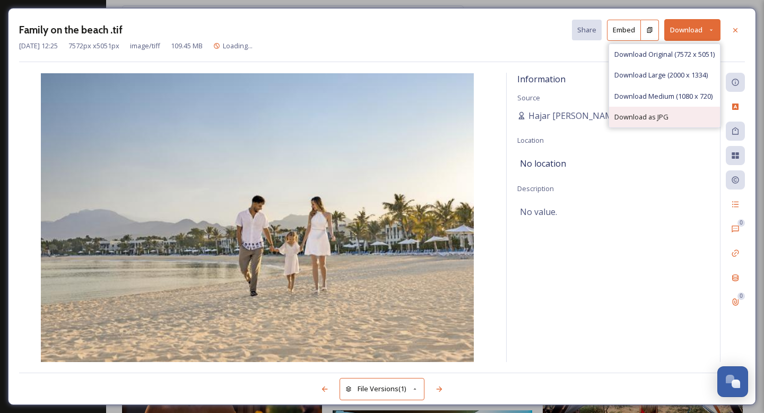
click at [657, 113] on span "Download as JPG" at bounding box center [642, 117] width 54 height 10
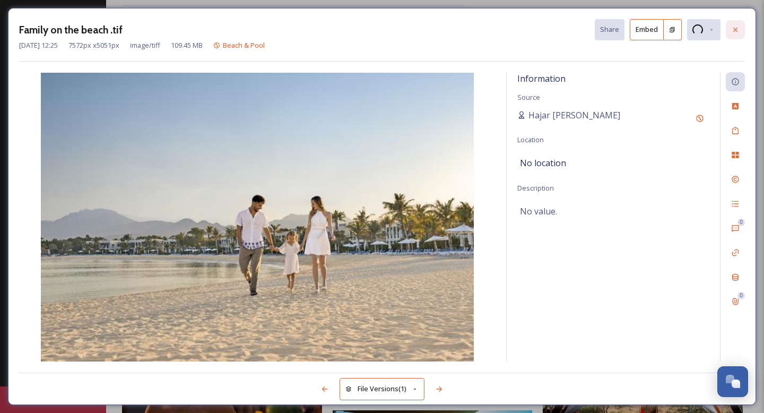
click at [734, 32] on icon at bounding box center [735, 29] width 8 height 8
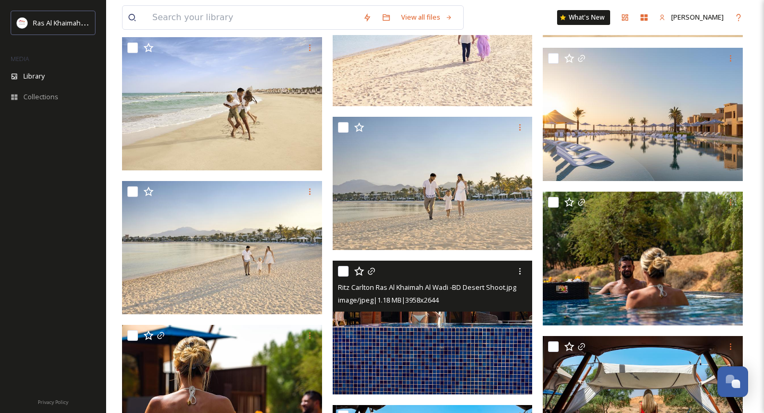
click at [422, 314] on img at bounding box center [433, 328] width 200 height 134
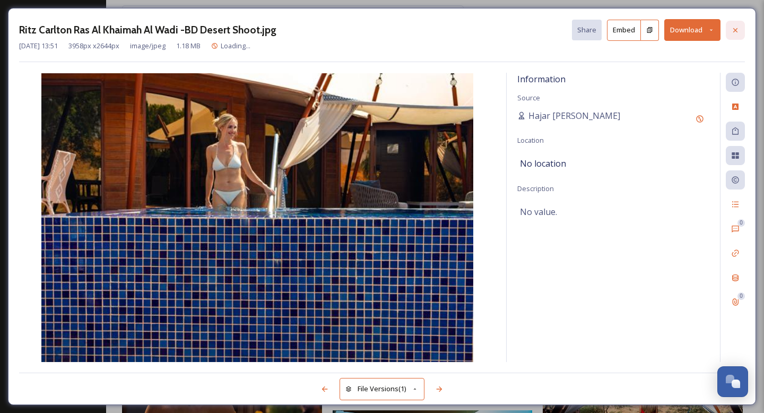
click at [731, 31] on icon at bounding box center [735, 30] width 8 height 8
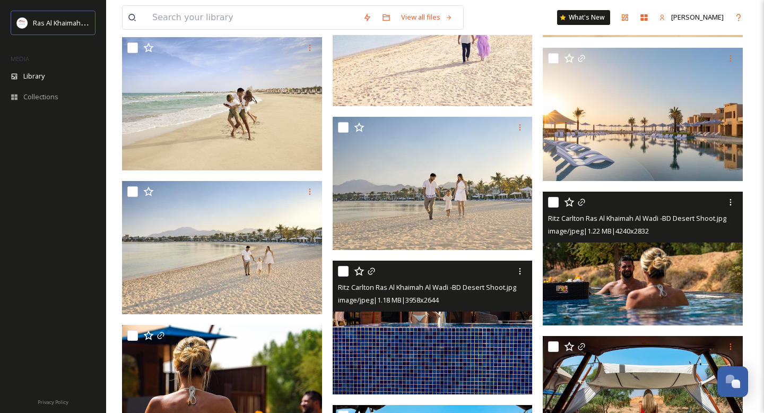
click at [658, 258] on img at bounding box center [643, 259] width 200 height 134
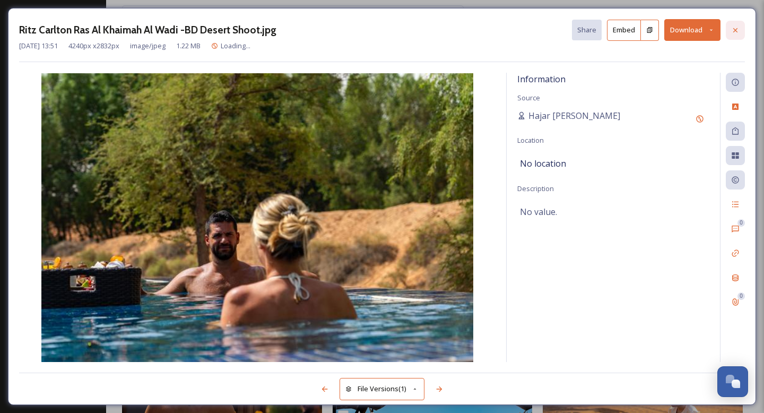
click at [736, 28] on icon at bounding box center [735, 30] width 8 height 8
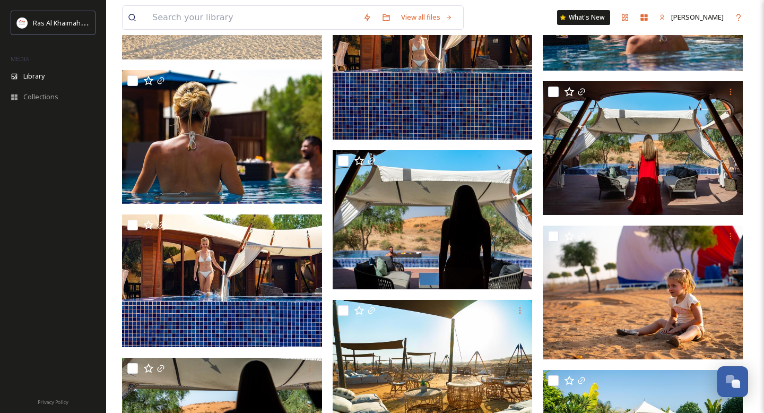
scroll to position [1015, 0]
